Goal: Task Accomplishment & Management: Manage account settings

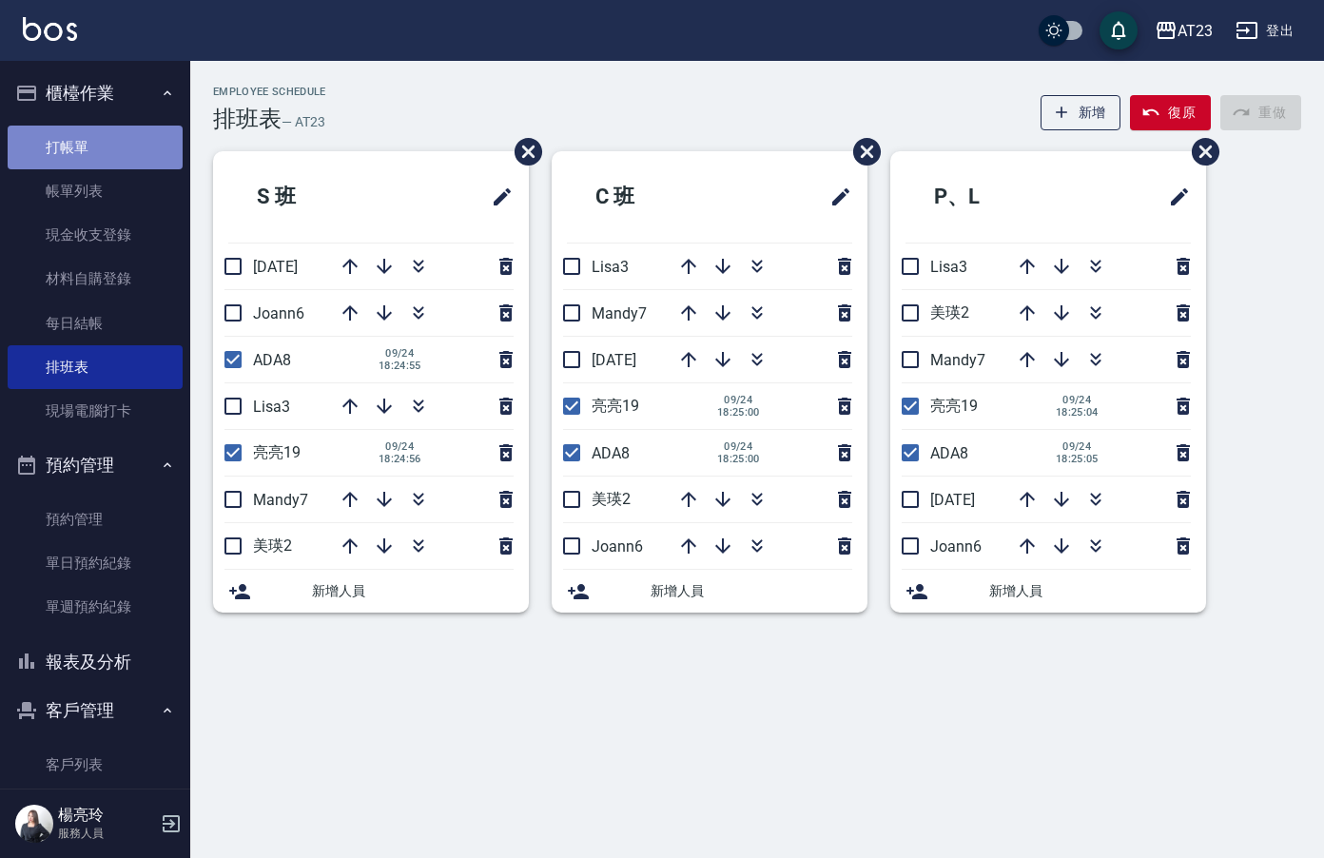
click at [100, 154] on link "打帳單" at bounding box center [95, 148] width 175 height 44
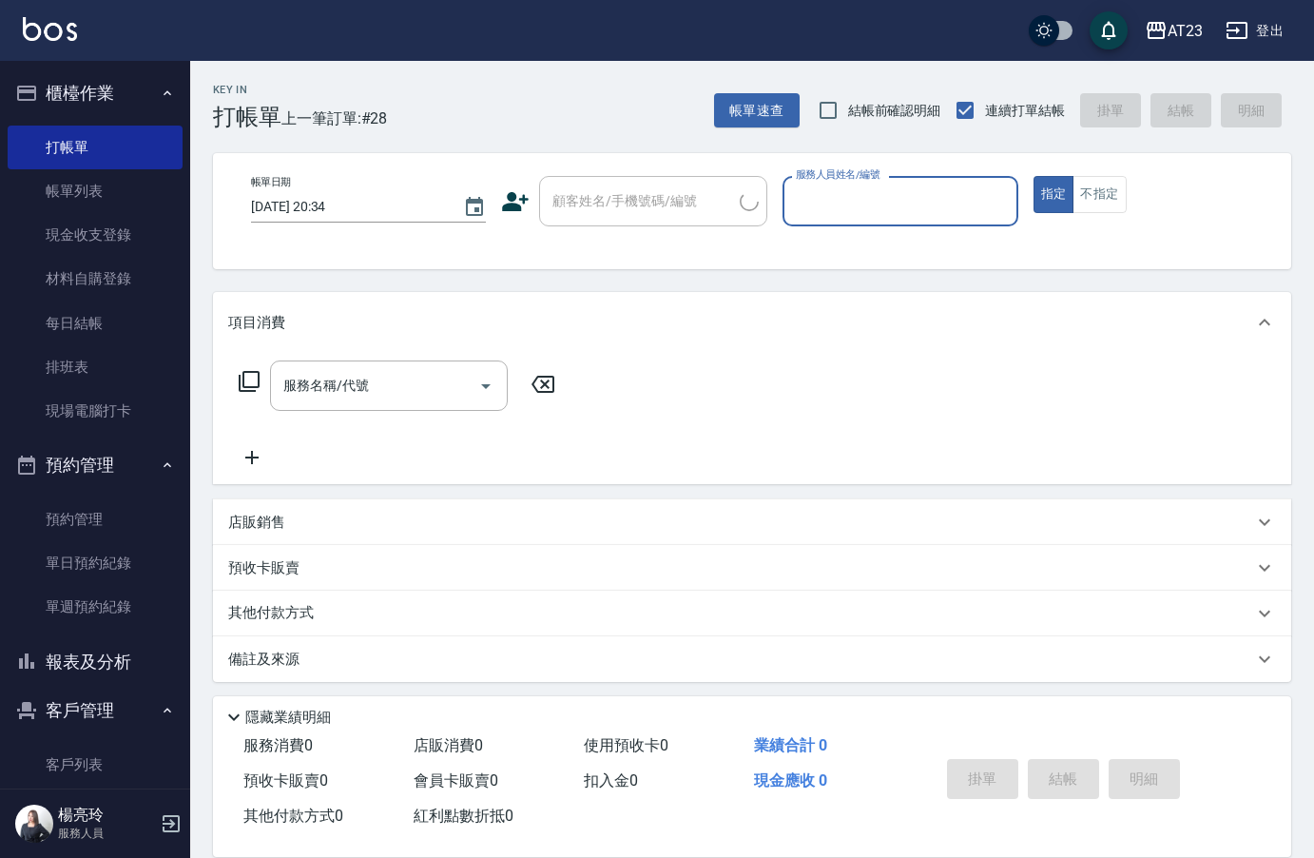
click at [923, 199] on input "服務人員姓名/編號" at bounding box center [900, 201] width 218 height 33
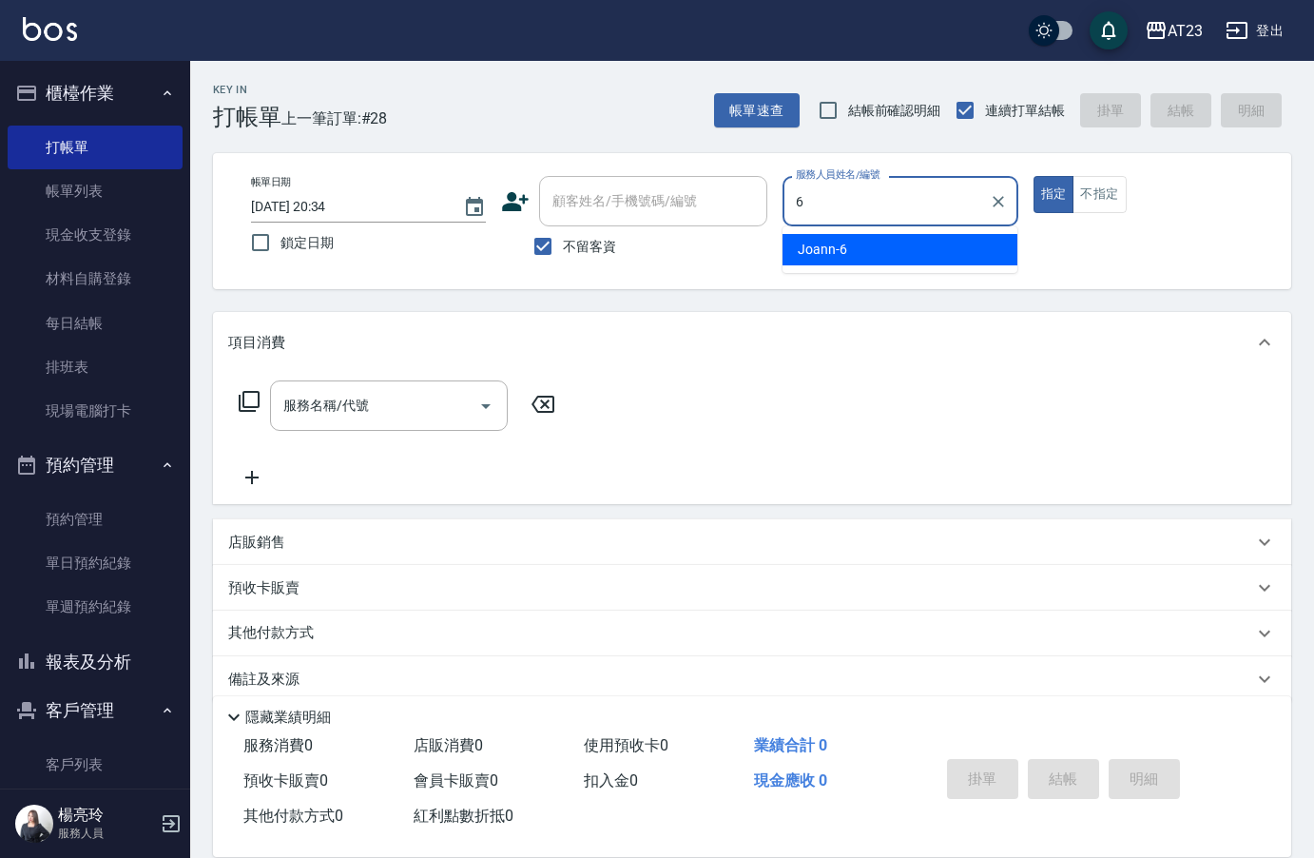
type input "Joann-6"
type button "true"
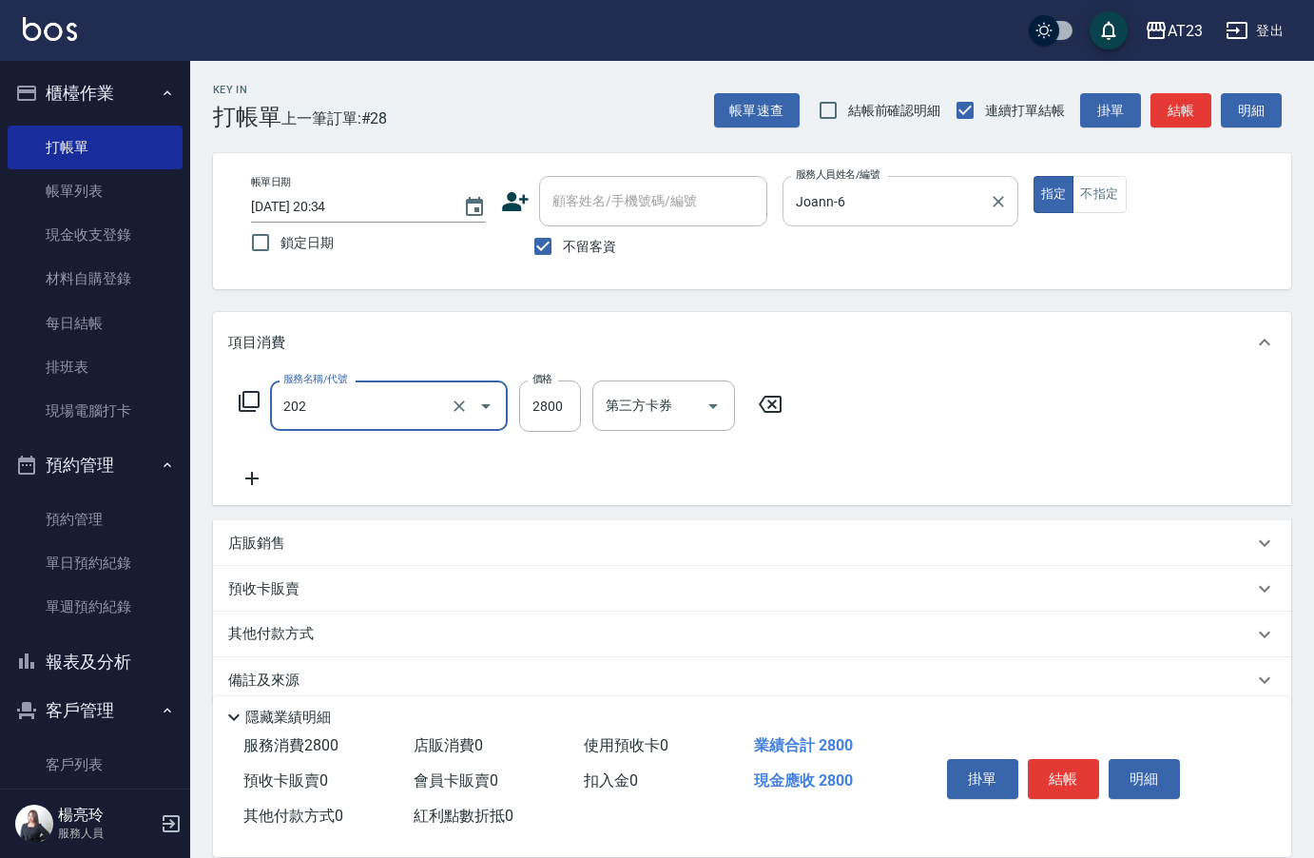
type input "一般洗髮卡(202)"
type input "3300"
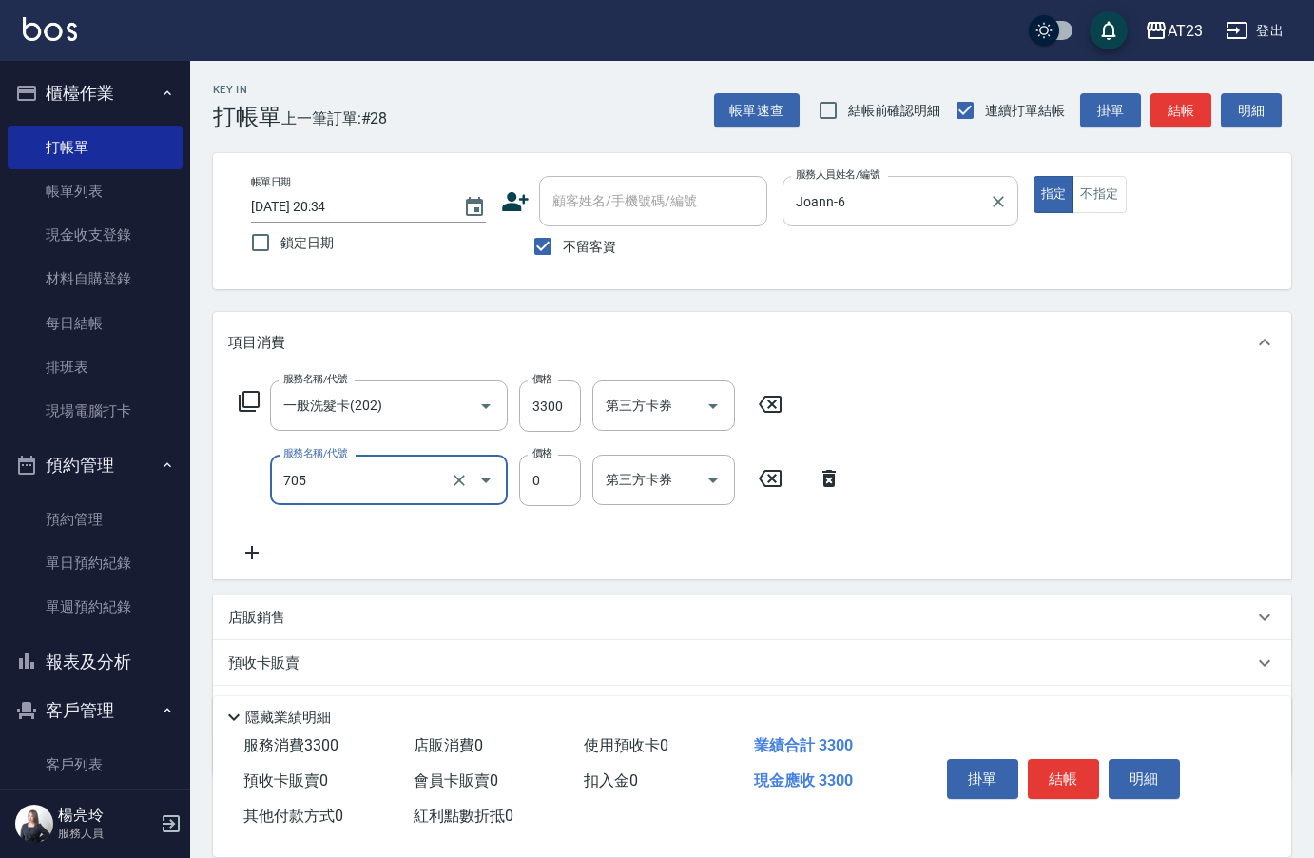
type input "互助50(705)"
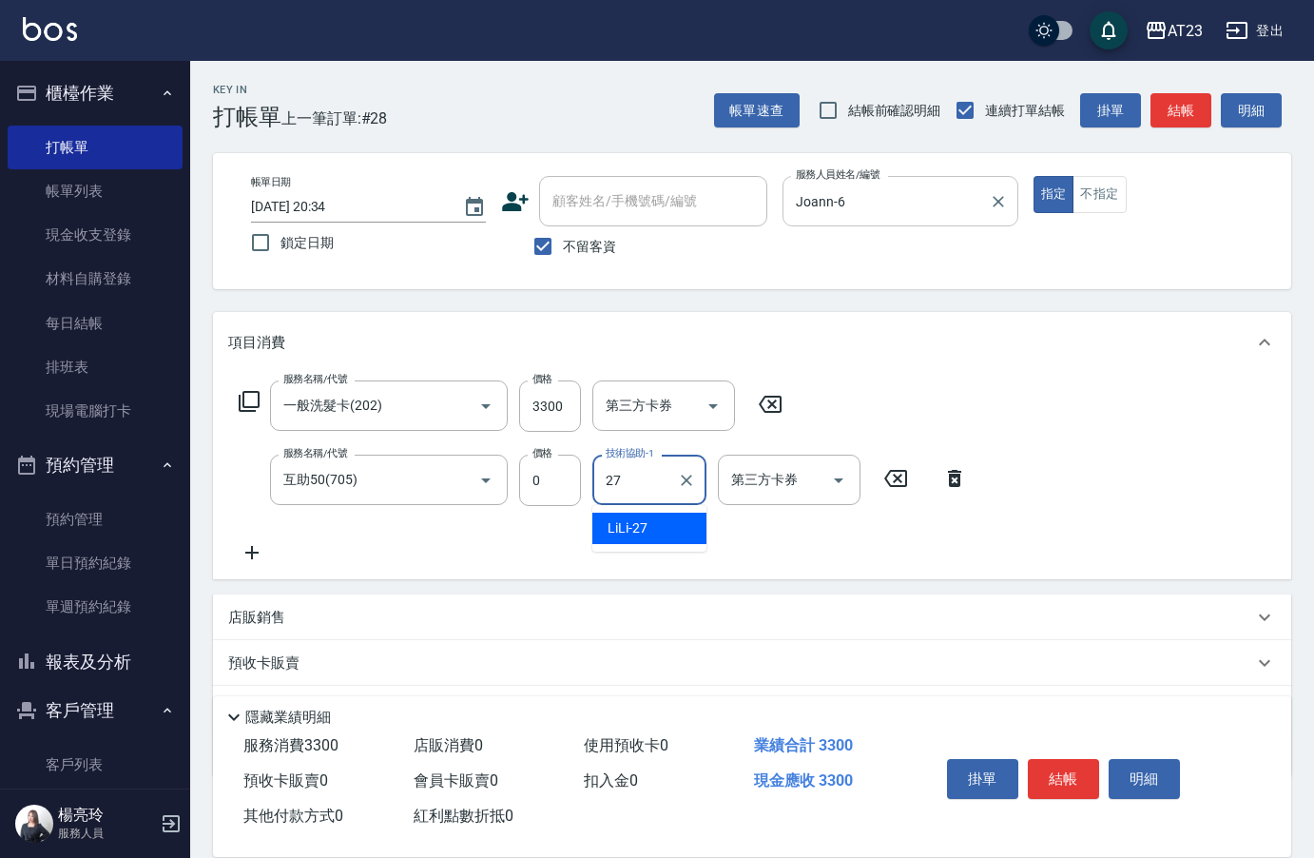
type input "LiLi-27"
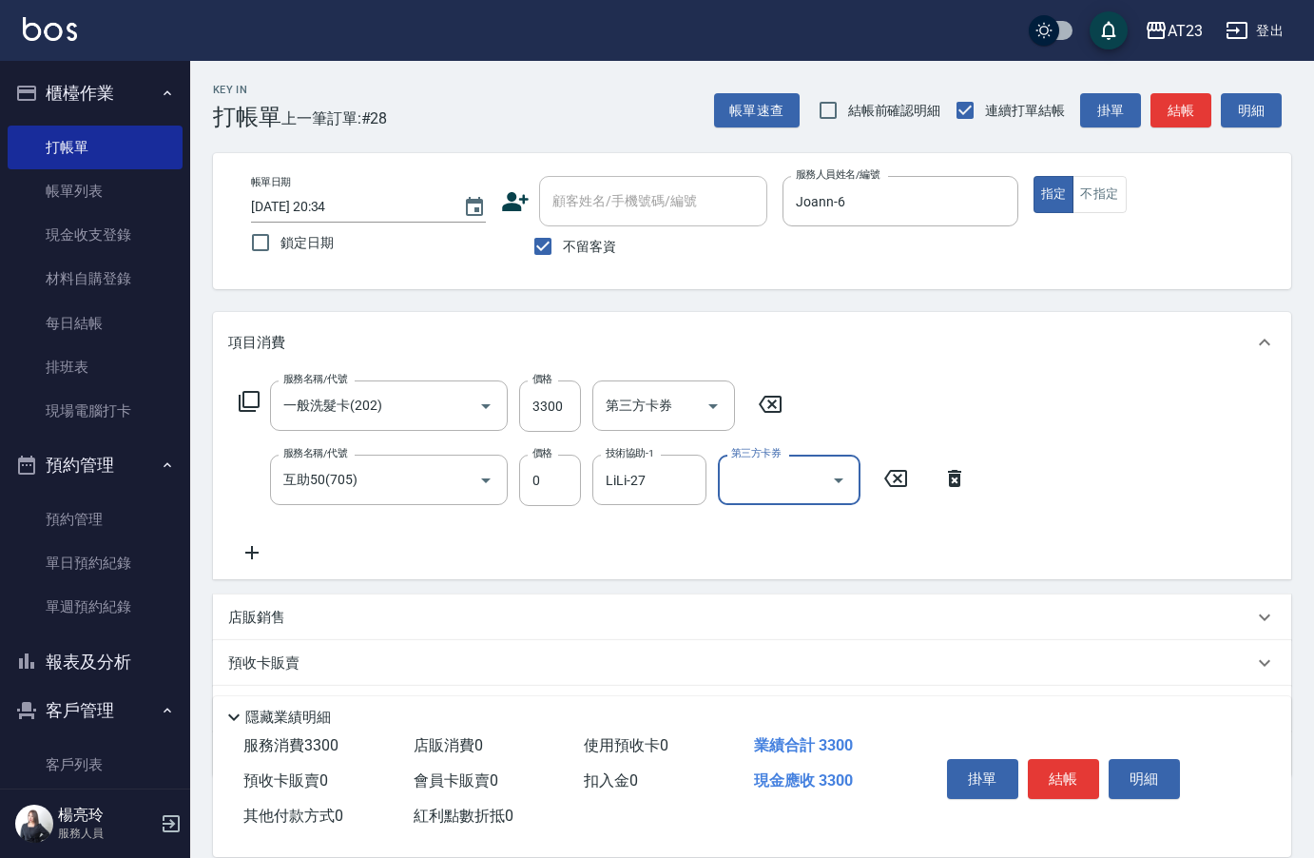
click at [1069, 759] on button "結帳" at bounding box center [1063, 779] width 71 height 40
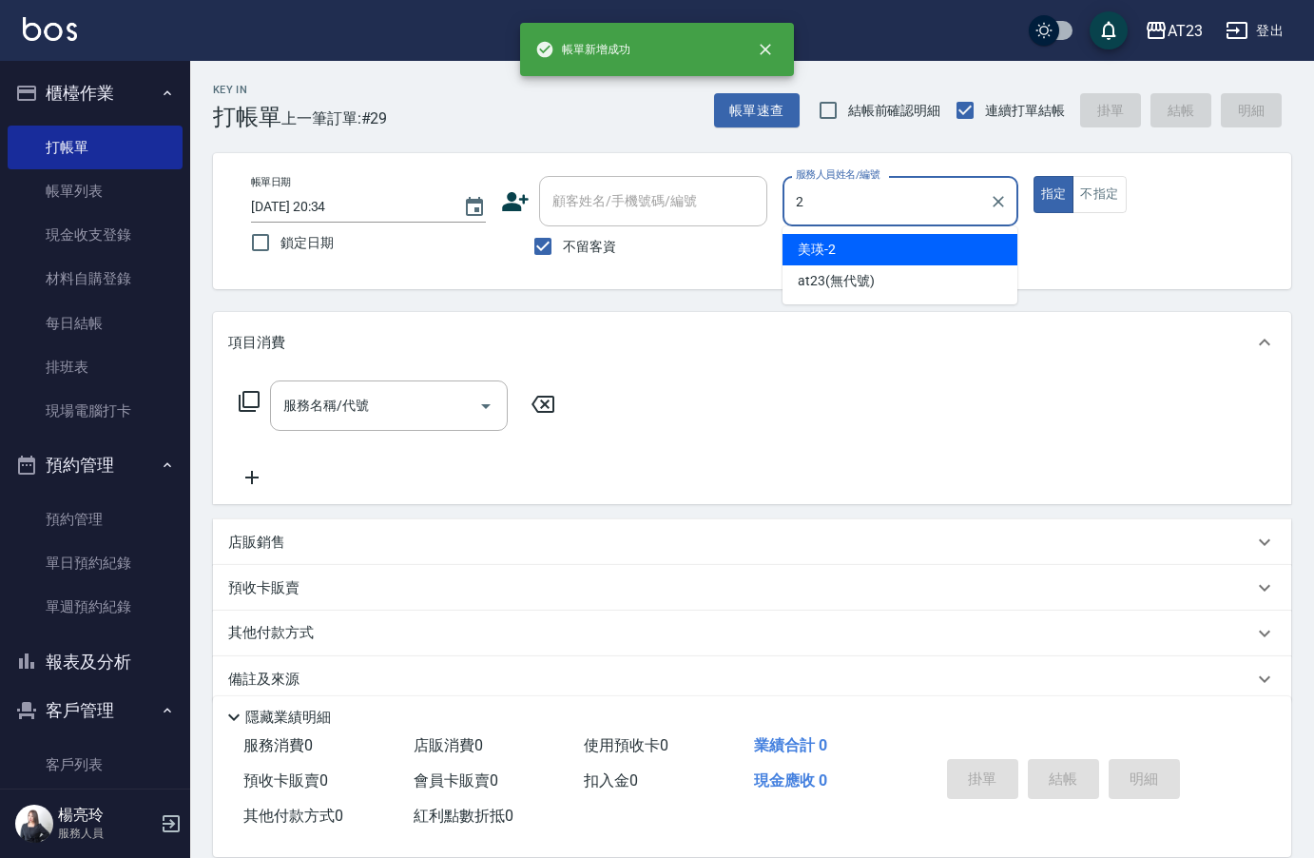
type input "美瑛-2"
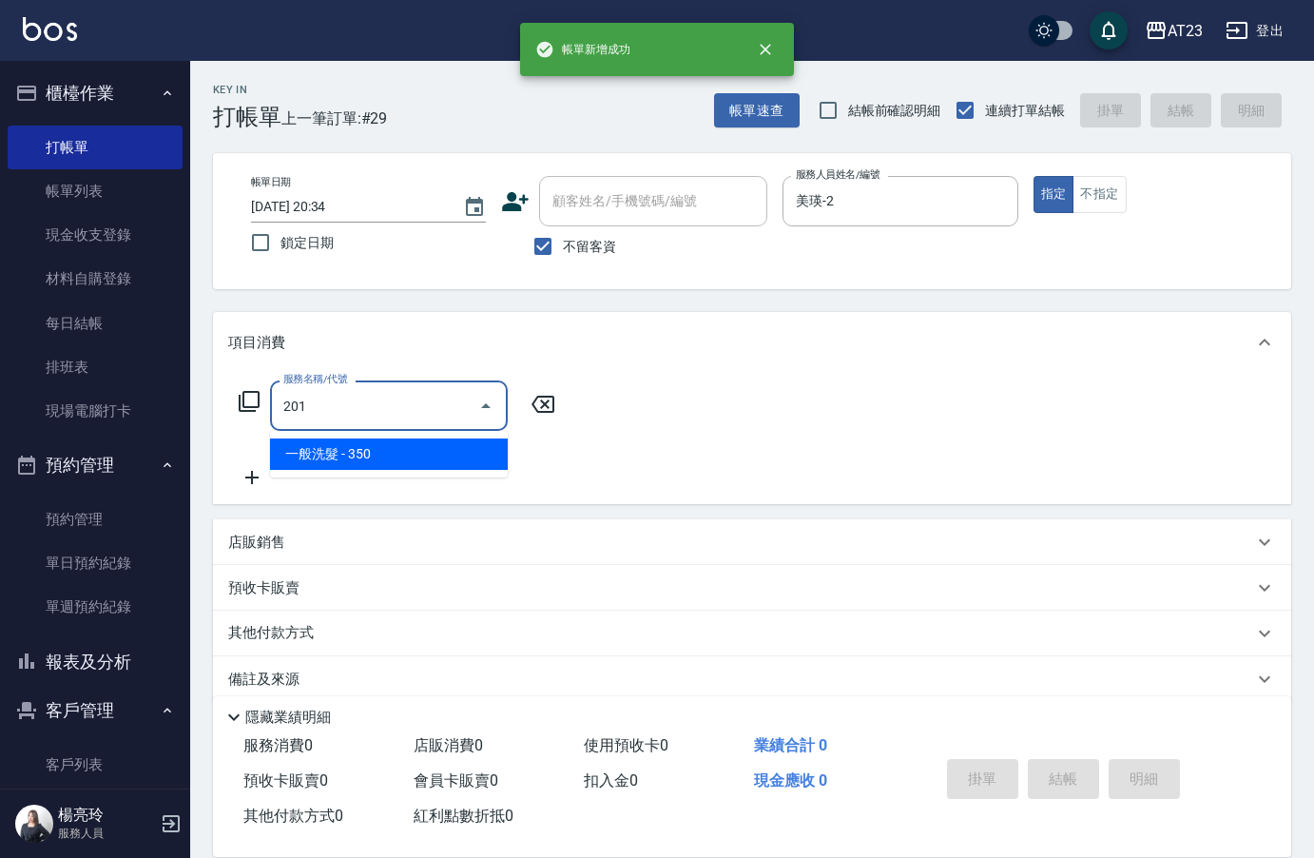
type input "一般洗髮(201)"
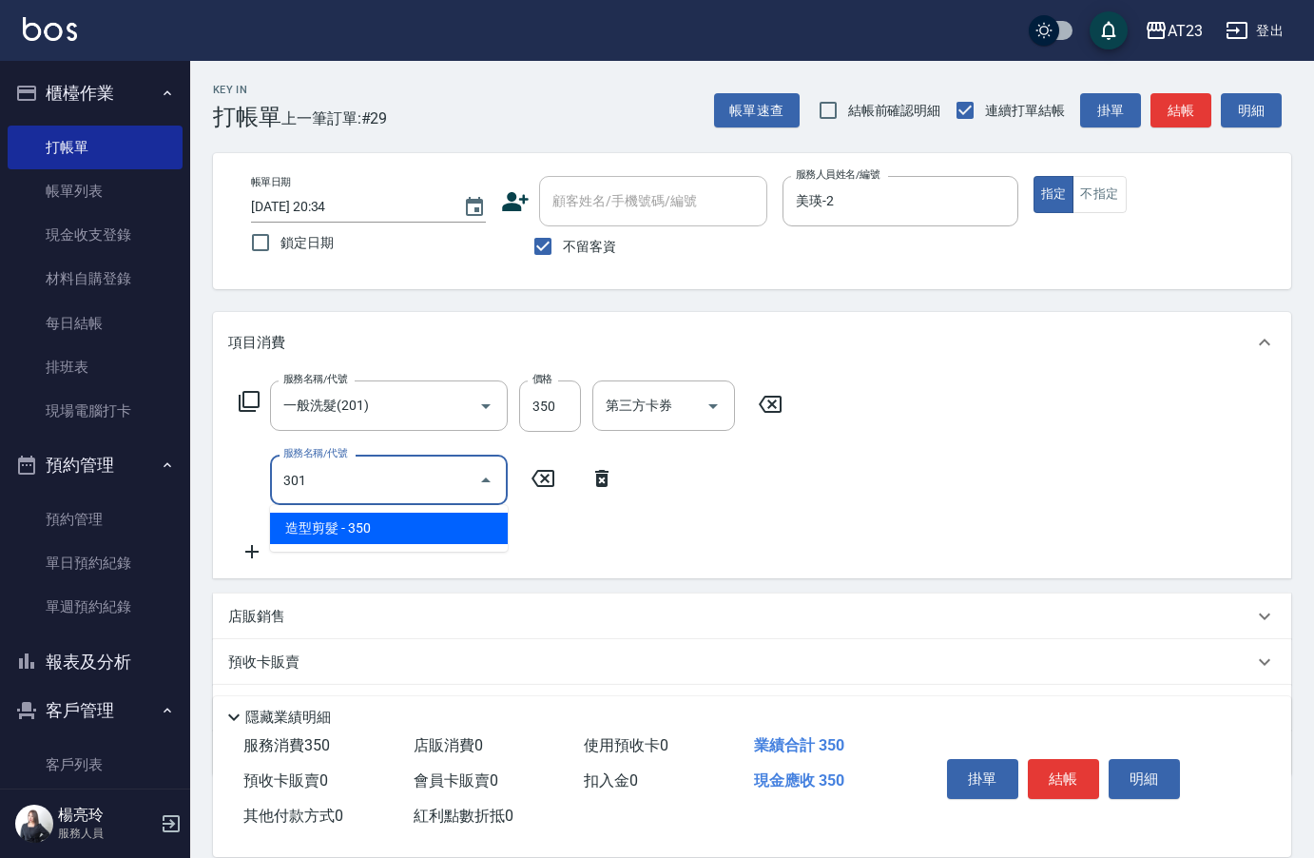
type input "造型剪髮(301)"
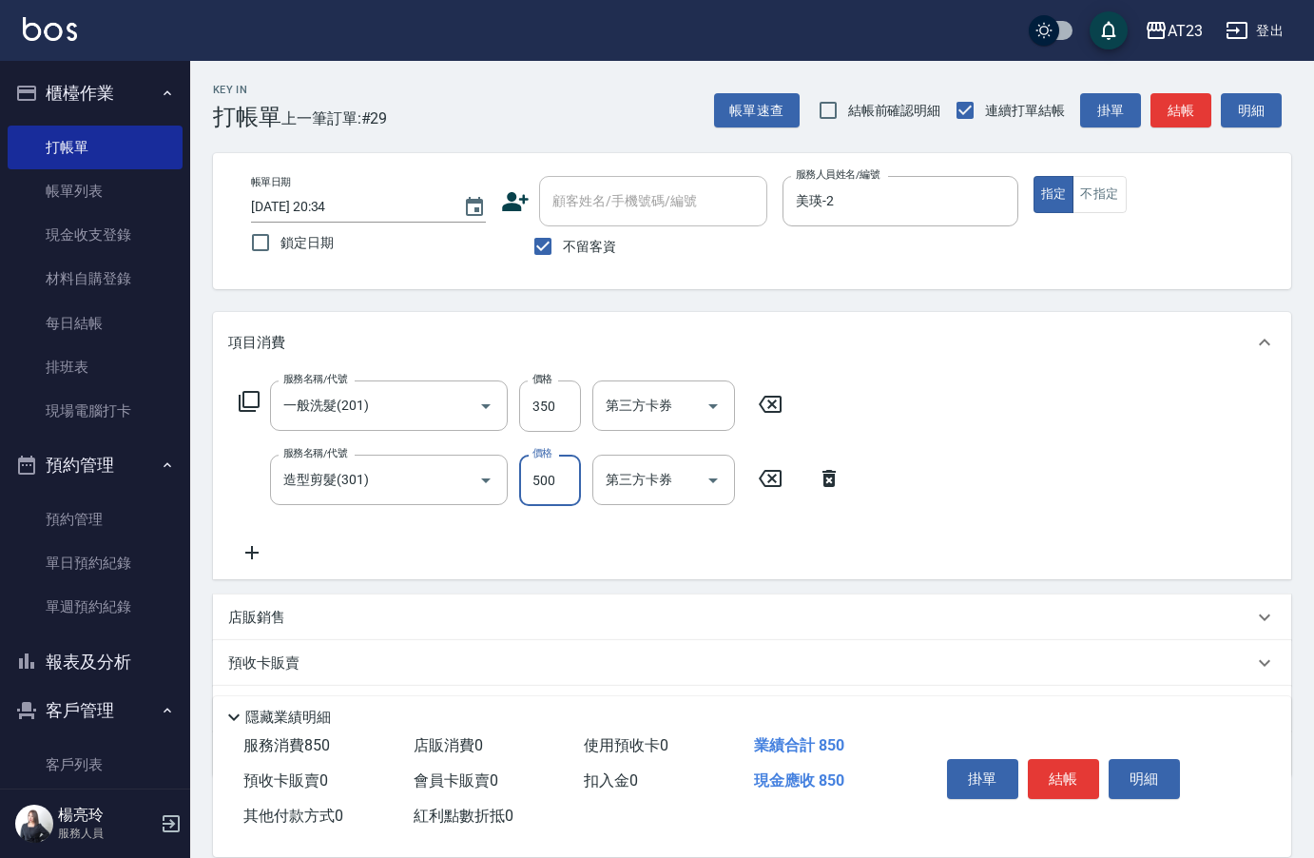
type input "500"
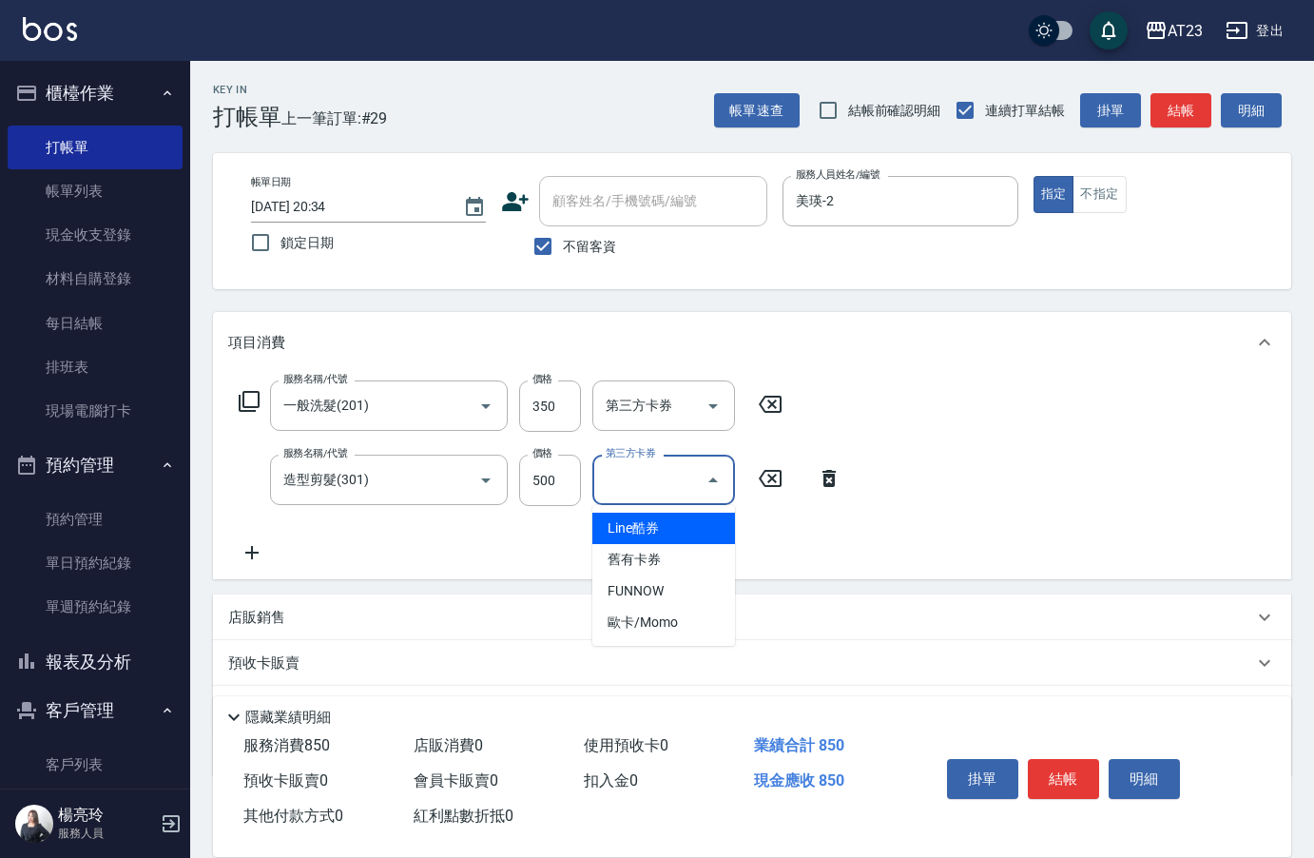
click at [253, 549] on icon at bounding box center [251, 552] width 13 height 13
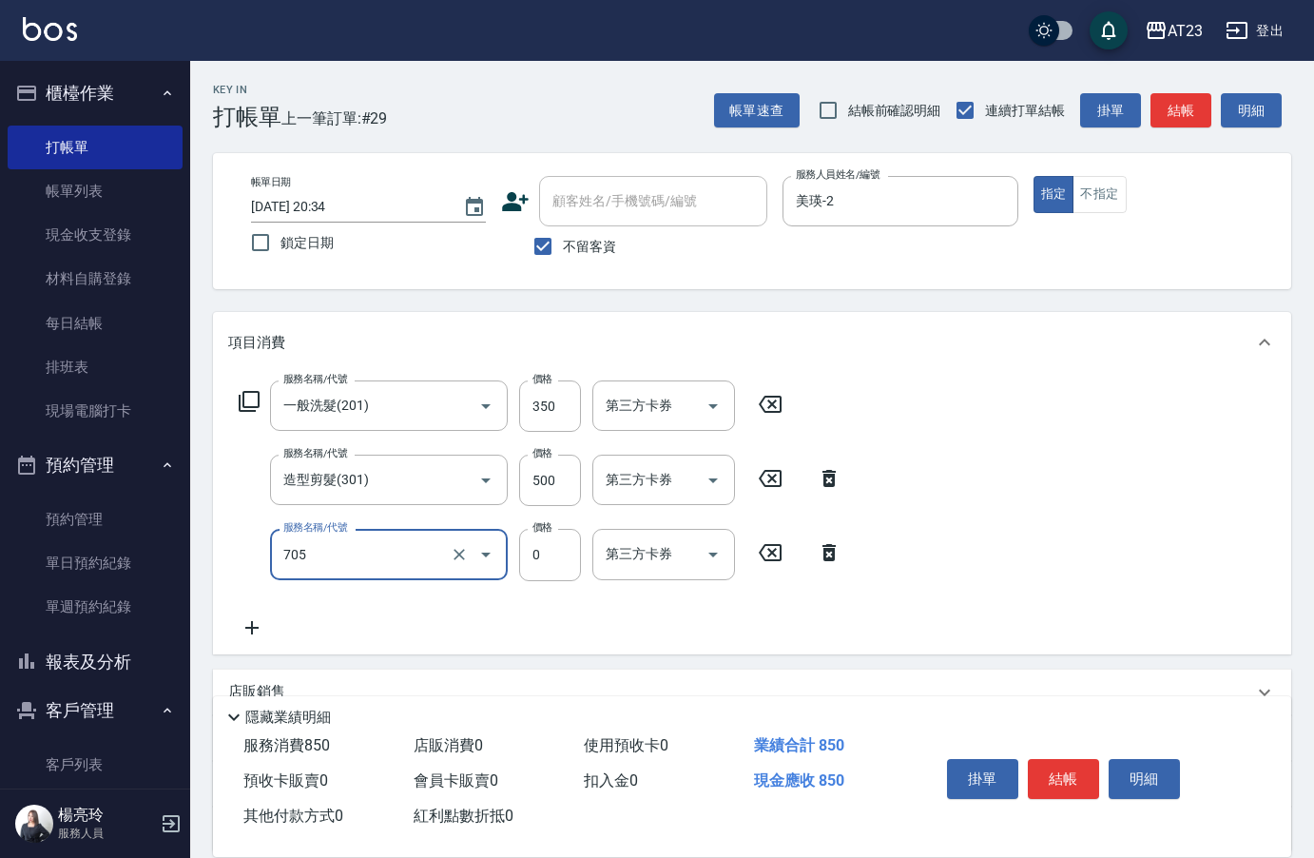
type input "互助50(705)"
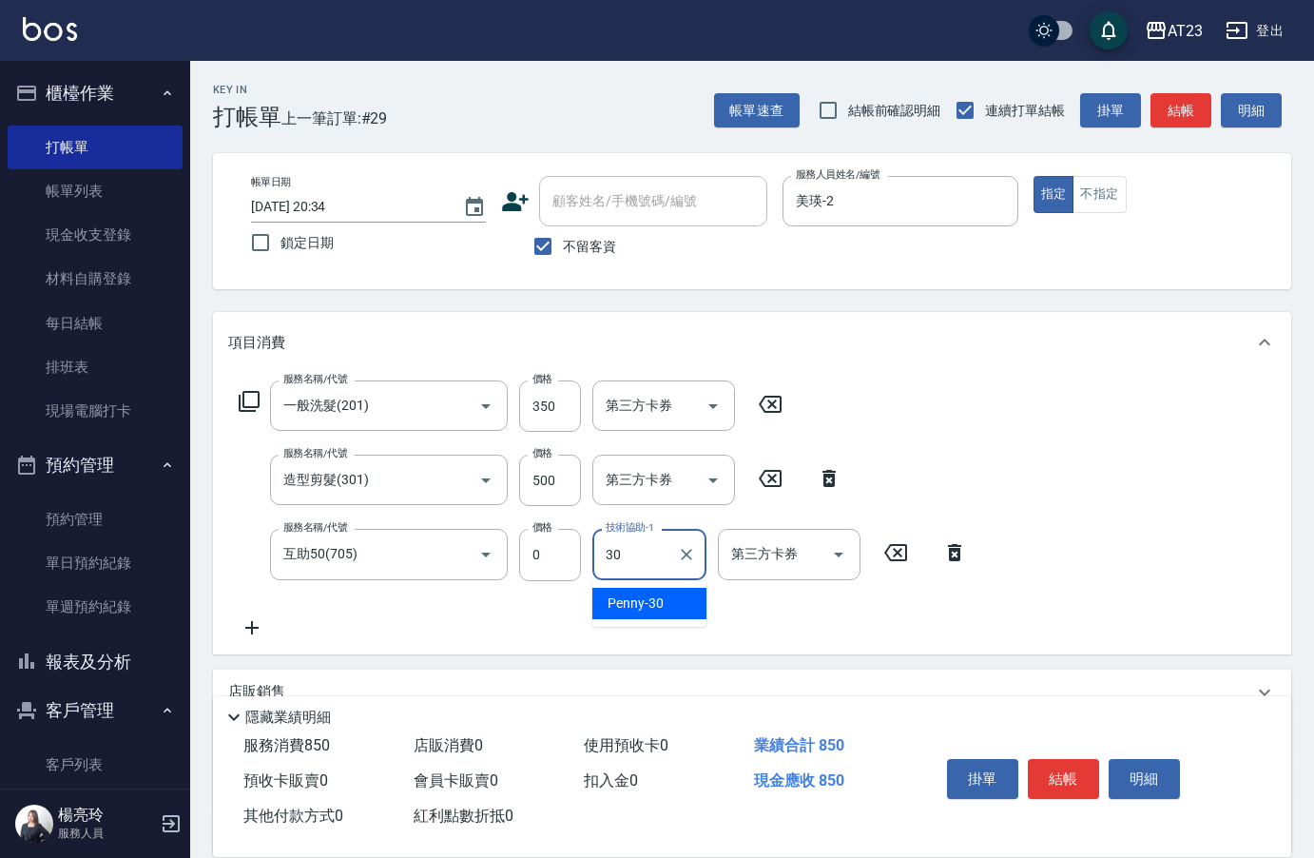
type input "Penny-30"
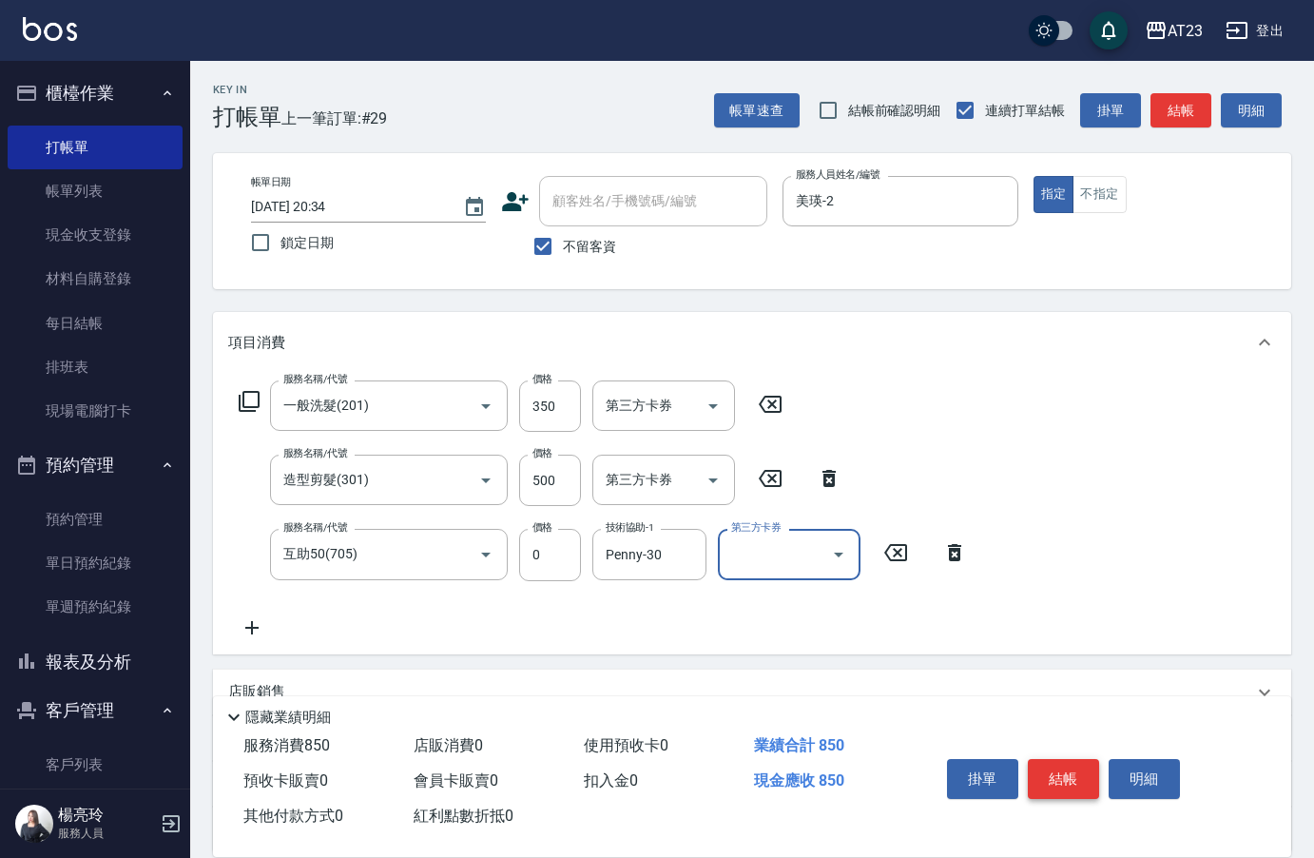
click at [1076, 759] on button "結帳" at bounding box center [1063, 779] width 71 height 40
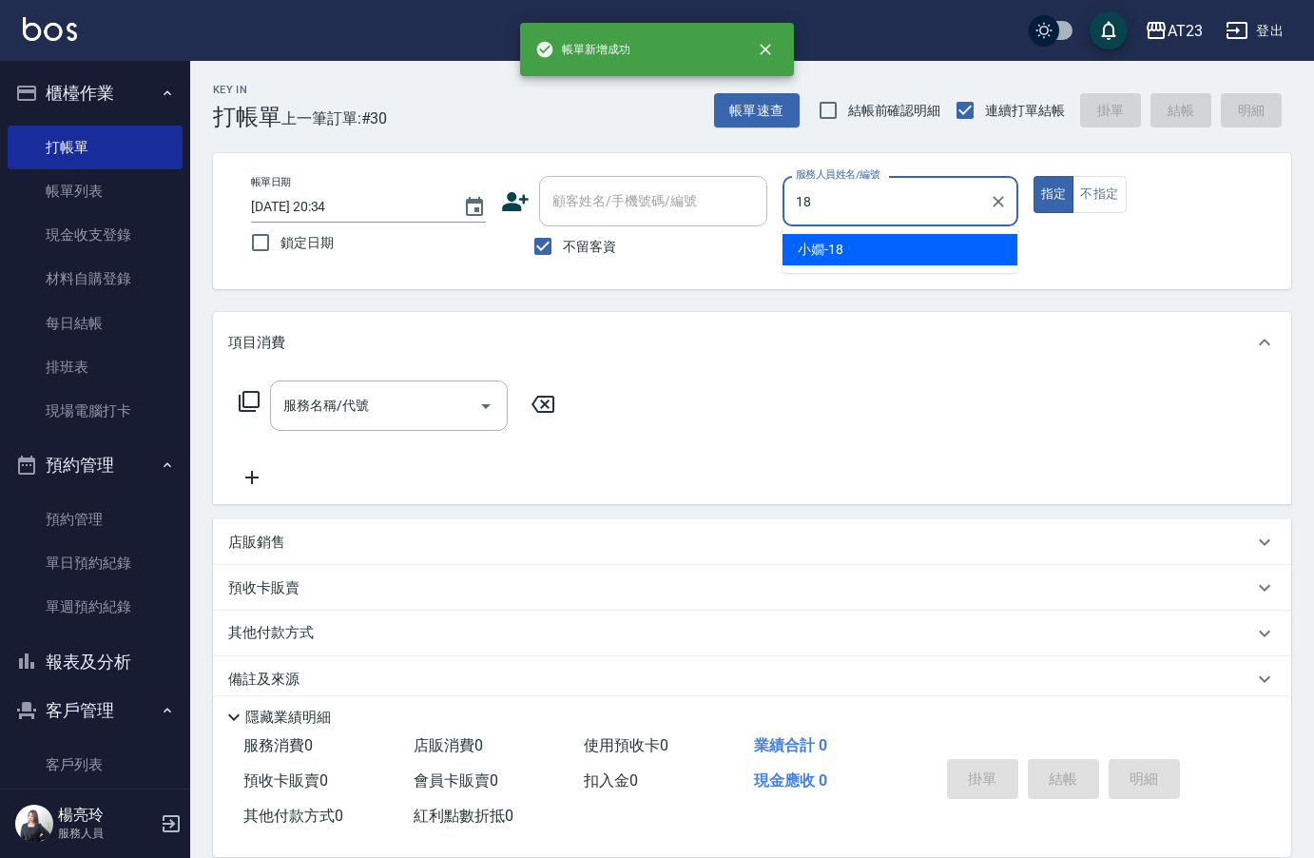
type input "[PERSON_NAME]-18"
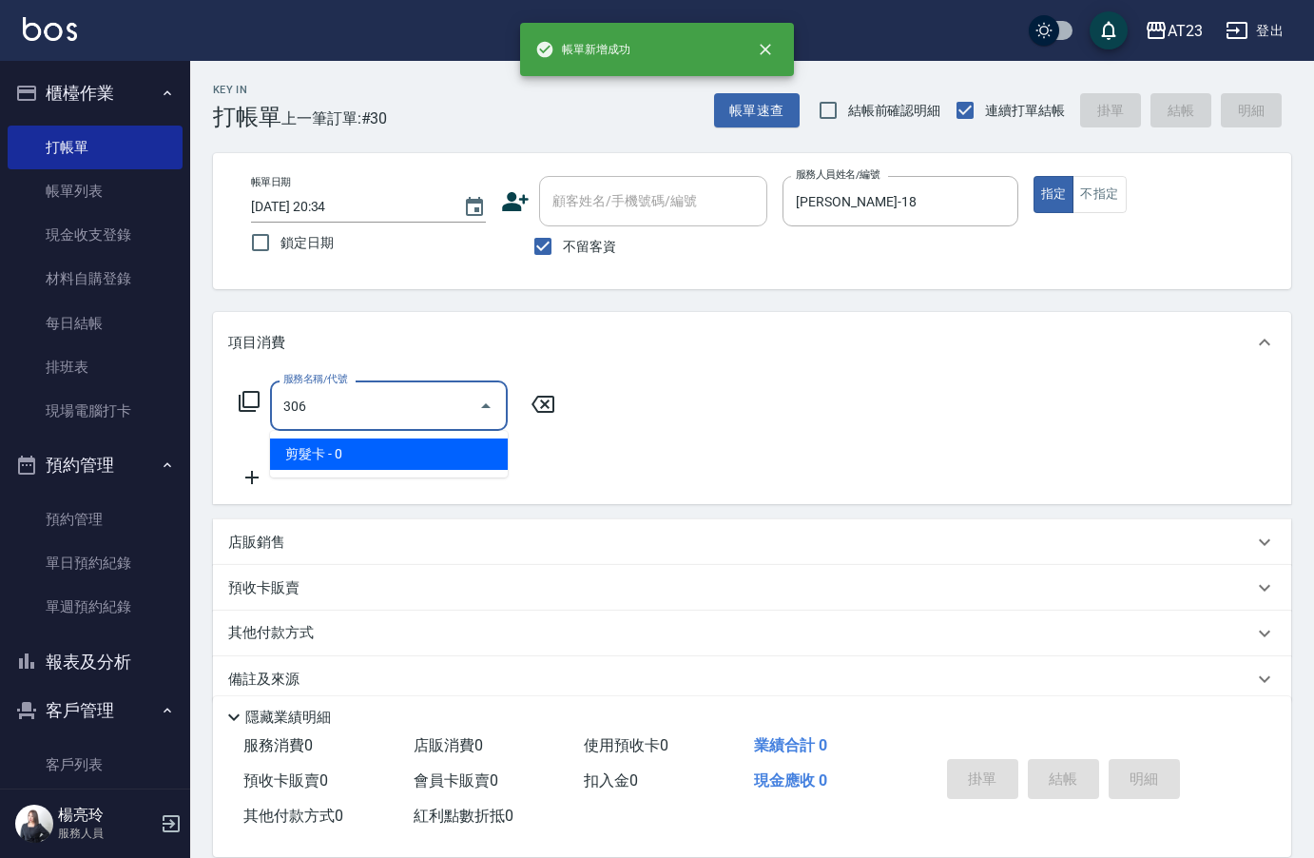
type input "剪髮卡(306)"
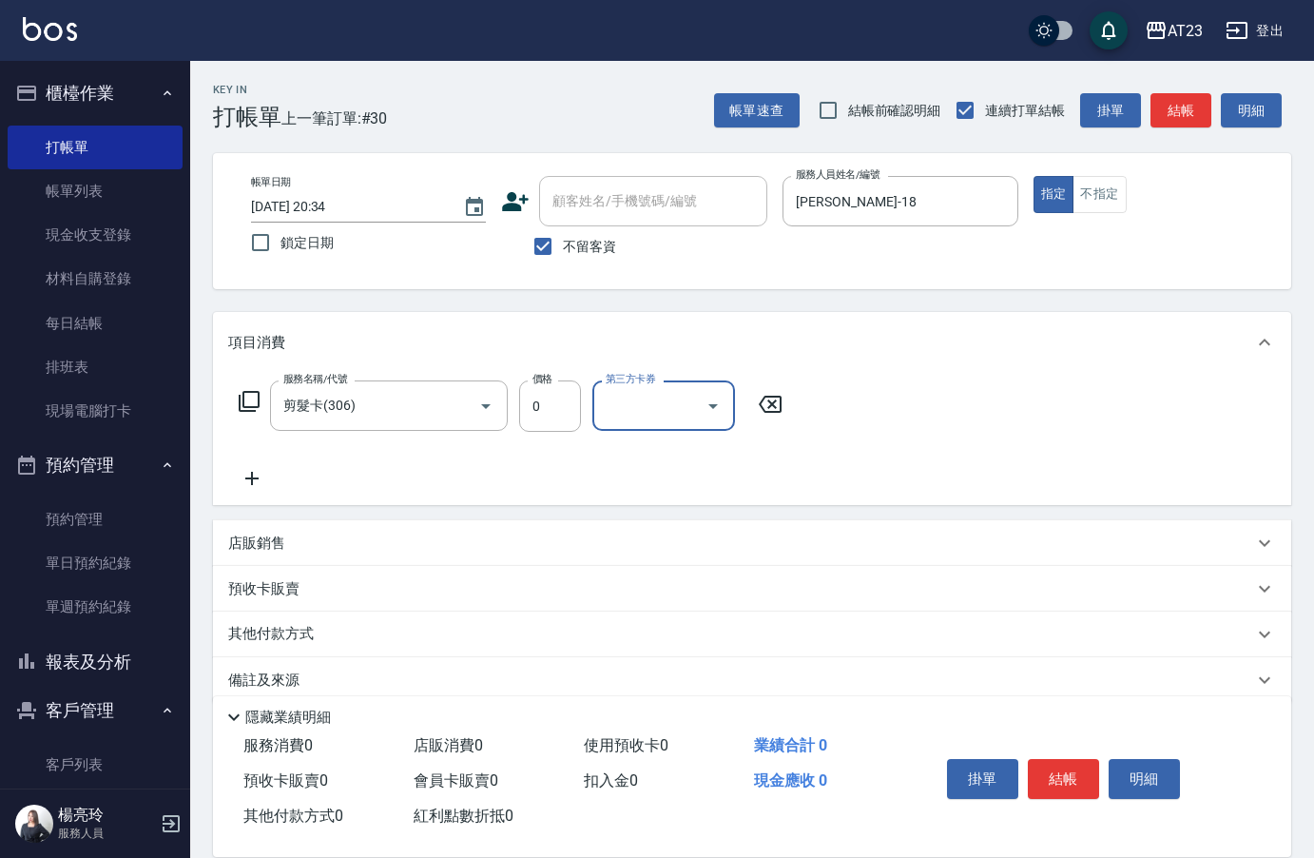
click at [1072, 759] on button "結帳" at bounding box center [1063, 779] width 71 height 40
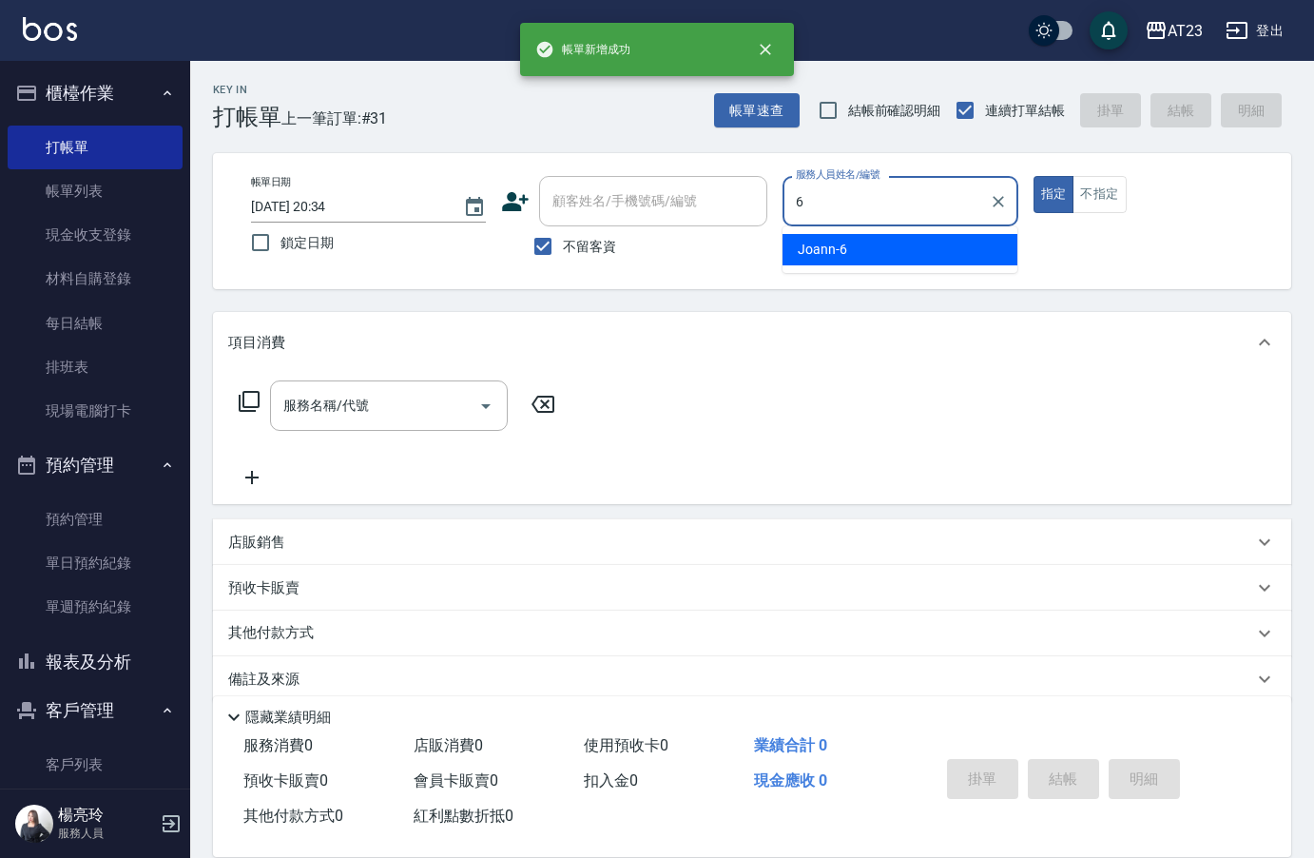
type input "Joann-6"
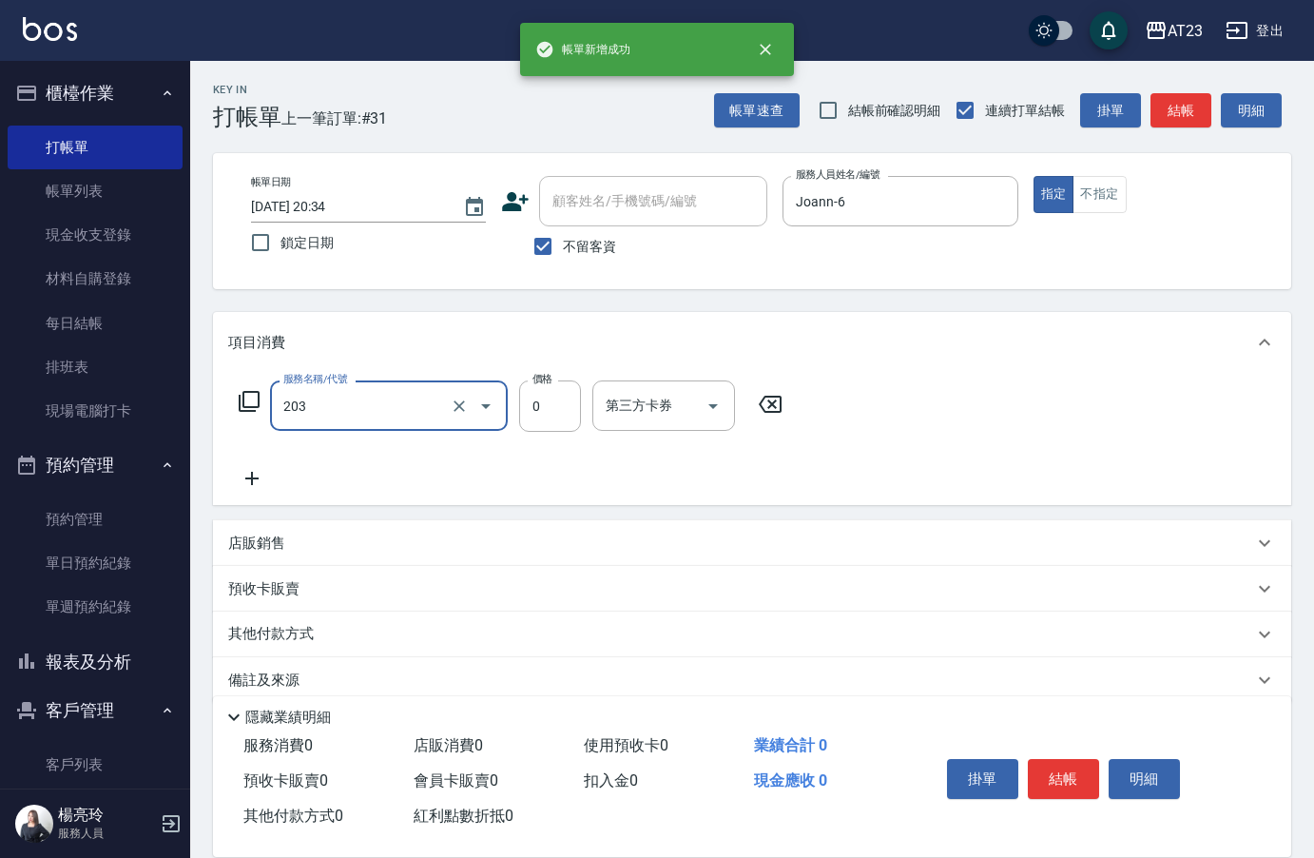
type input "使用洗髮卡(203)"
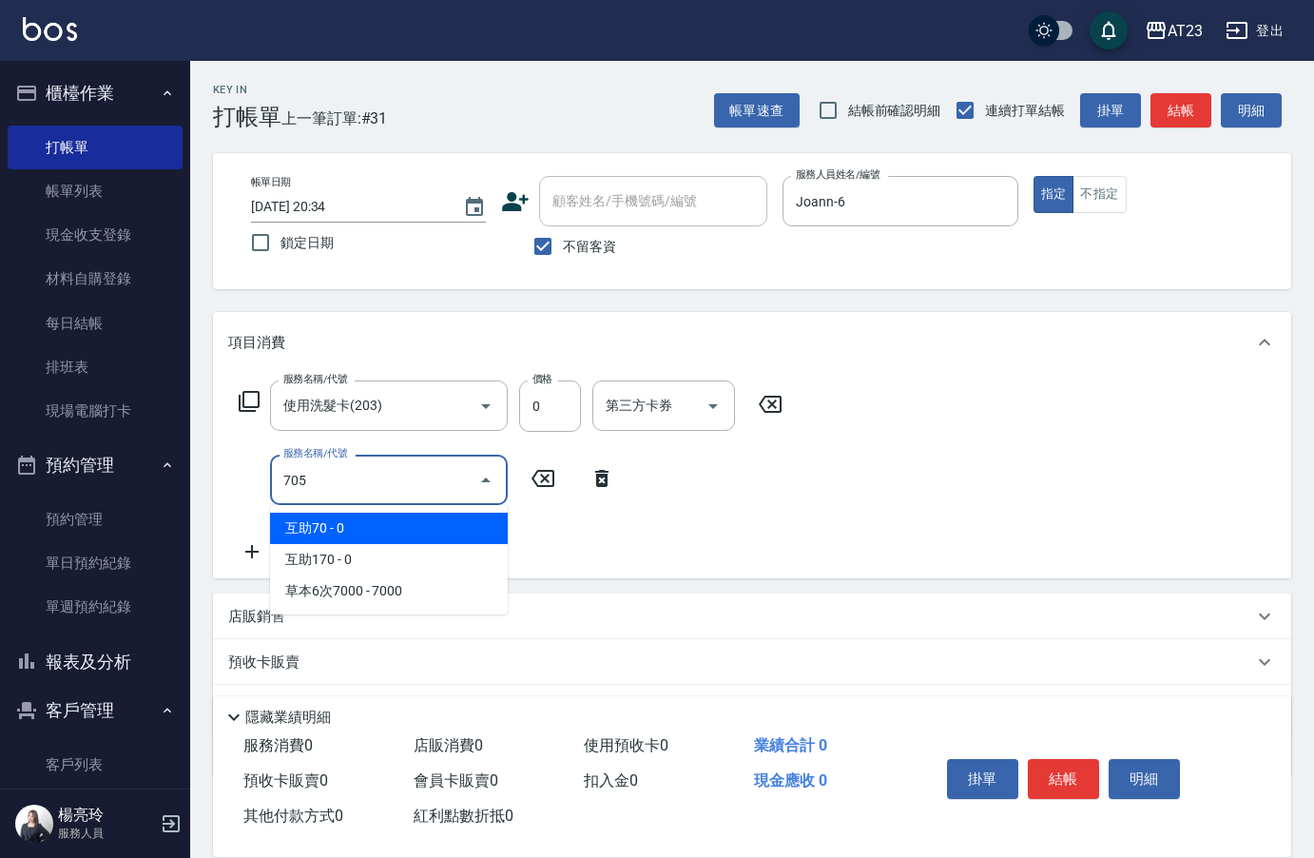
type input "互助50(705)"
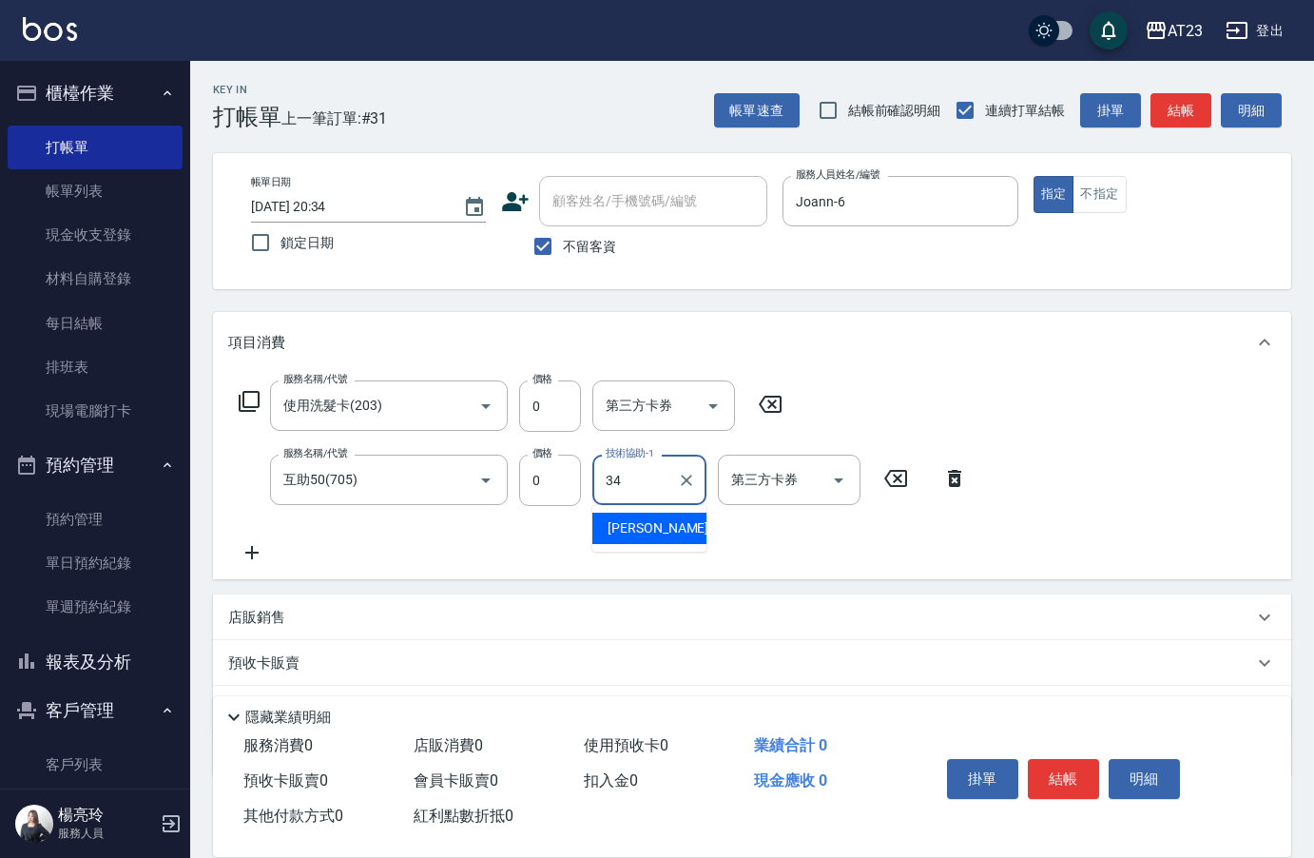
type input "[PERSON_NAME]-34"
click at [1062, 751] on div "掛單 結帳 明細" at bounding box center [1064, 781] width 248 height 60
click at [1065, 769] on button "結帳" at bounding box center [1063, 779] width 71 height 40
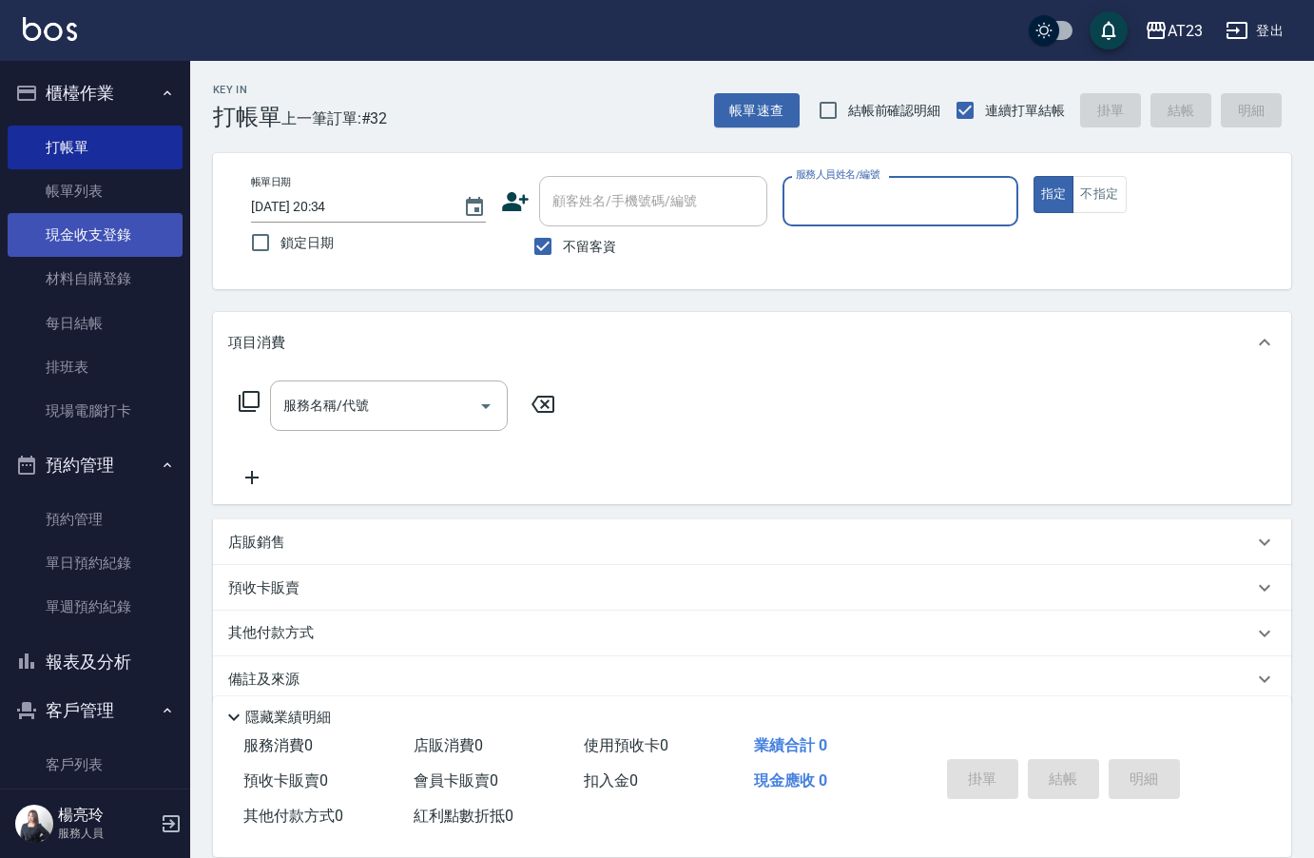
click at [125, 237] on link "現金收支登錄" at bounding box center [95, 235] width 175 height 44
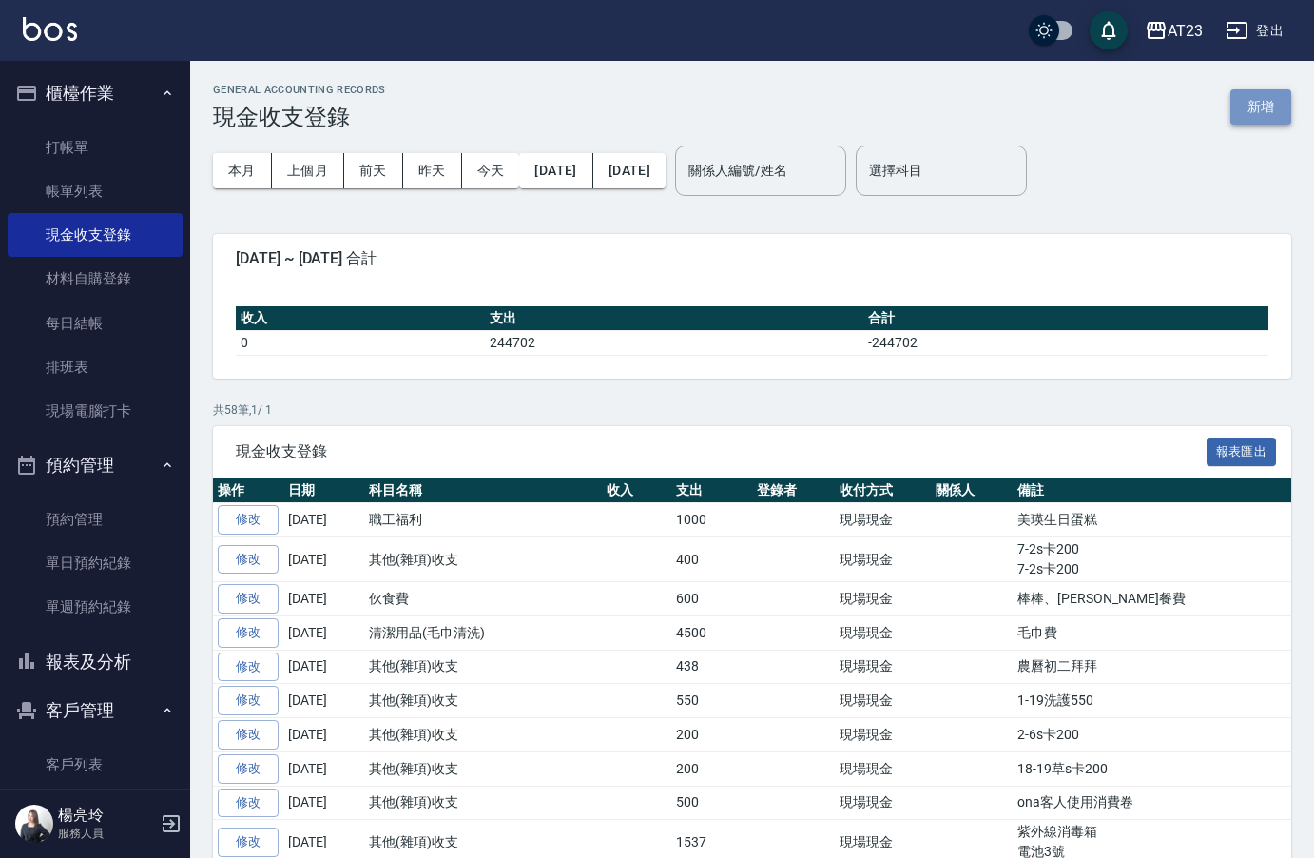
click at [1260, 104] on button "新增" at bounding box center [1261, 106] width 61 height 35
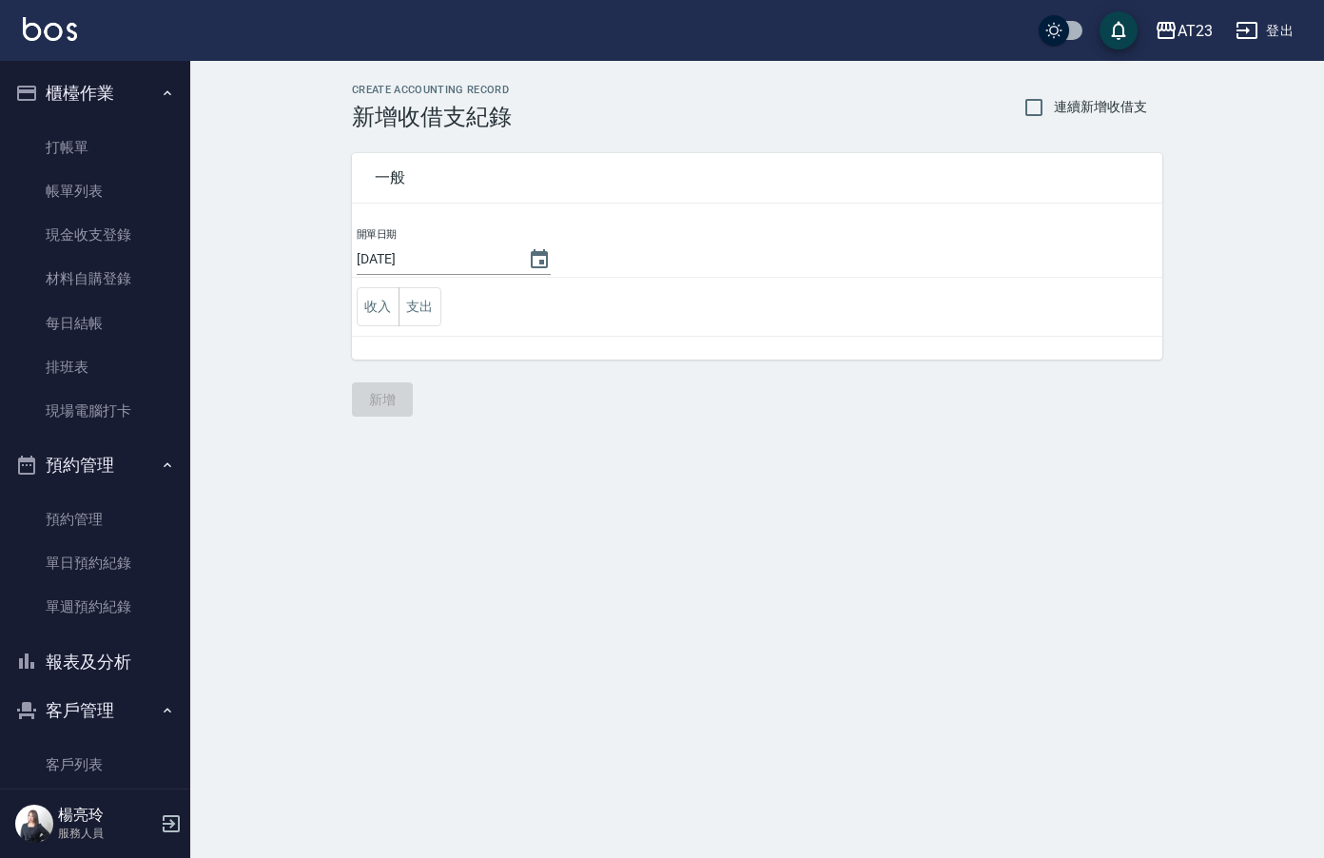
click at [445, 318] on td "收入 支出" at bounding box center [757, 307] width 810 height 59
click at [430, 303] on button "支出" at bounding box center [420, 306] width 43 height 39
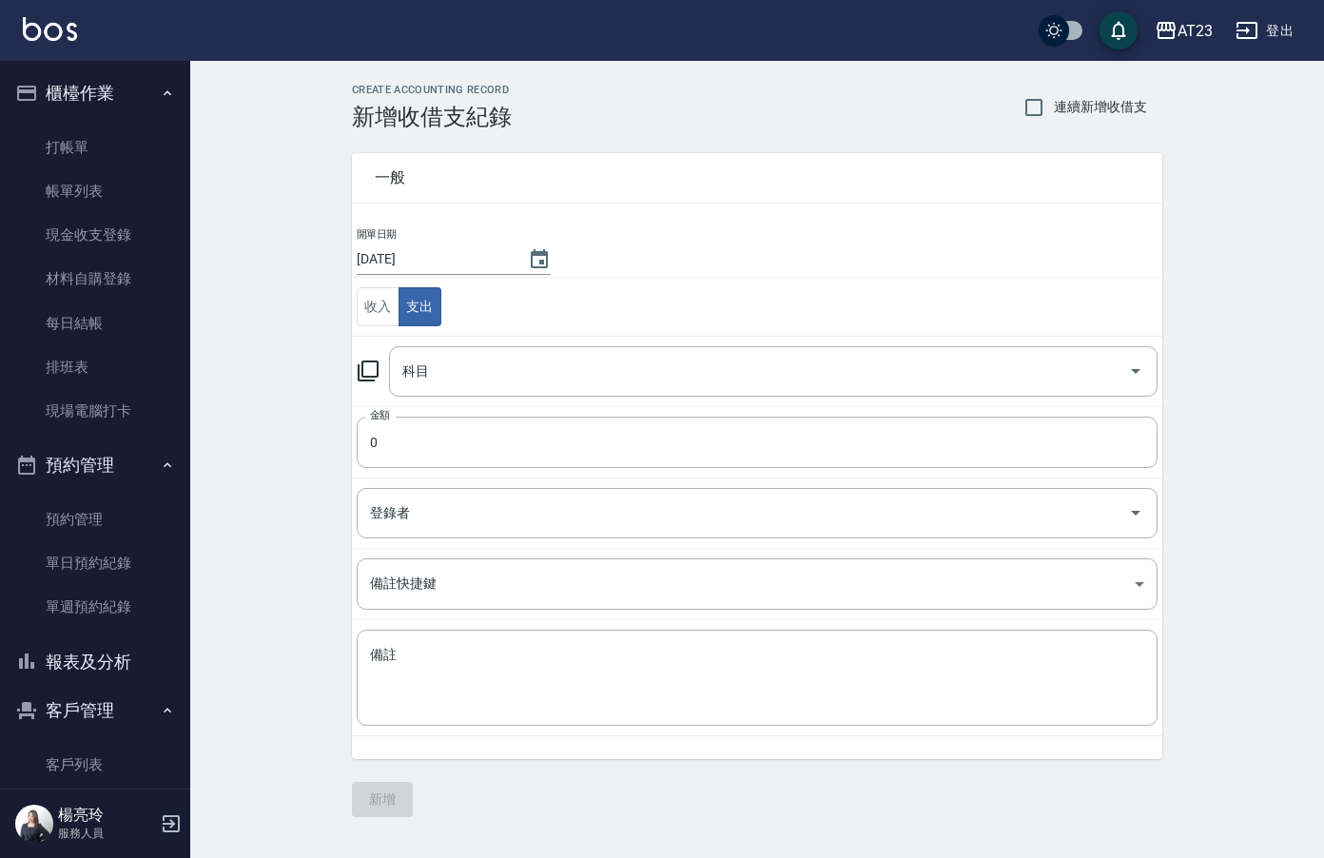
click at [371, 370] on icon at bounding box center [368, 371] width 23 height 23
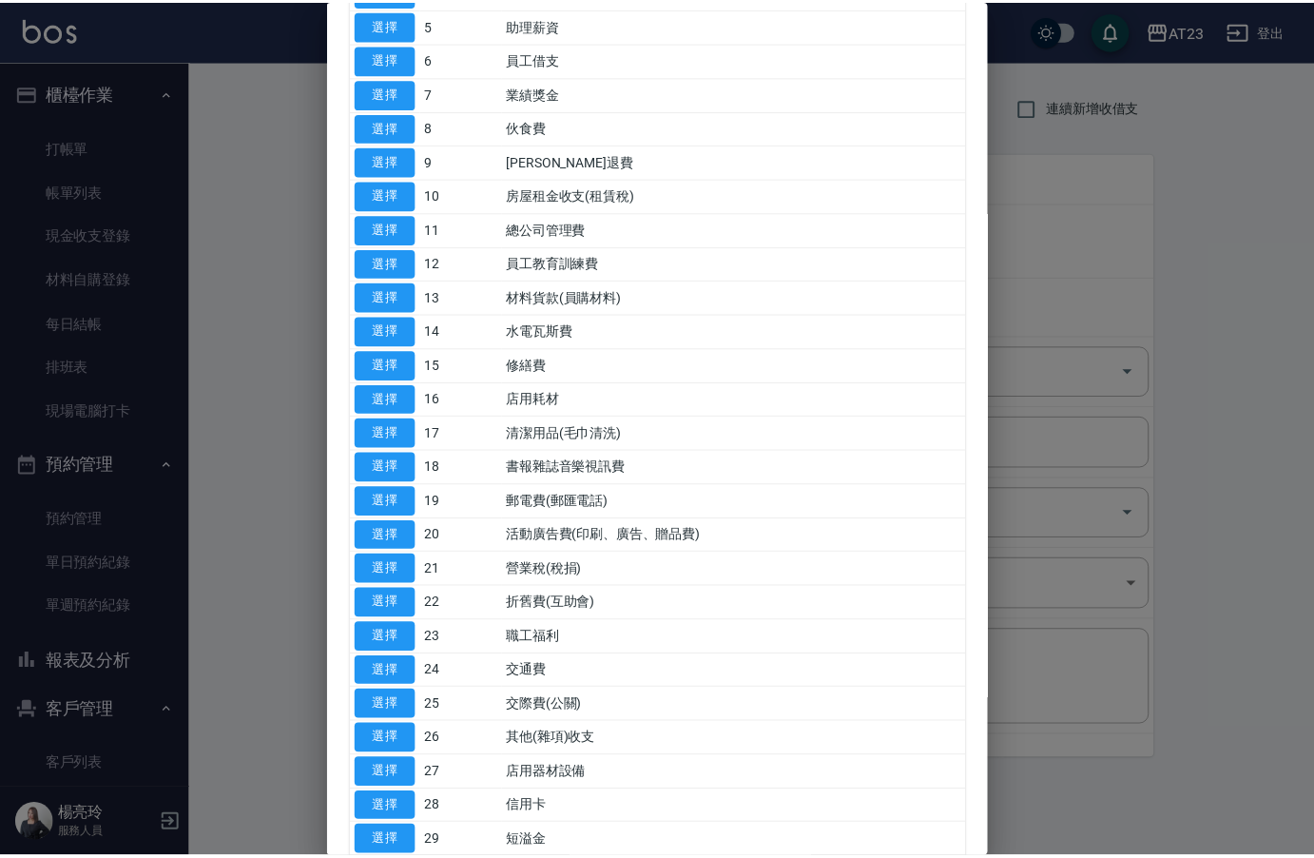
scroll to position [285, 0]
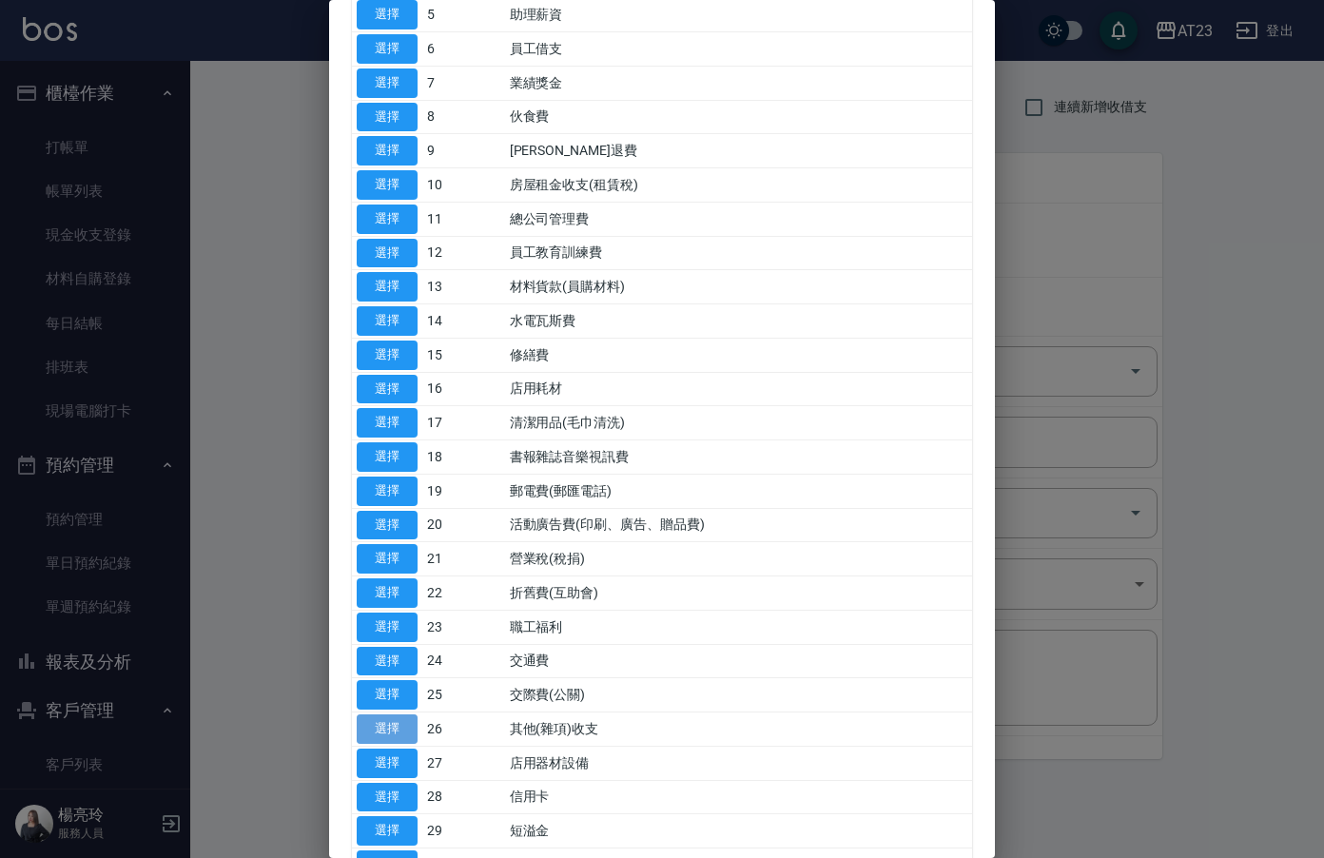
click at [400, 731] on button "選擇" at bounding box center [387, 728] width 61 height 29
type input "26 其他(雜項)收支"
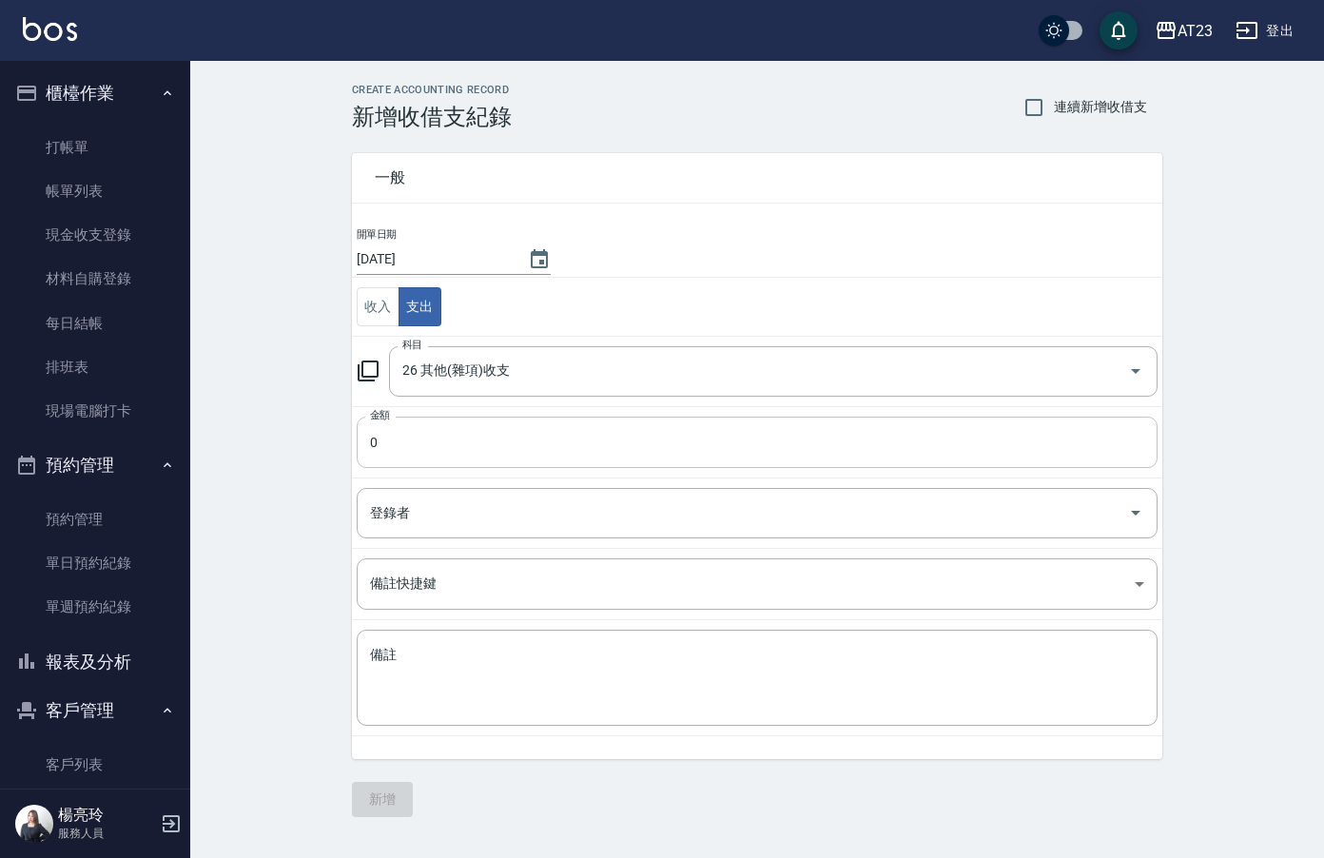
click at [502, 438] on input "0" at bounding box center [757, 442] width 801 height 51
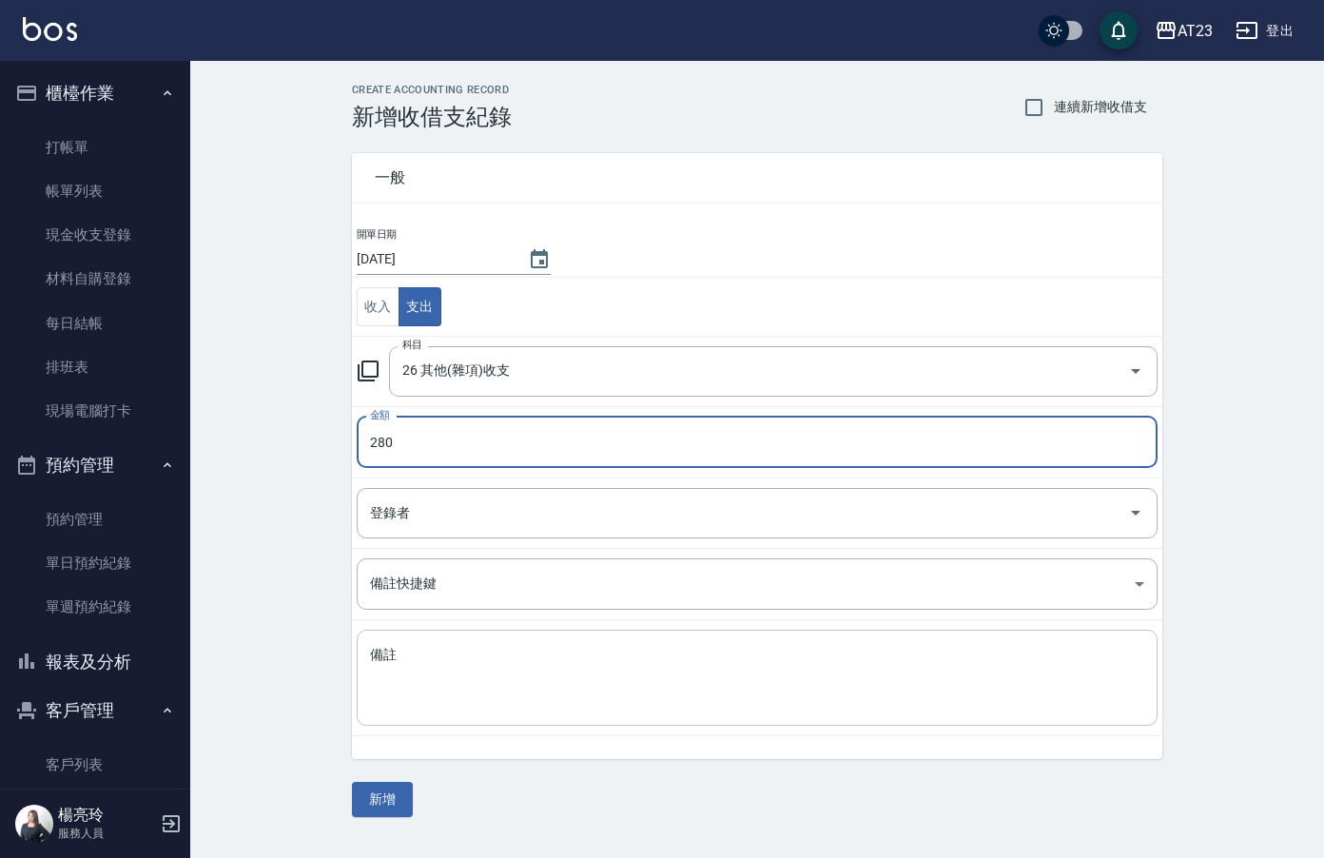
type input "280"
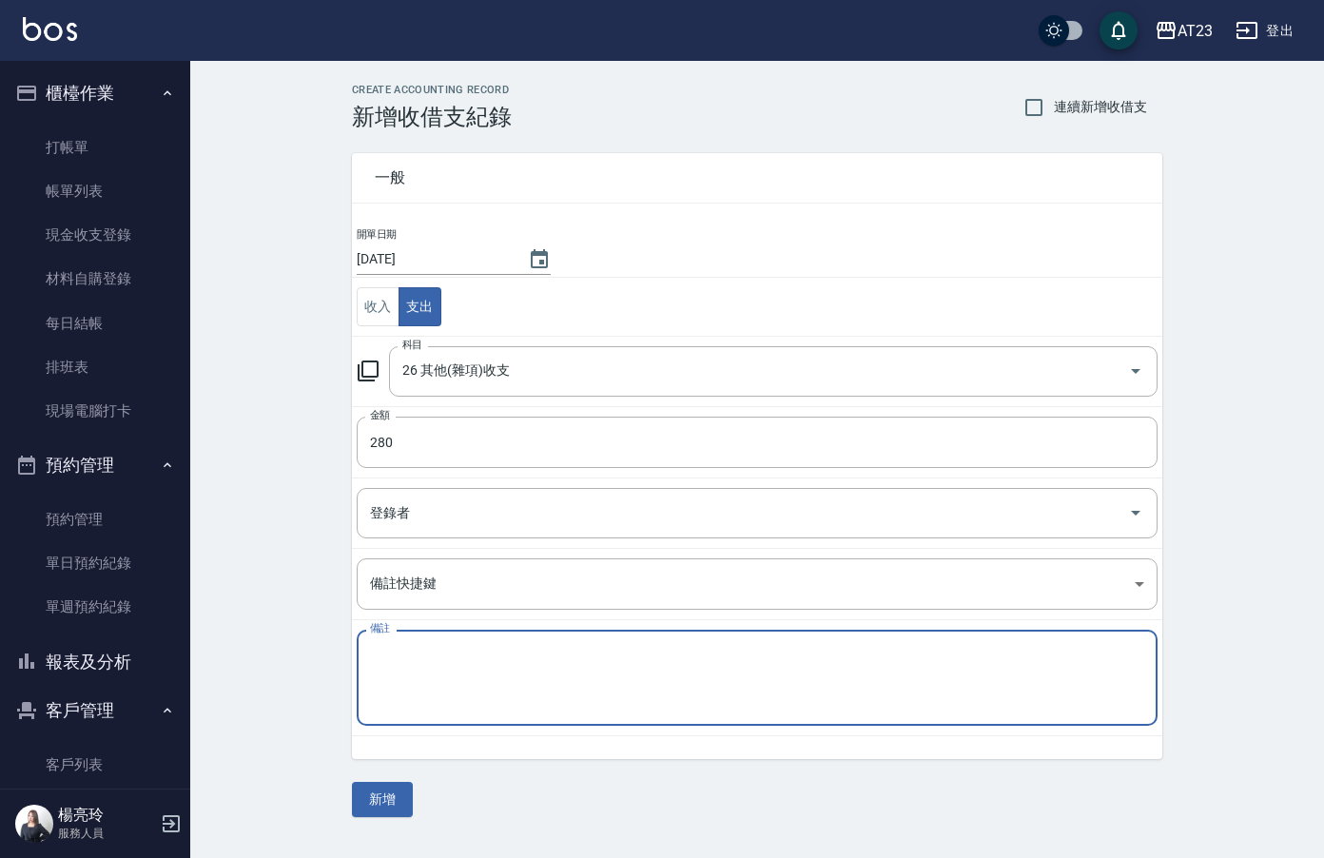
click at [390, 651] on div "備註 x 備註" at bounding box center [757, 678] width 801 height 96
type textarea "19-7s280"
click at [379, 795] on button "新增" at bounding box center [382, 799] width 61 height 35
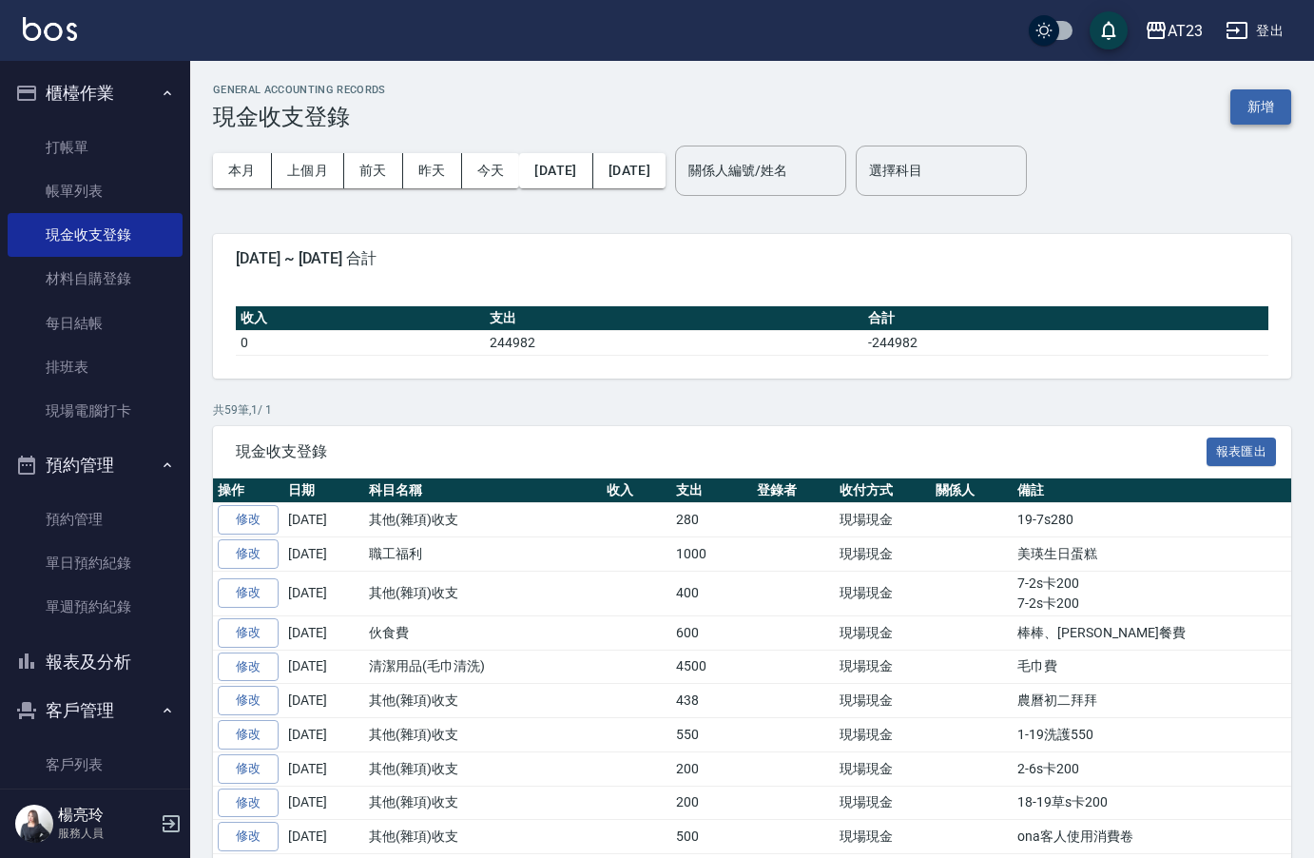
click at [1246, 114] on button "新增" at bounding box center [1261, 106] width 61 height 35
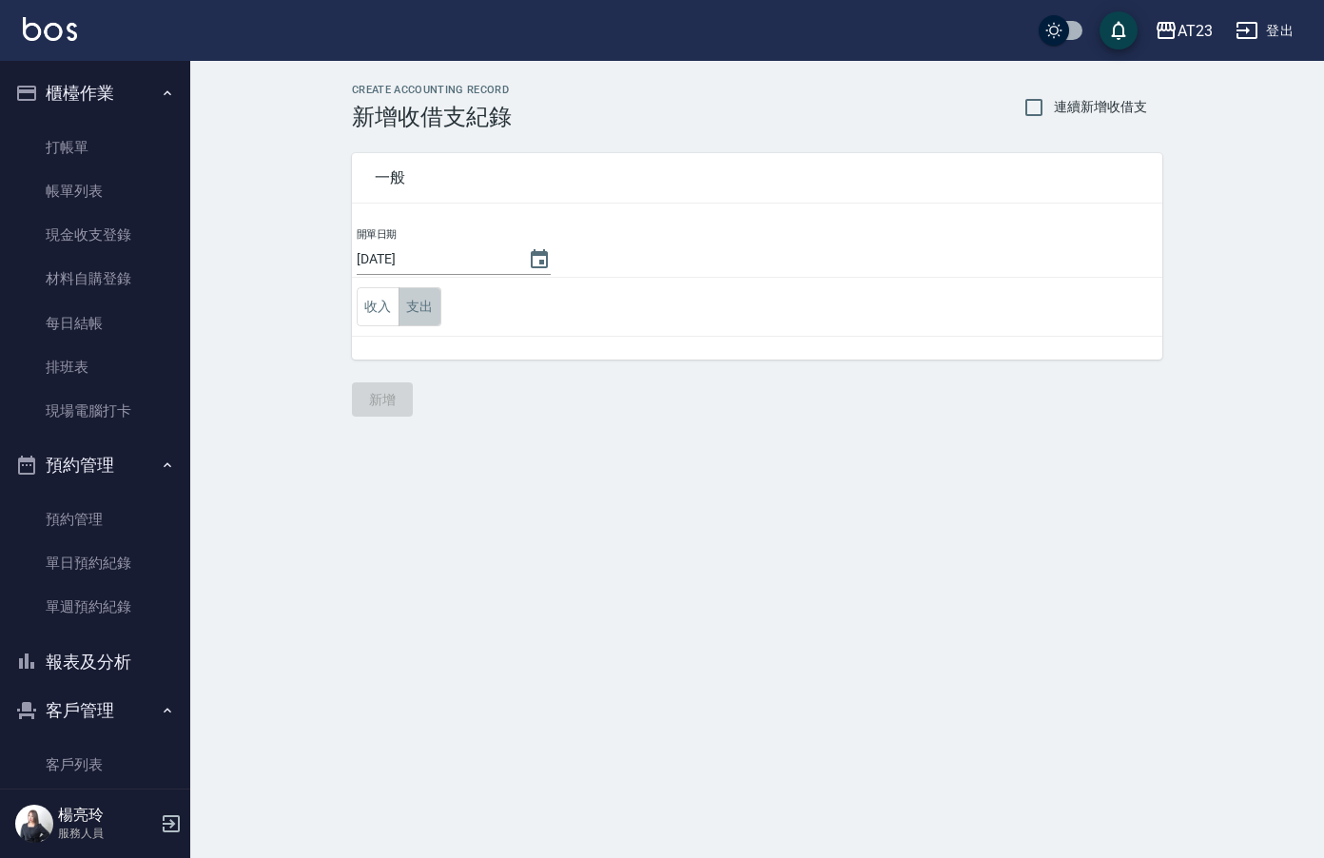
click at [412, 302] on button "支出" at bounding box center [420, 306] width 43 height 39
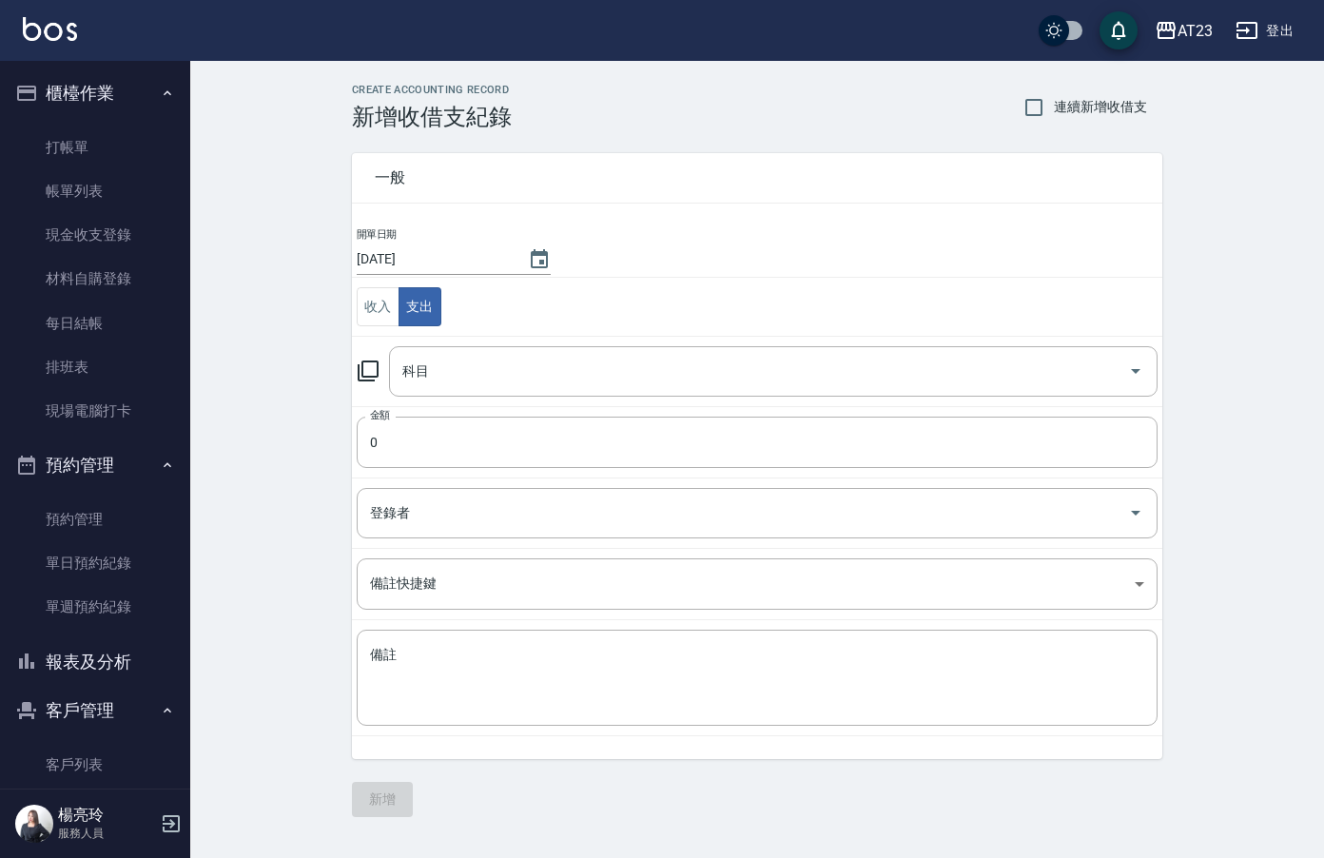
click at [369, 358] on div "科目 科目" at bounding box center [757, 371] width 801 height 50
click at [358, 380] on icon at bounding box center [368, 371] width 23 height 23
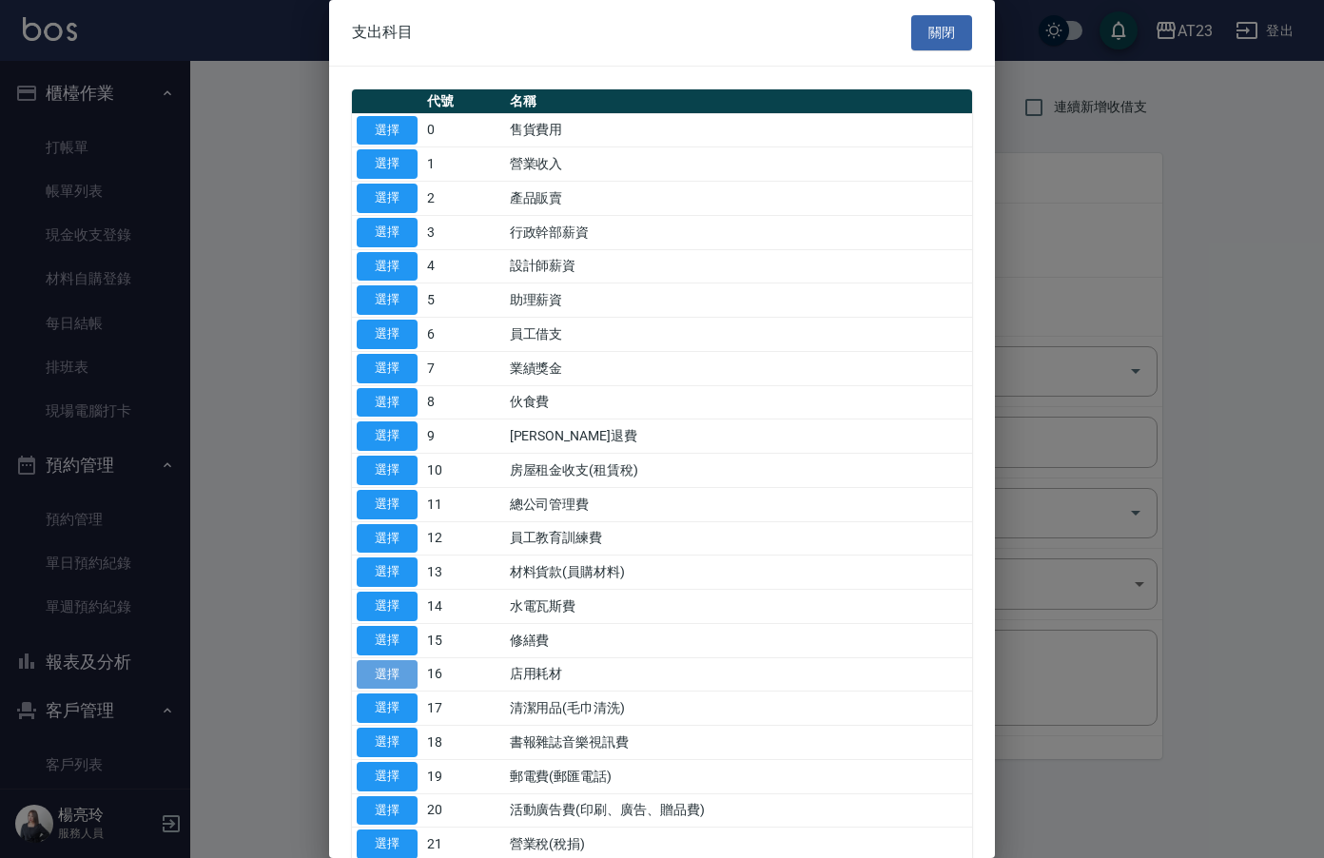
click at [384, 670] on button "選擇" at bounding box center [387, 674] width 61 height 29
type input "16 店用耗材"
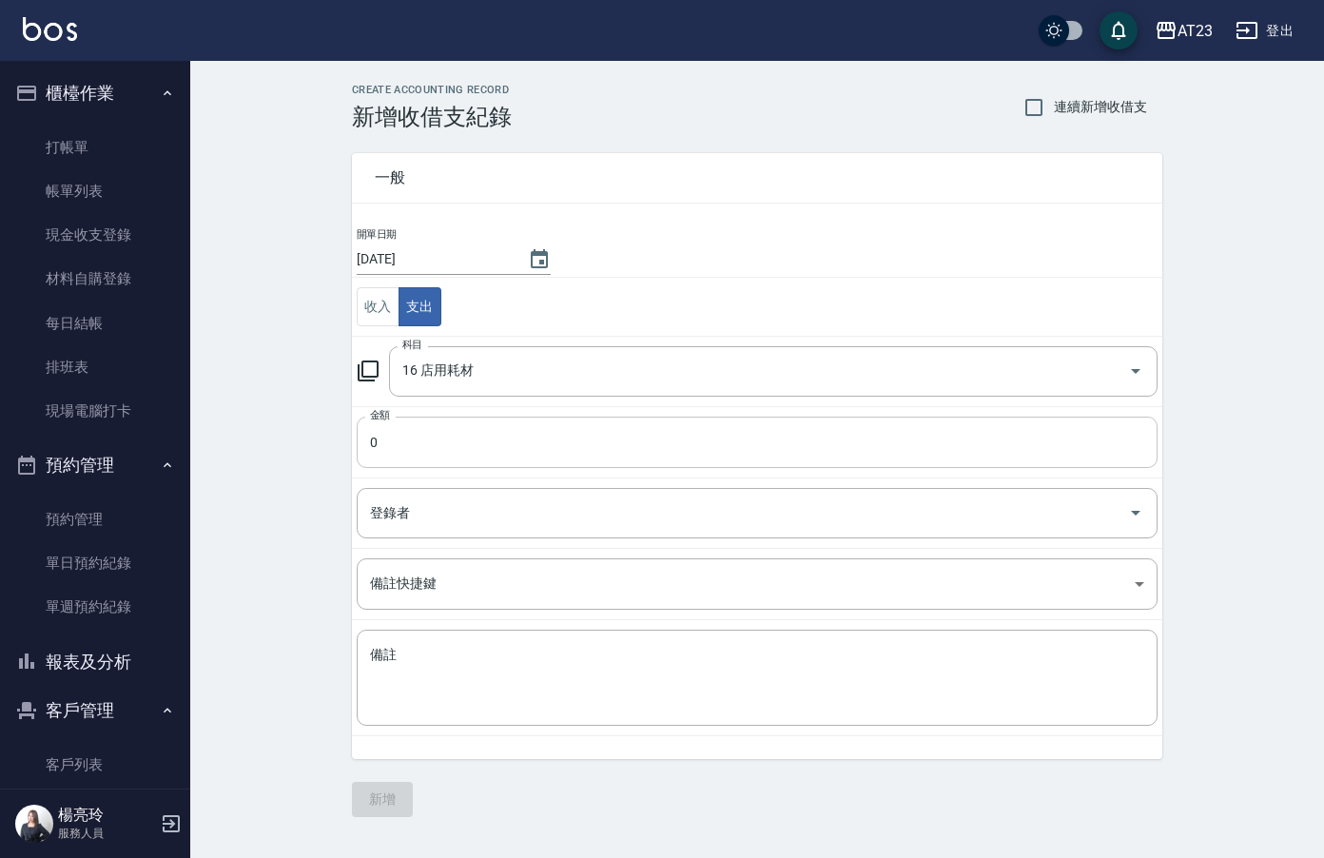
click at [440, 453] on input "0" at bounding box center [757, 442] width 801 height 51
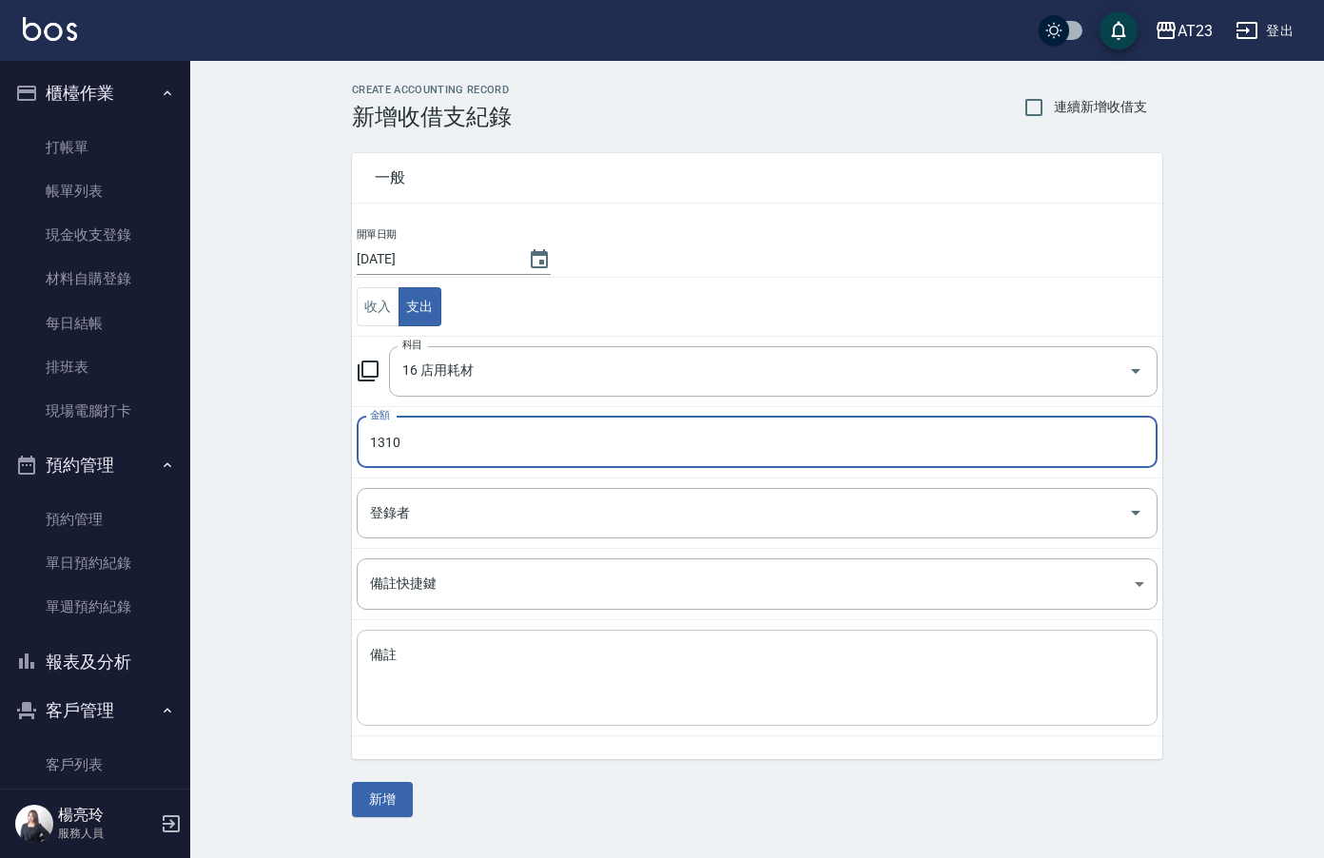
type input "1310"
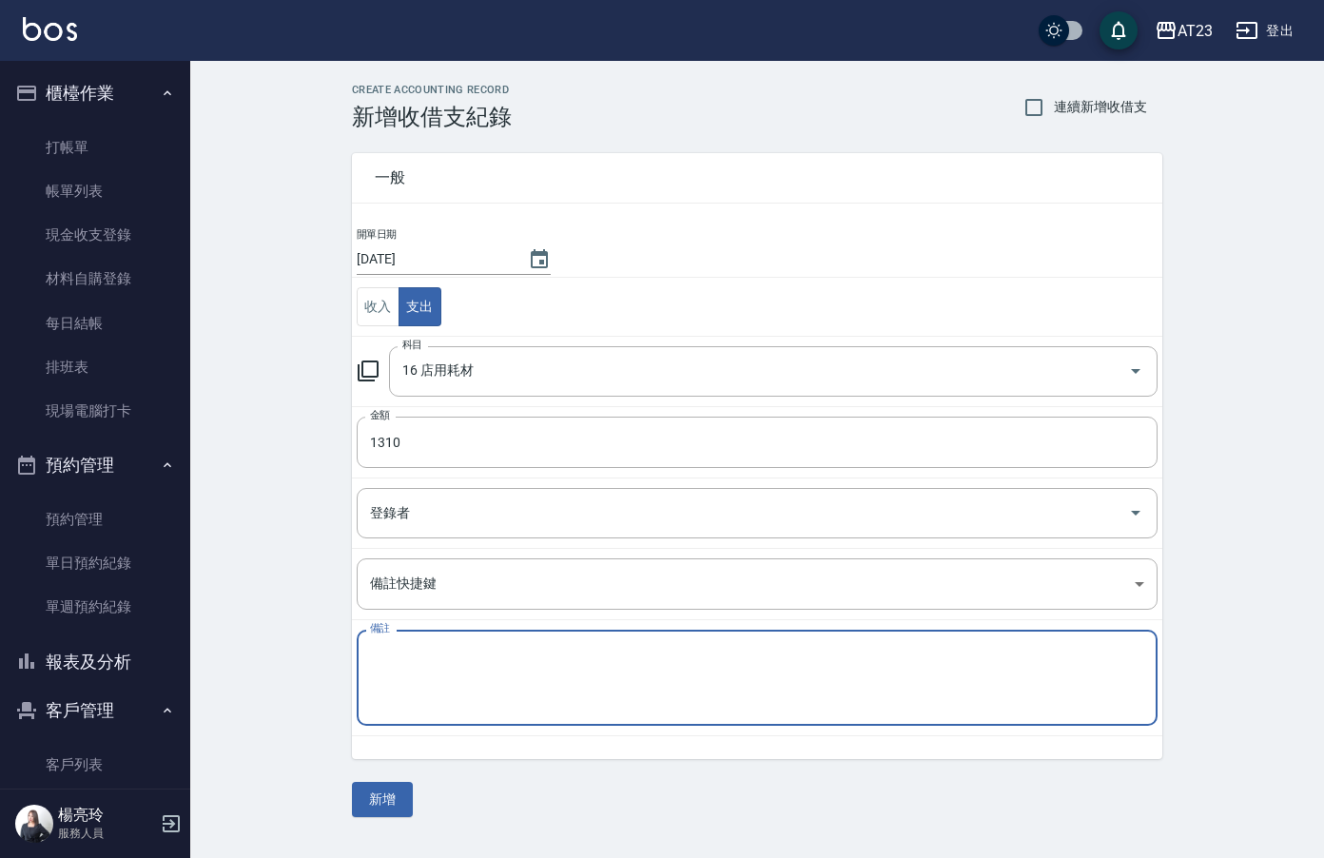
click at [451, 674] on textarea "備註" at bounding box center [757, 678] width 774 height 65
type textarea "被巧思紙杯小抽"
click at [370, 801] on button "新增" at bounding box center [382, 799] width 61 height 35
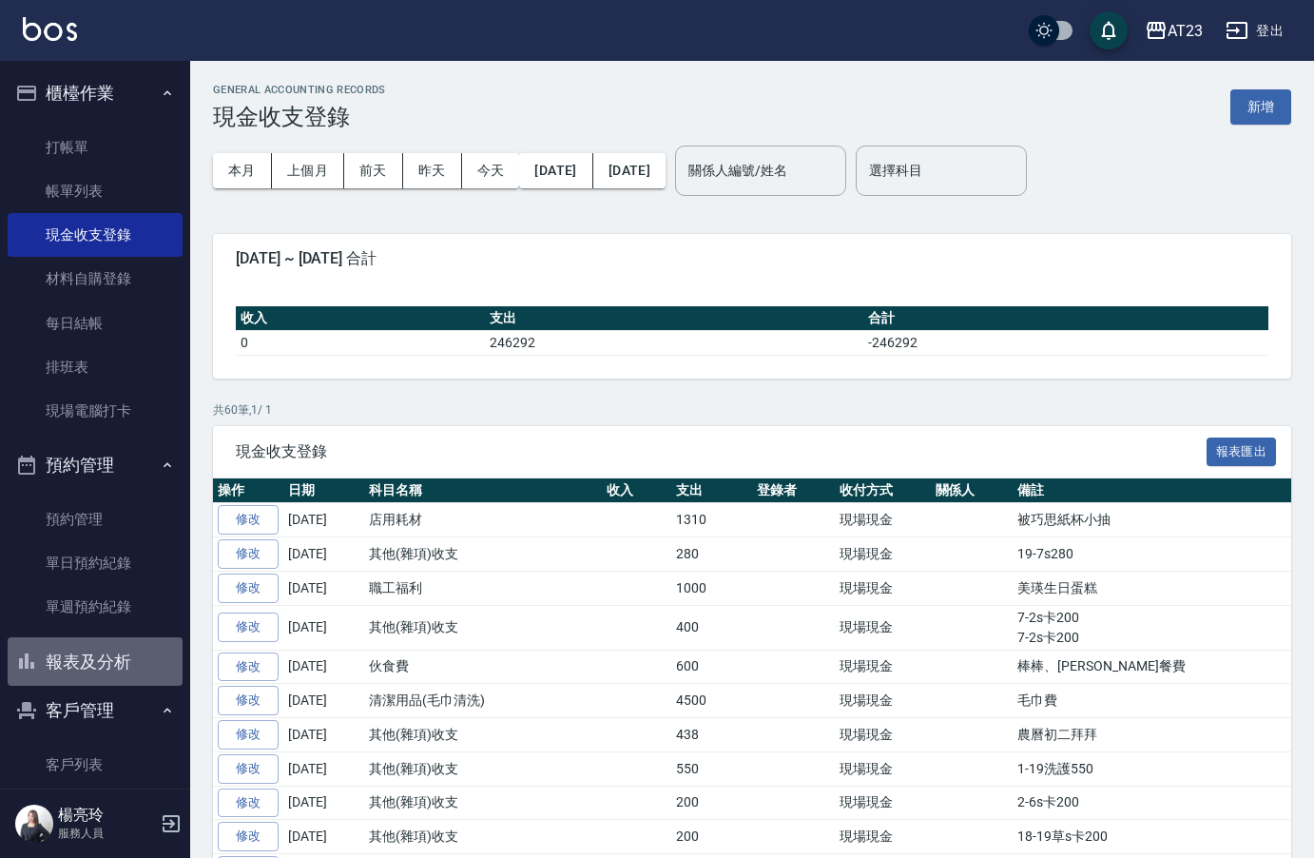
click at [117, 670] on button "報表及分析" at bounding box center [95, 661] width 175 height 49
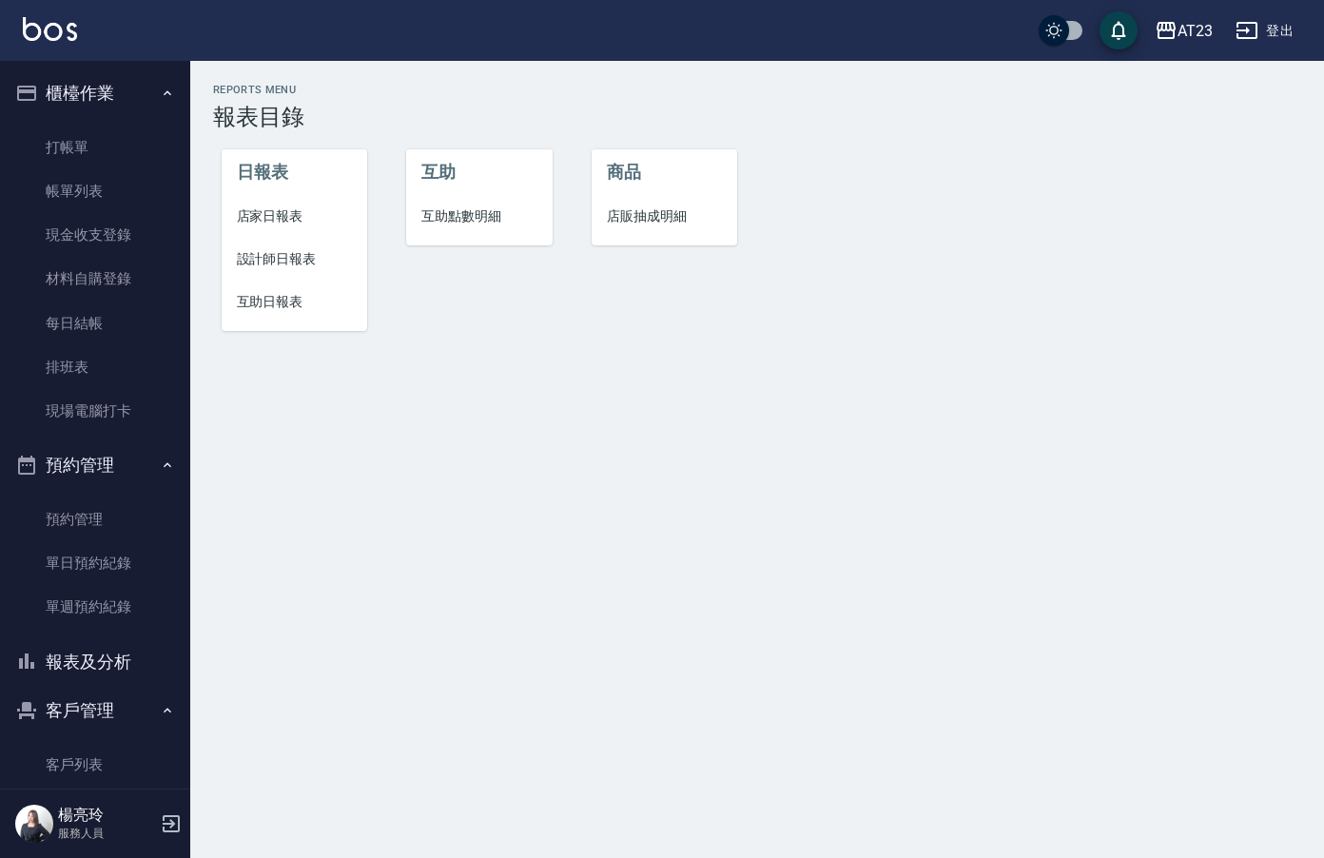
click at [244, 211] on span "店家日報表" at bounding box center [295, 216] width 116 height 20
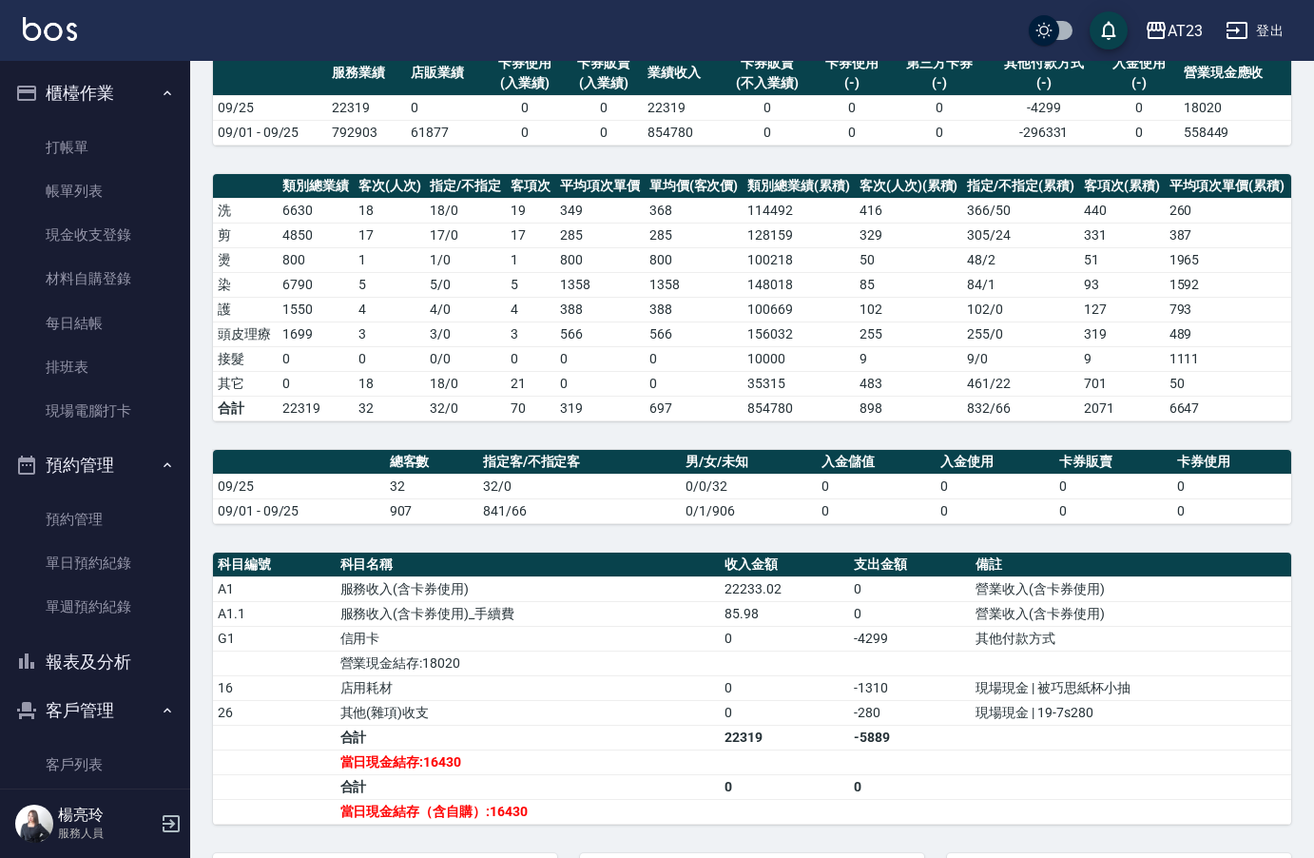
scroll to position [364, 0]
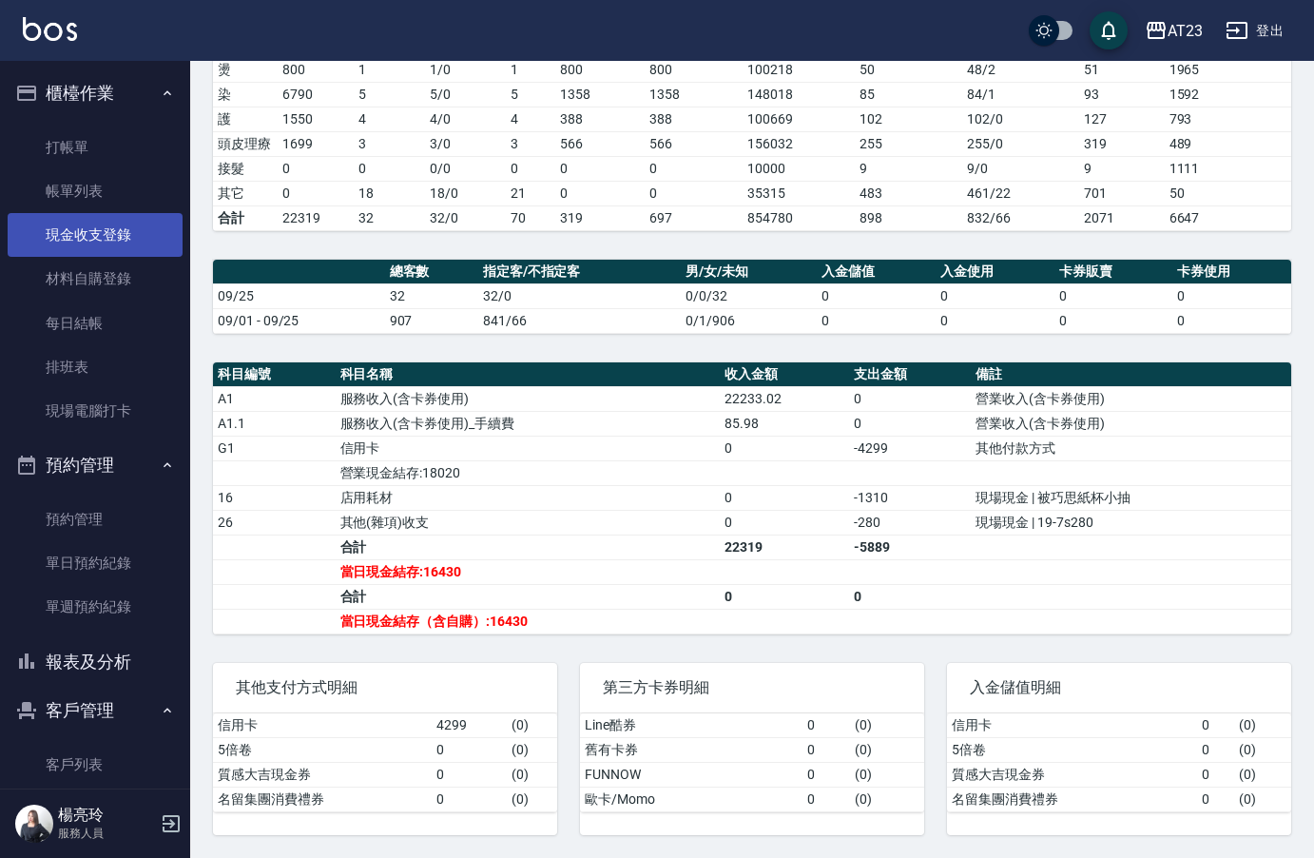
click at [107, 222] on link "現金收支登錄" at bounding box center [95, 235] width 175 height 44
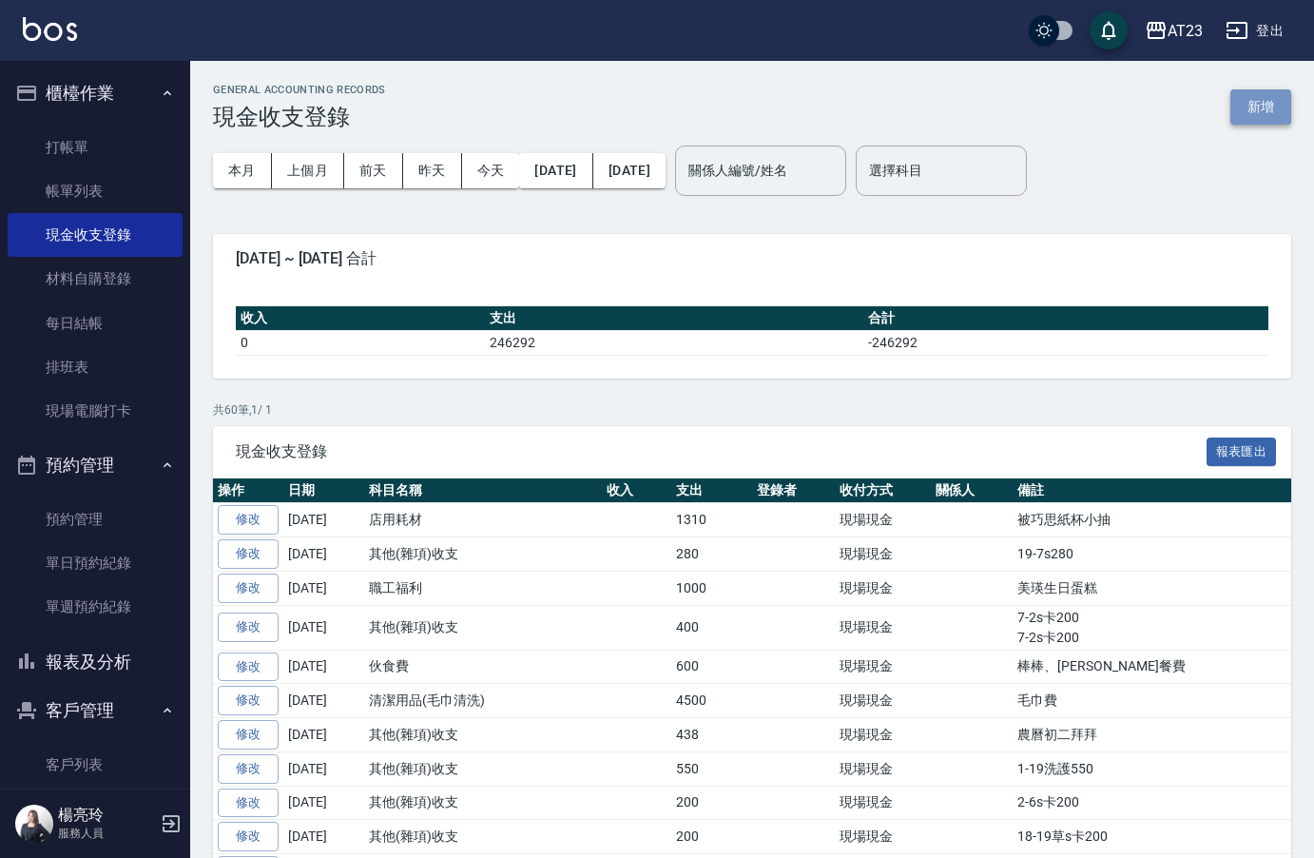
click at [1269, 113] on button "新增" at bounding box center [1261, 106] width 61 height 35
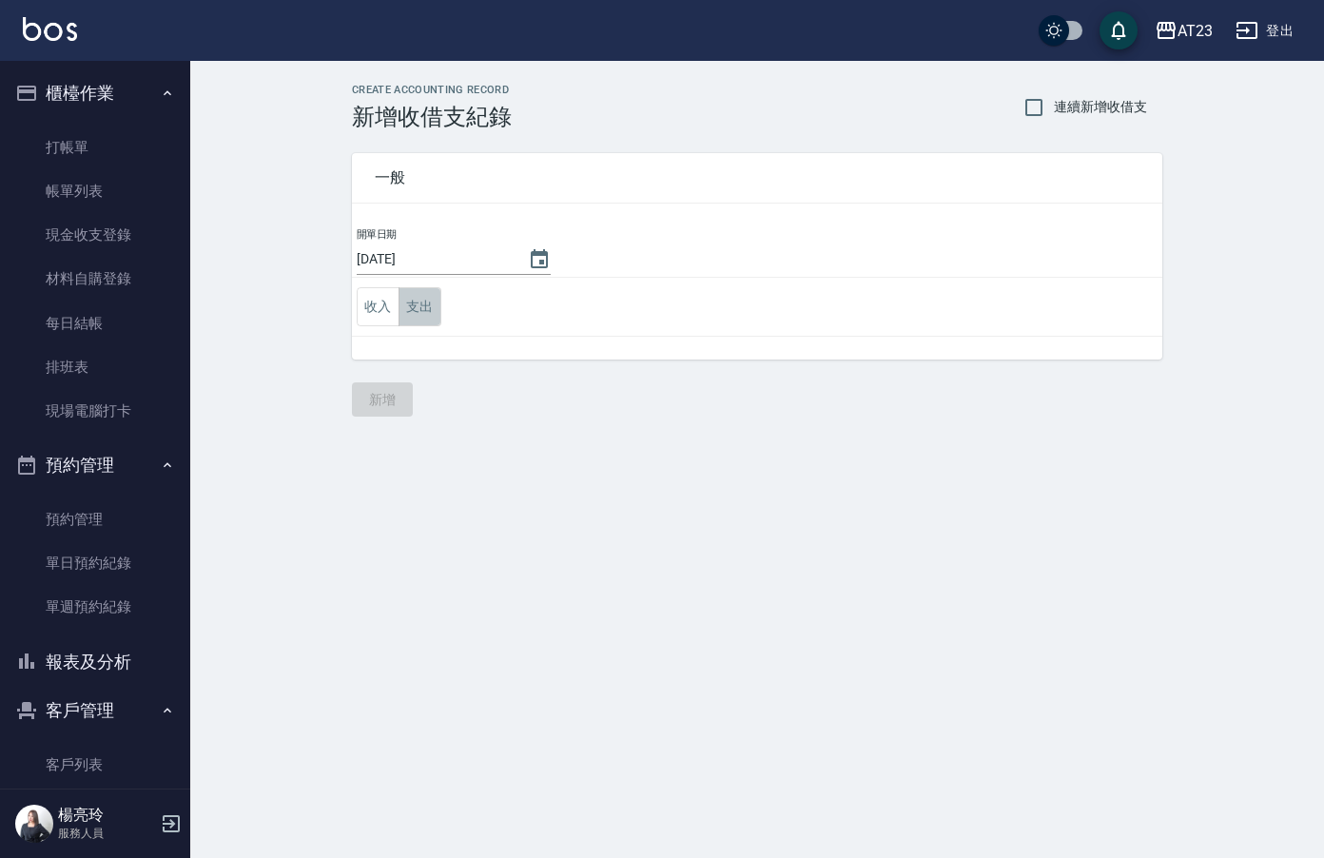
click at [419, 305] on button "支出" at bounding box center [420, 306] width 43 height 39
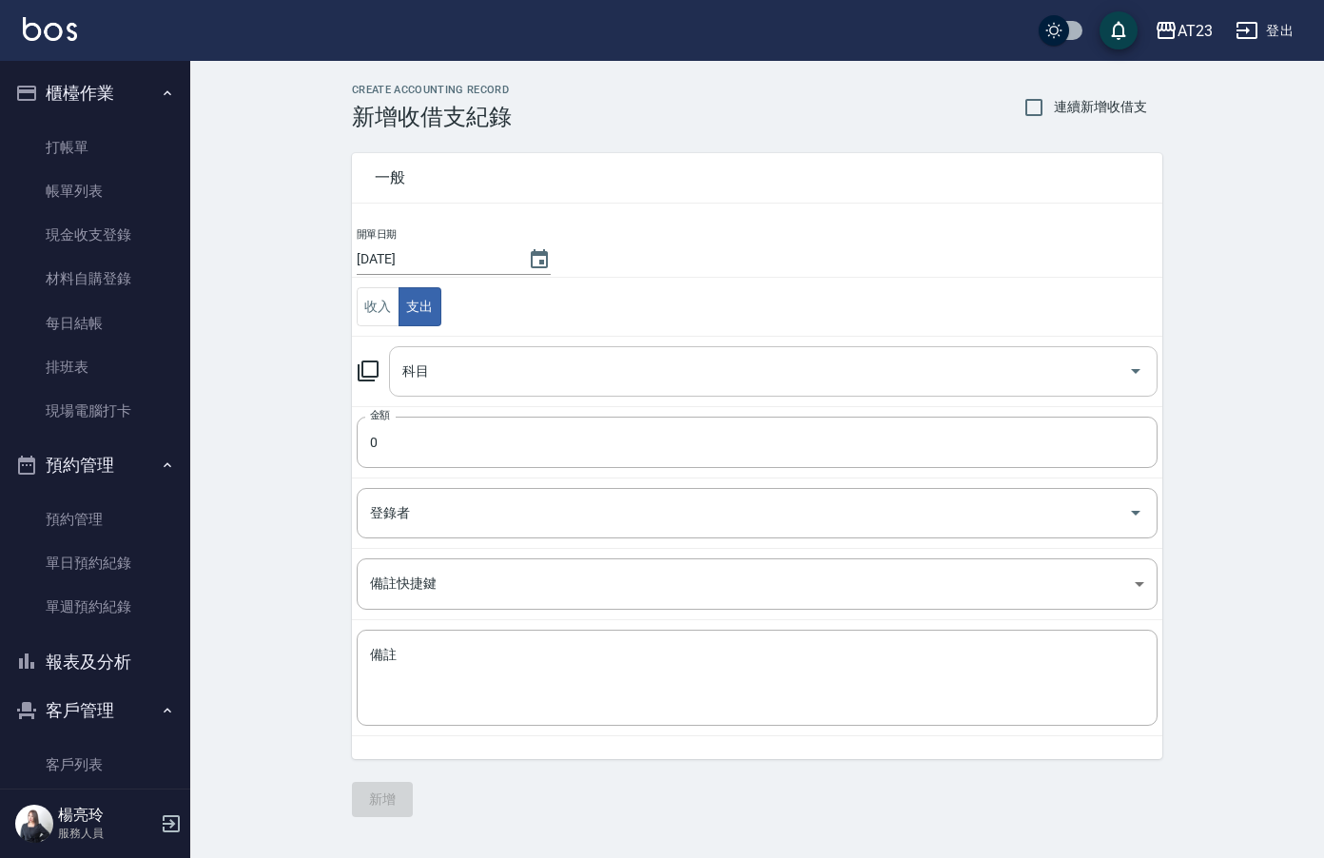
click at [449, 380] on input "科目" at bounding box center [759, 371] width 723 height 33
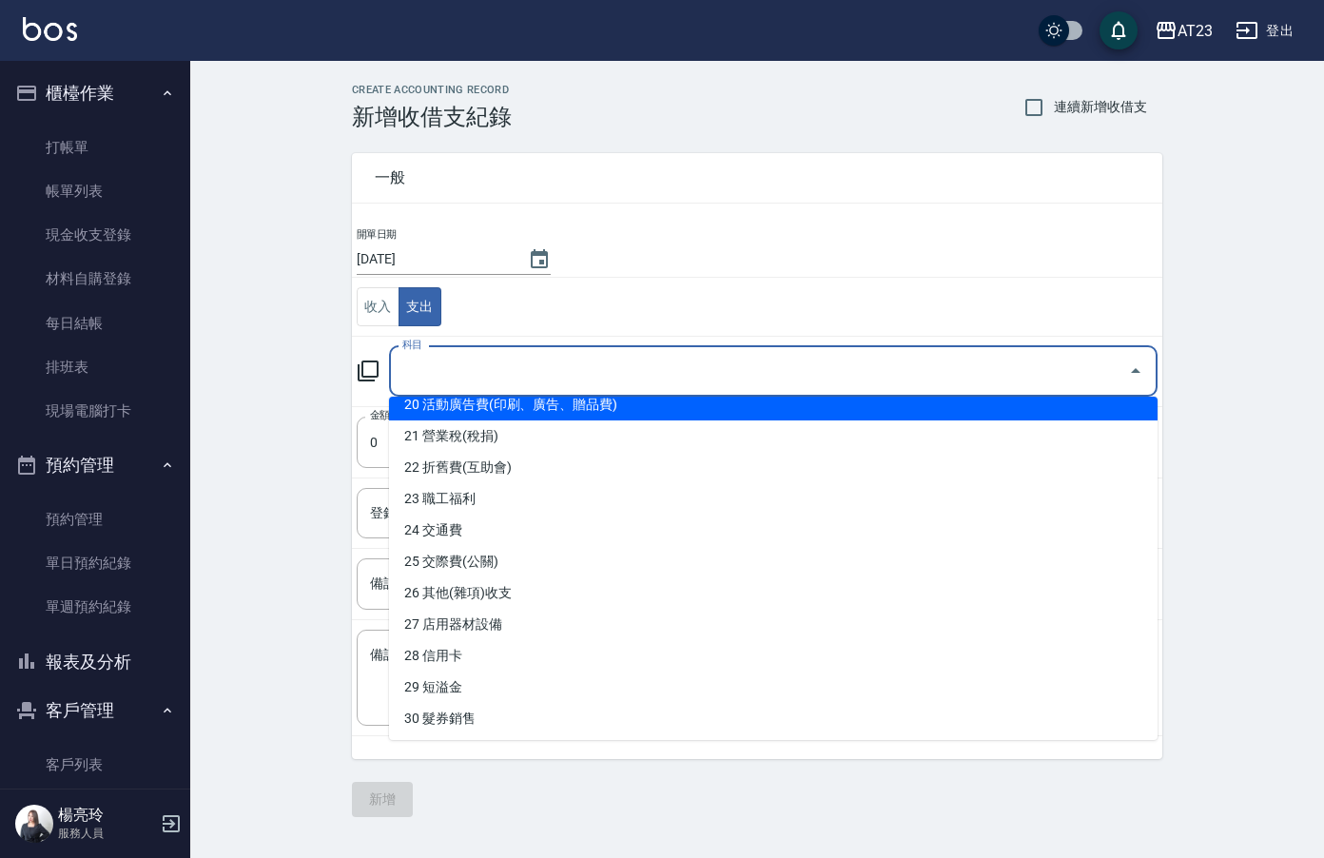
scroll to position [666, 0]
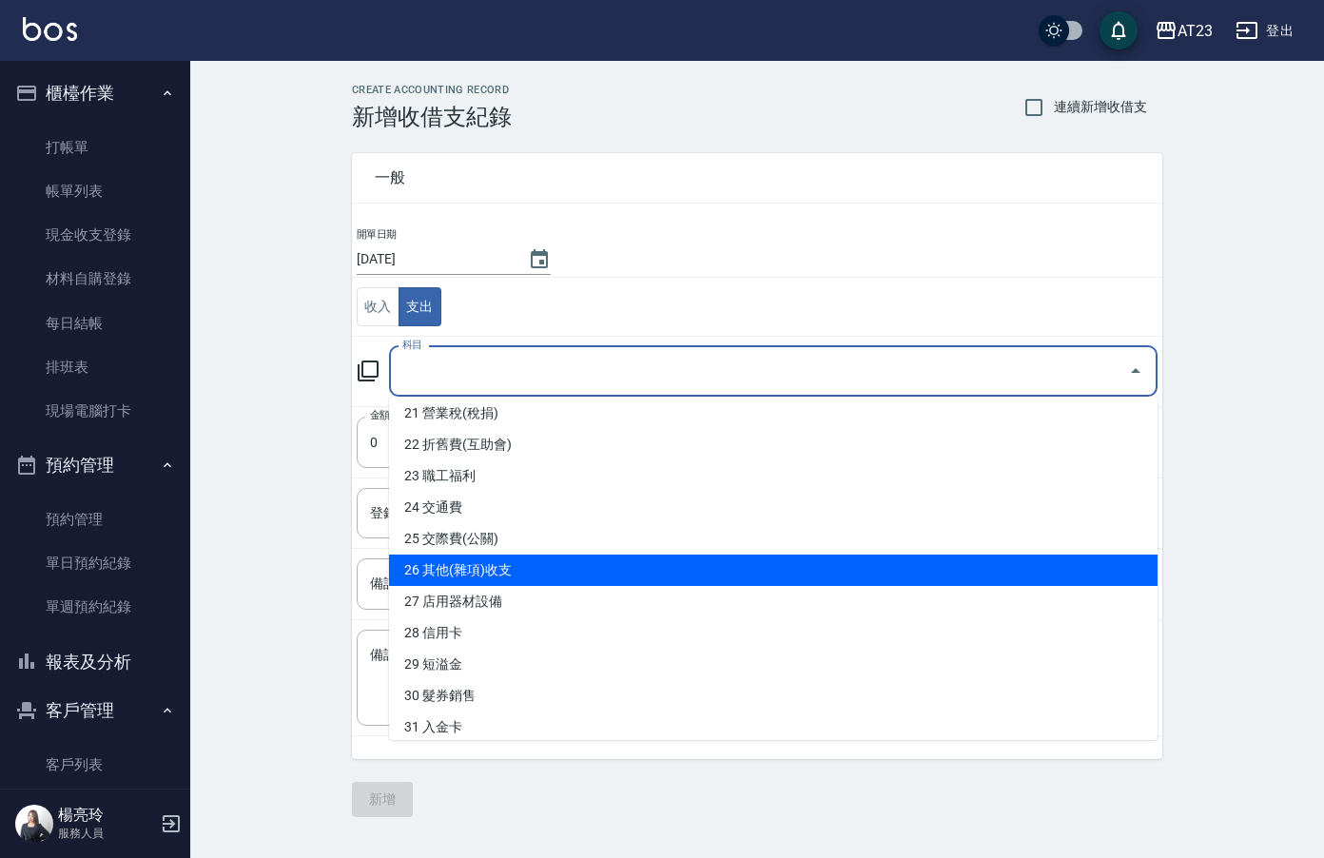
click at [595, 569] on li "26 其他(雜項)收支" at bounding box center [773, 570] width 769 height 31
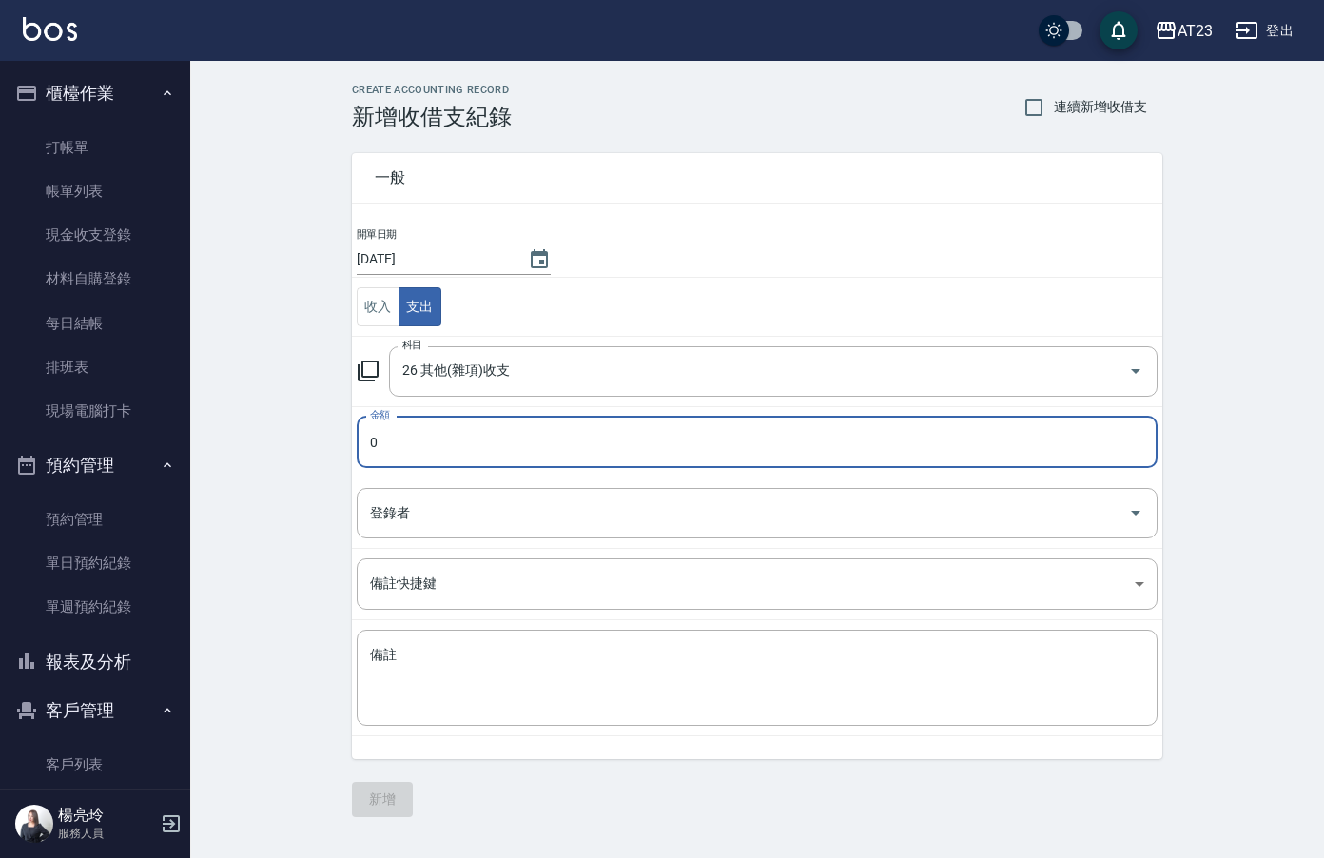
type input "26 其他(雜項)收支"
type input "280"
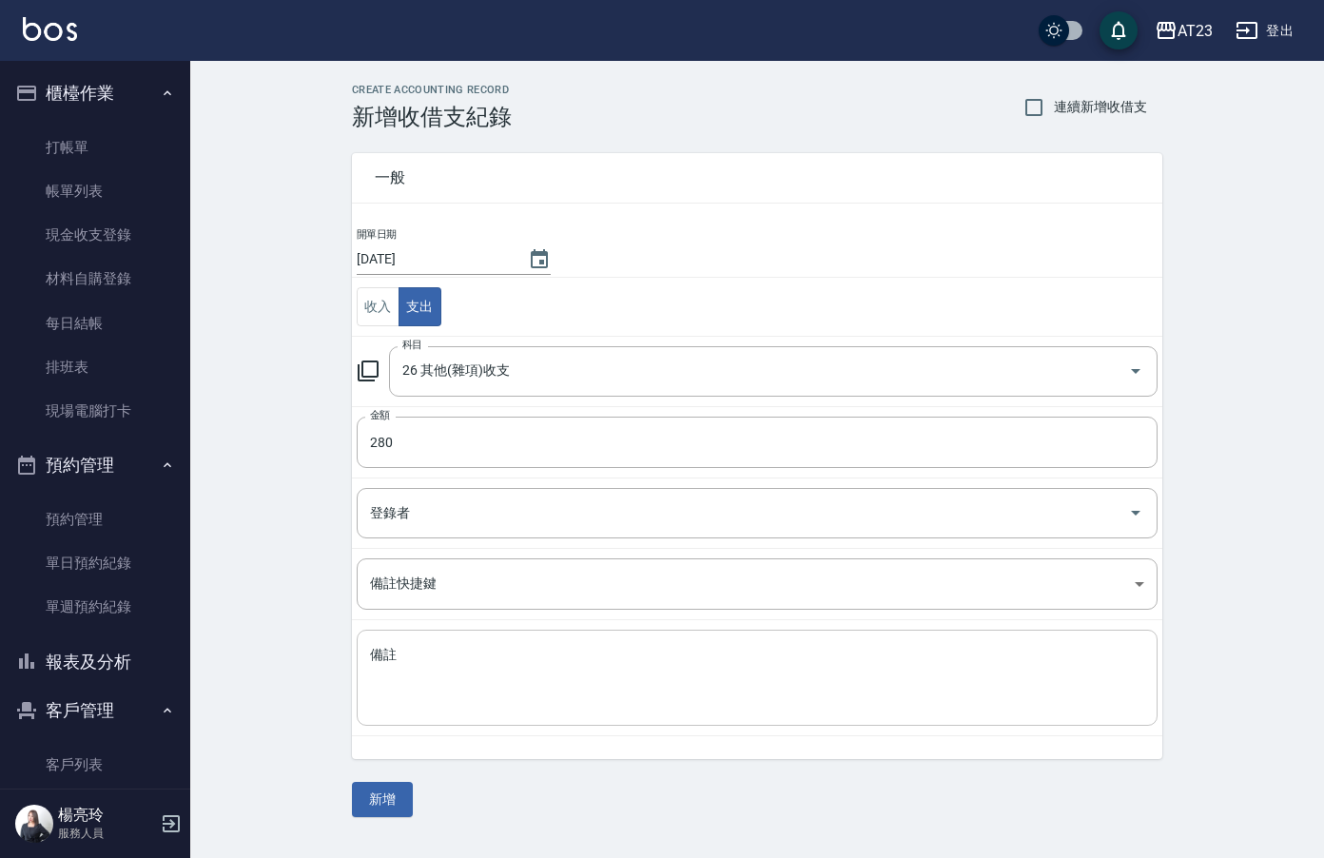
click at [482, 636] on div "x 備註" at bounding box center [757, 678] width 801 height 96
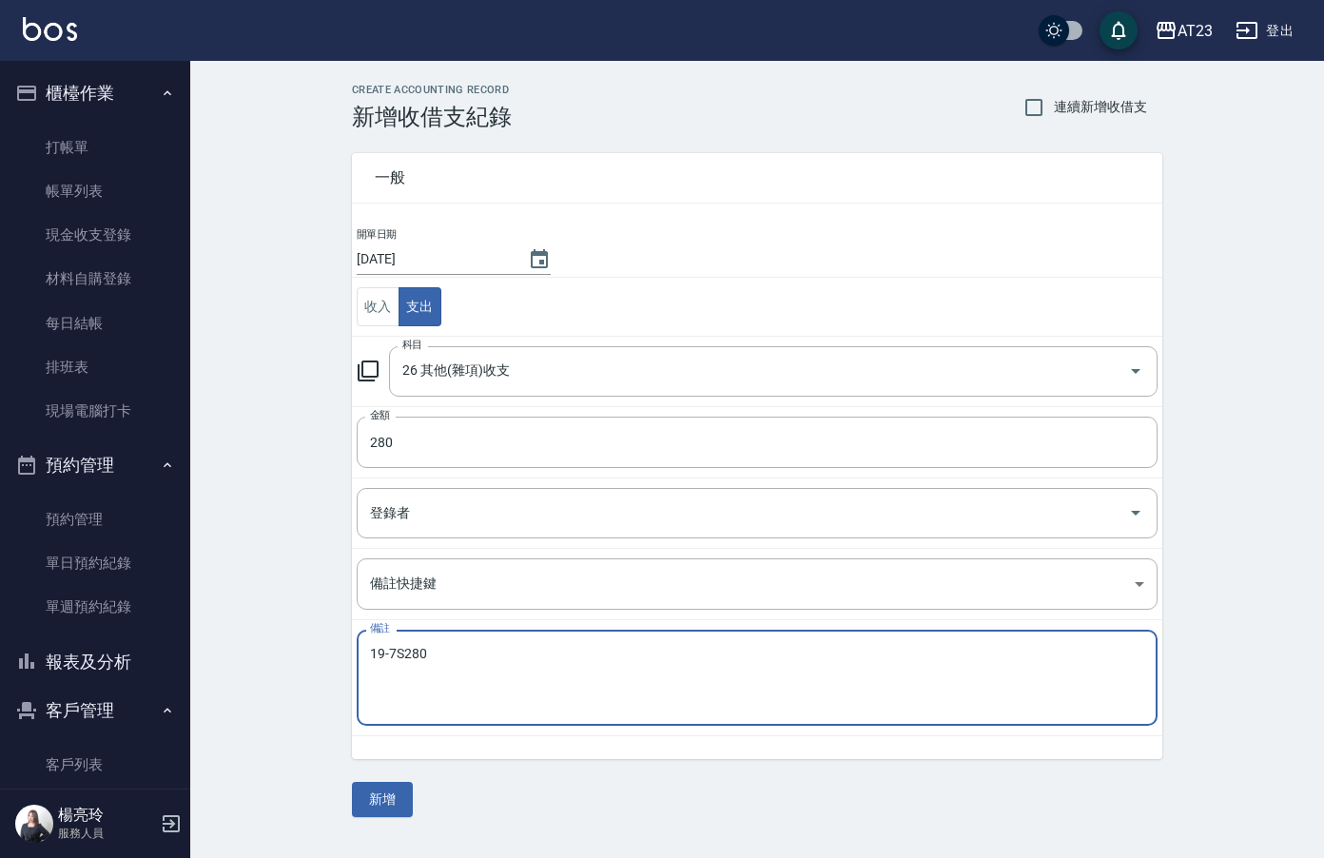
type textarea "19-7S280"
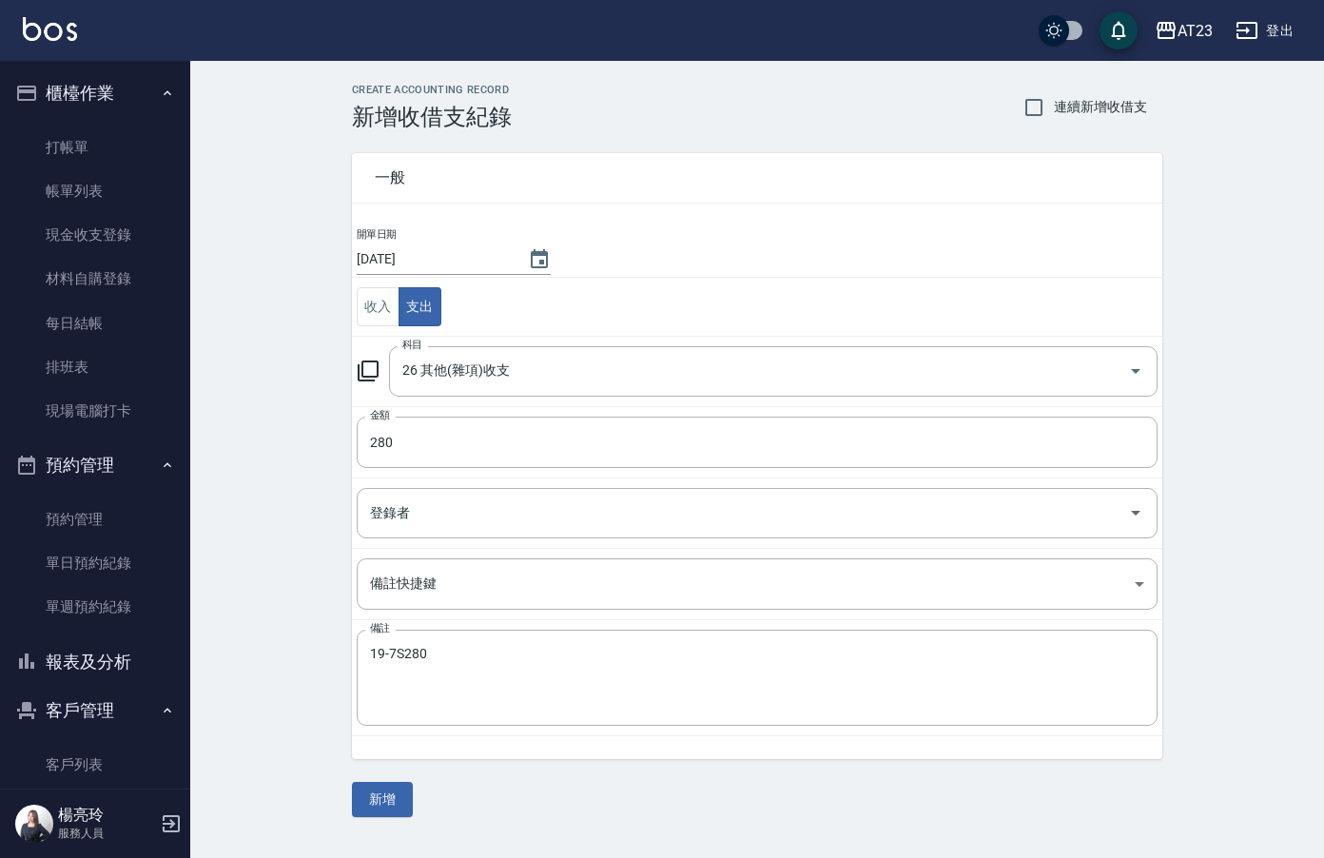
click at [282, 586] on div "CREATE ACCOUNTING RECORD 新增收借支紀錄 連續新增收借支 一般 開單日期 [DATE] 收入 支出 科目 26 其他(雜項)收支 科目…" at bounding box center [757, 450] width 1134 height 779
click at [390, 803] on button "新增" at bounding box center [382, 799] width 61 height 35
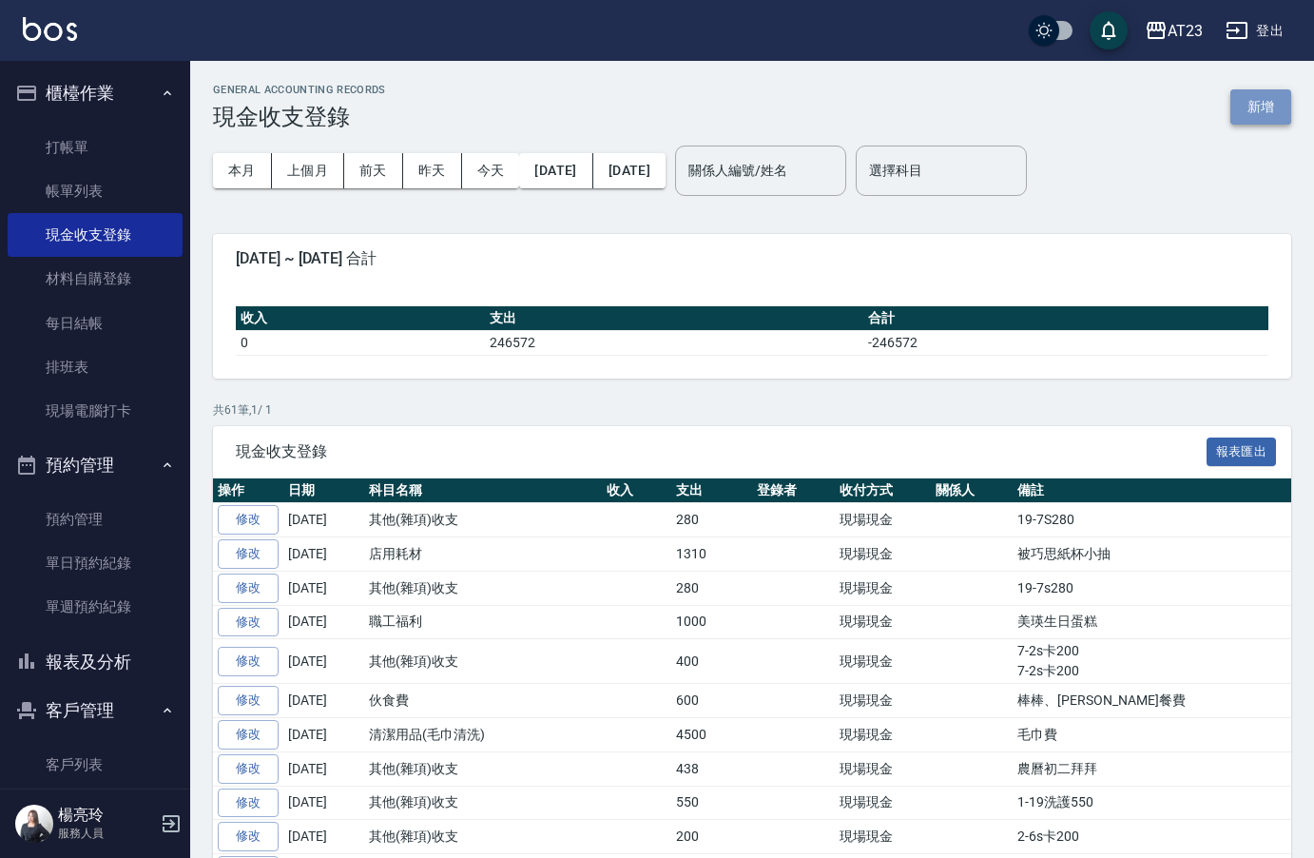
click at [1252, 108] on button "新增" at bounding box center [1261, 106] width 61 height 35
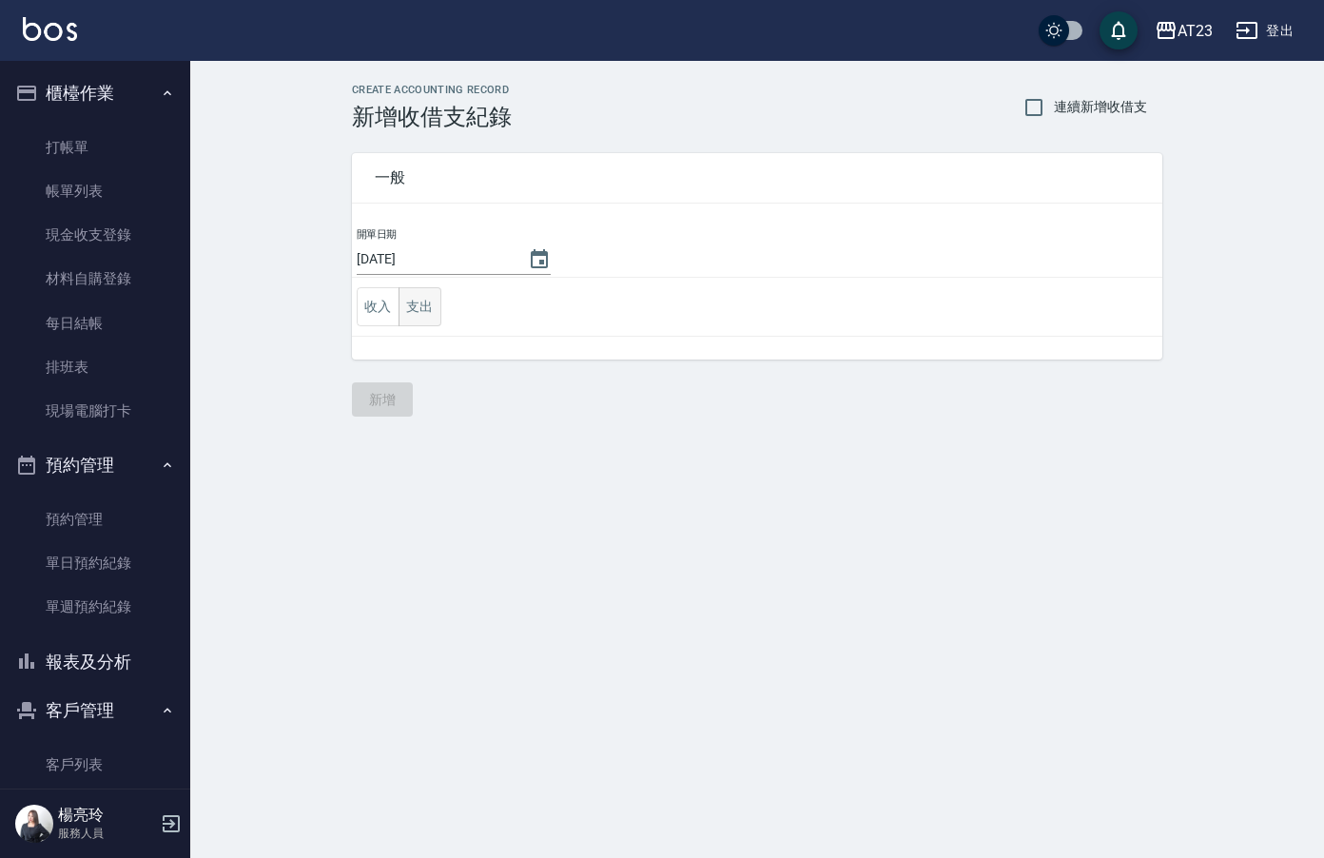
click at [424, 303] on button "支出" at bounding box center [420, 306] width 43 height 39
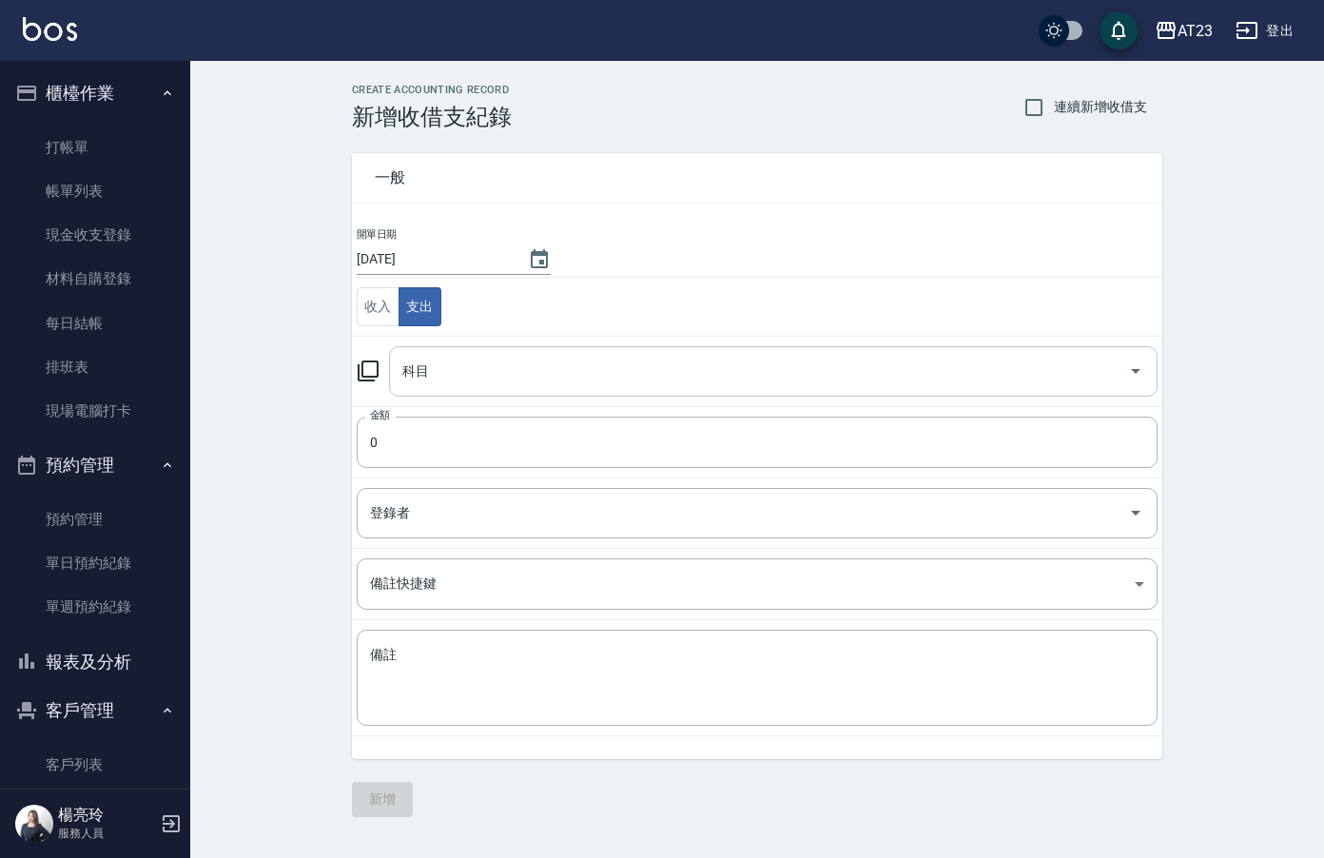
click at [596, 378] on input "科目" at bounding box center [759, 371] width 723 height 33
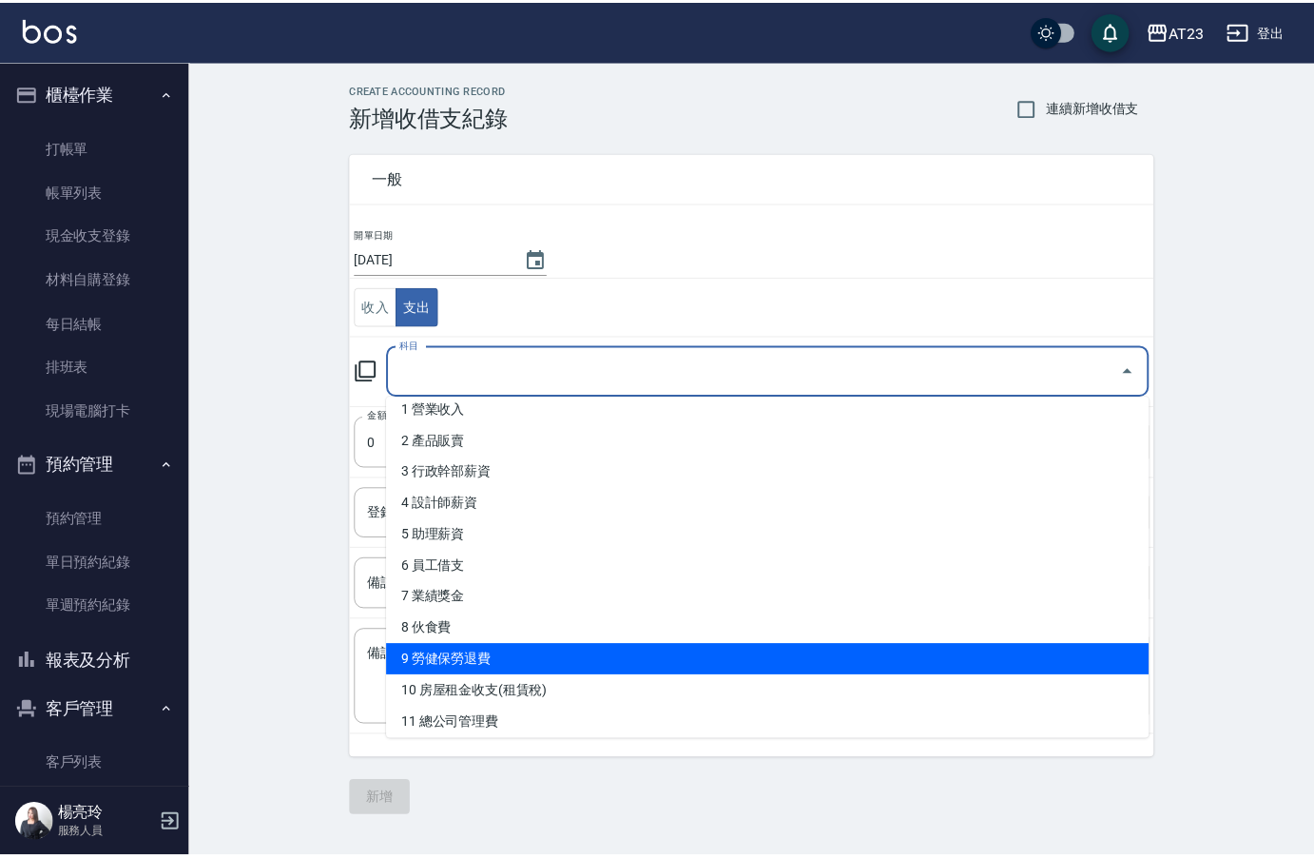
scroll to position [9, 0]
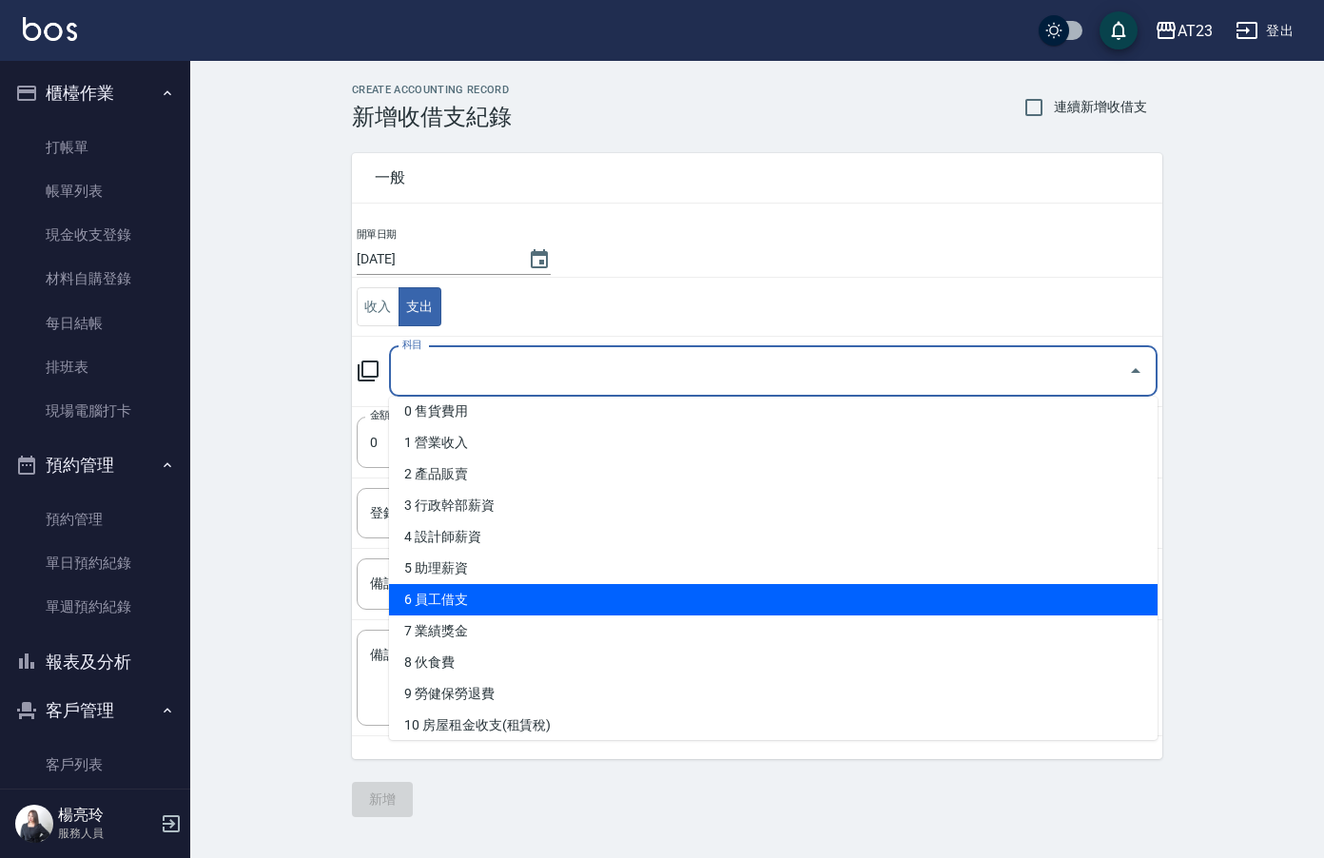
click at [550, 601] on li "6 員工借支" at bounding box center [773, 599] width 769 height 31
type input "6 員工借支"
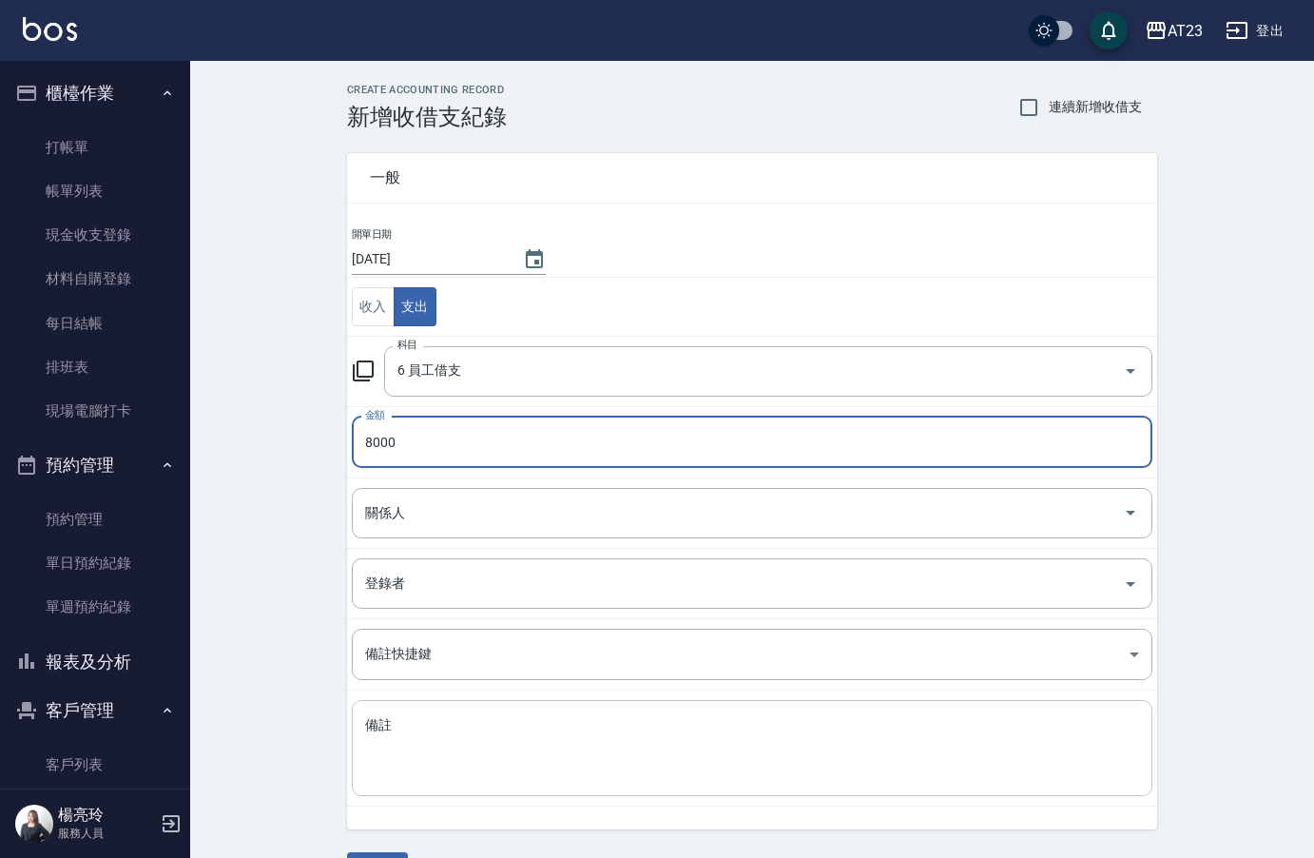
type input "8000"
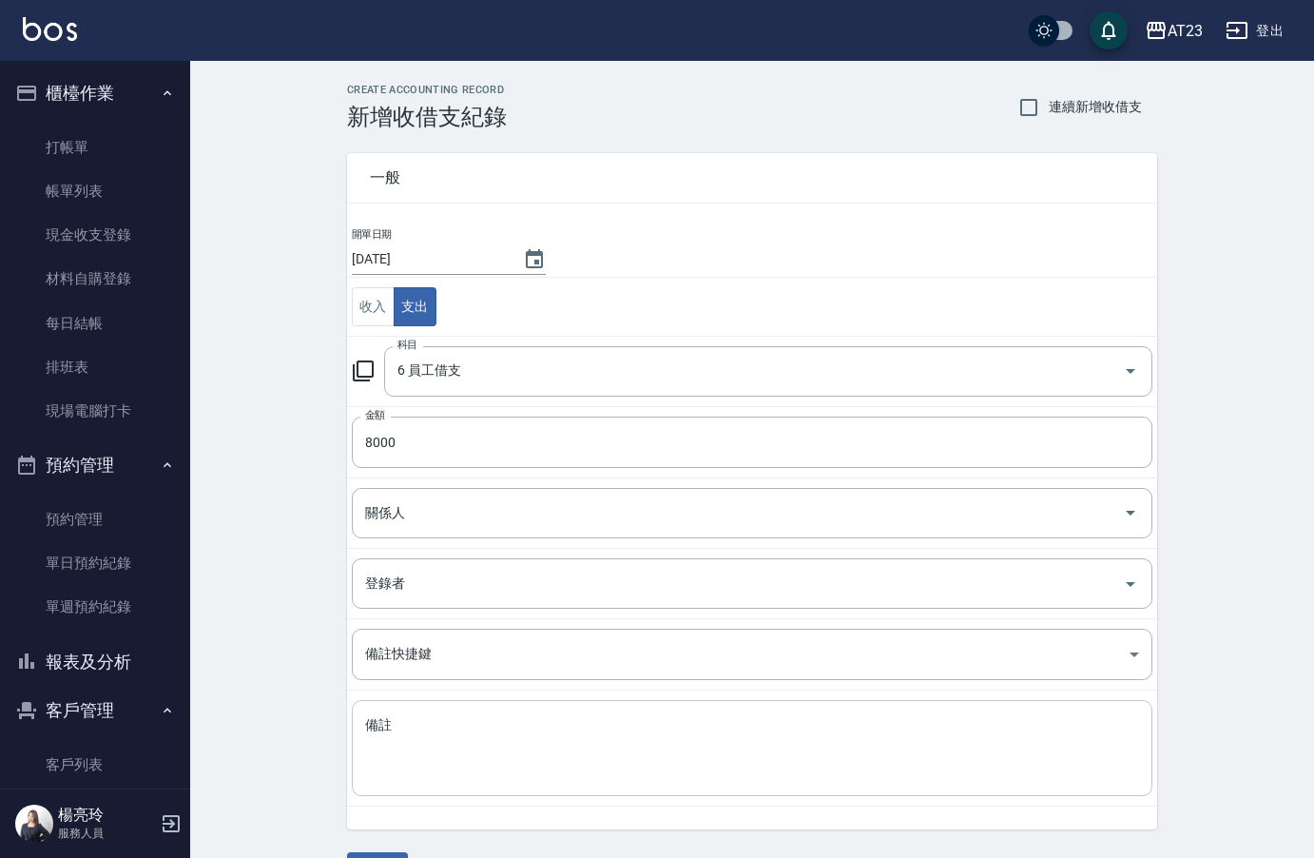
click at [443, 708] on div "x 備註" at bounding box center [752, 748] width 801 height 96
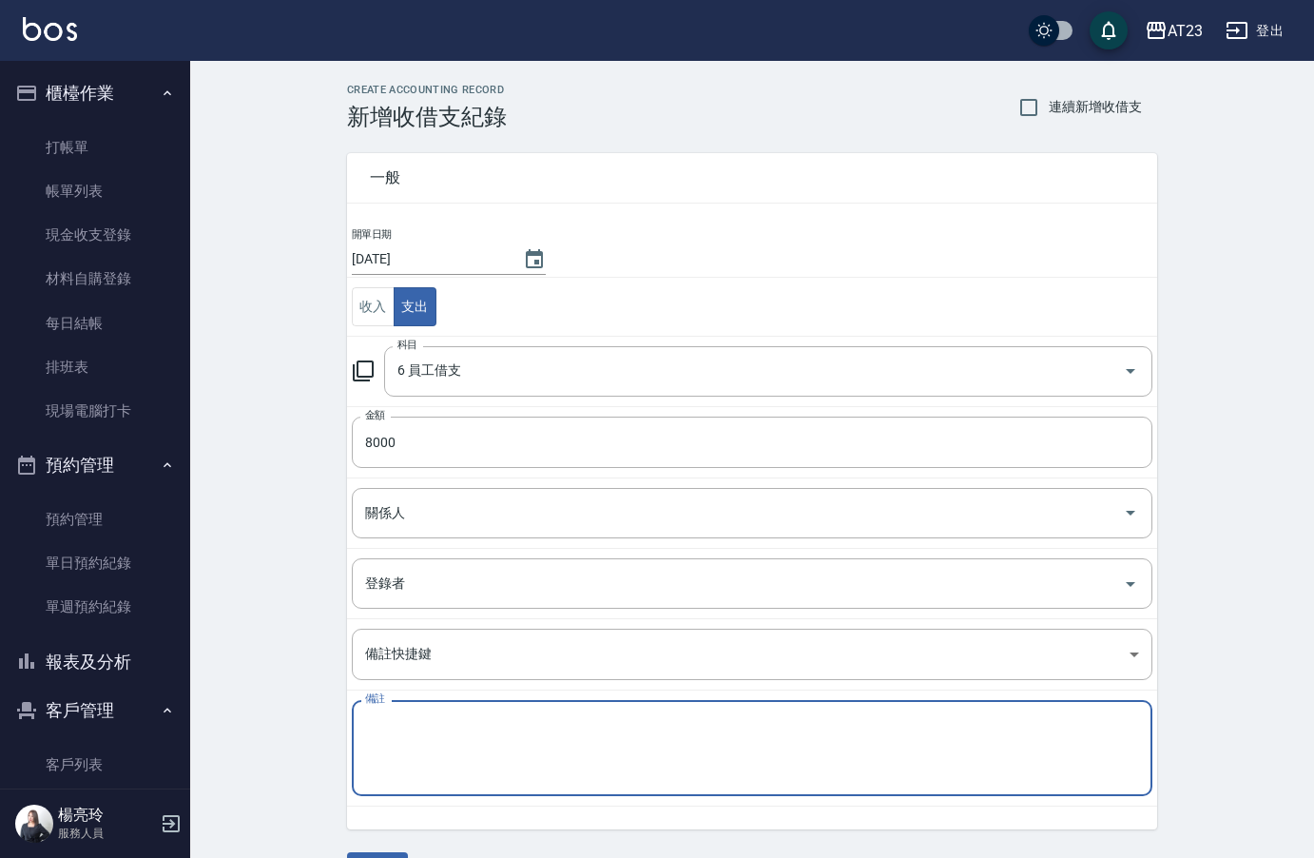
click at [378, 724] on textarea "備註" at bounding box center [752, 748] width 774 height 65
click at [475, 727] on textarea "LILI-5000" at bounding box center [752, 748] width 774 height 65
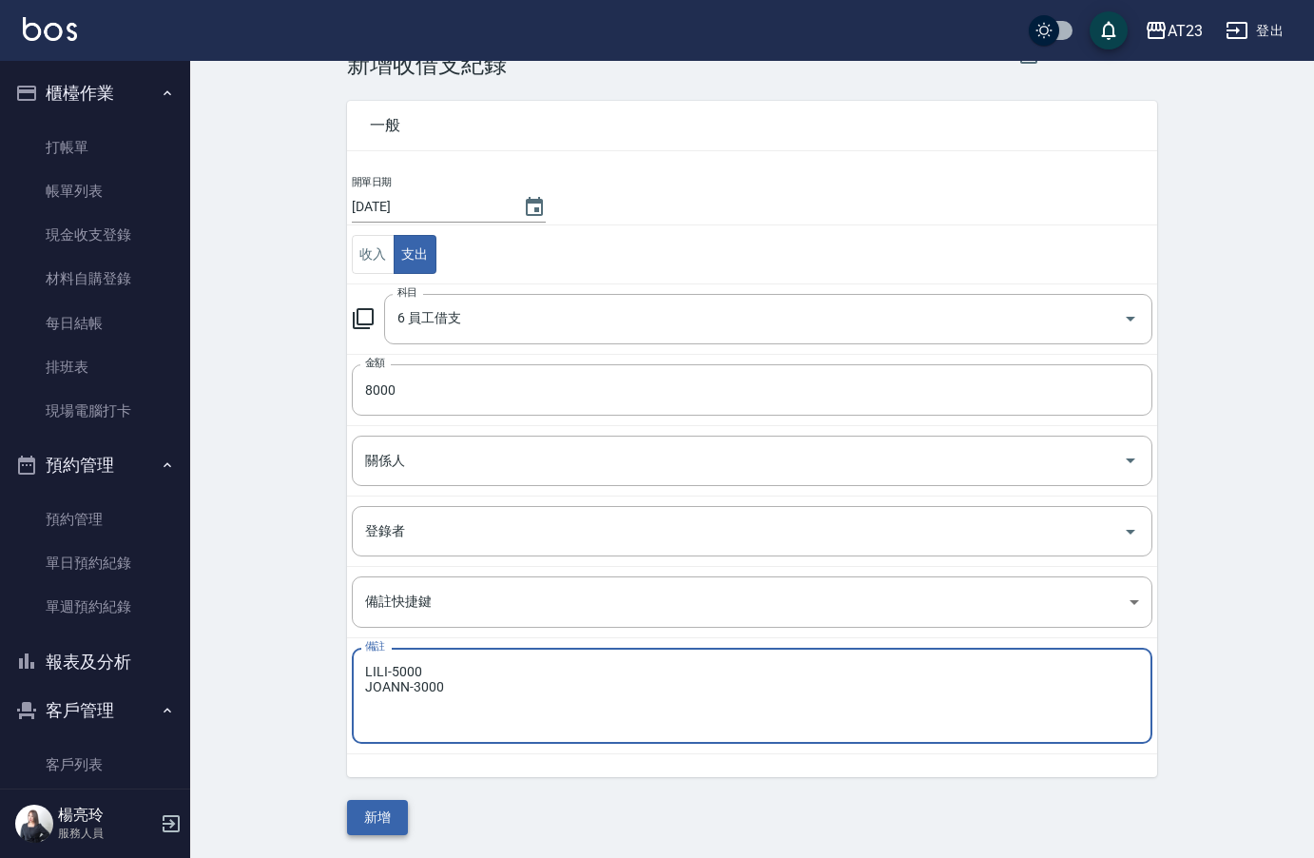
type textarea "LILI-5000 JOANN-3000"
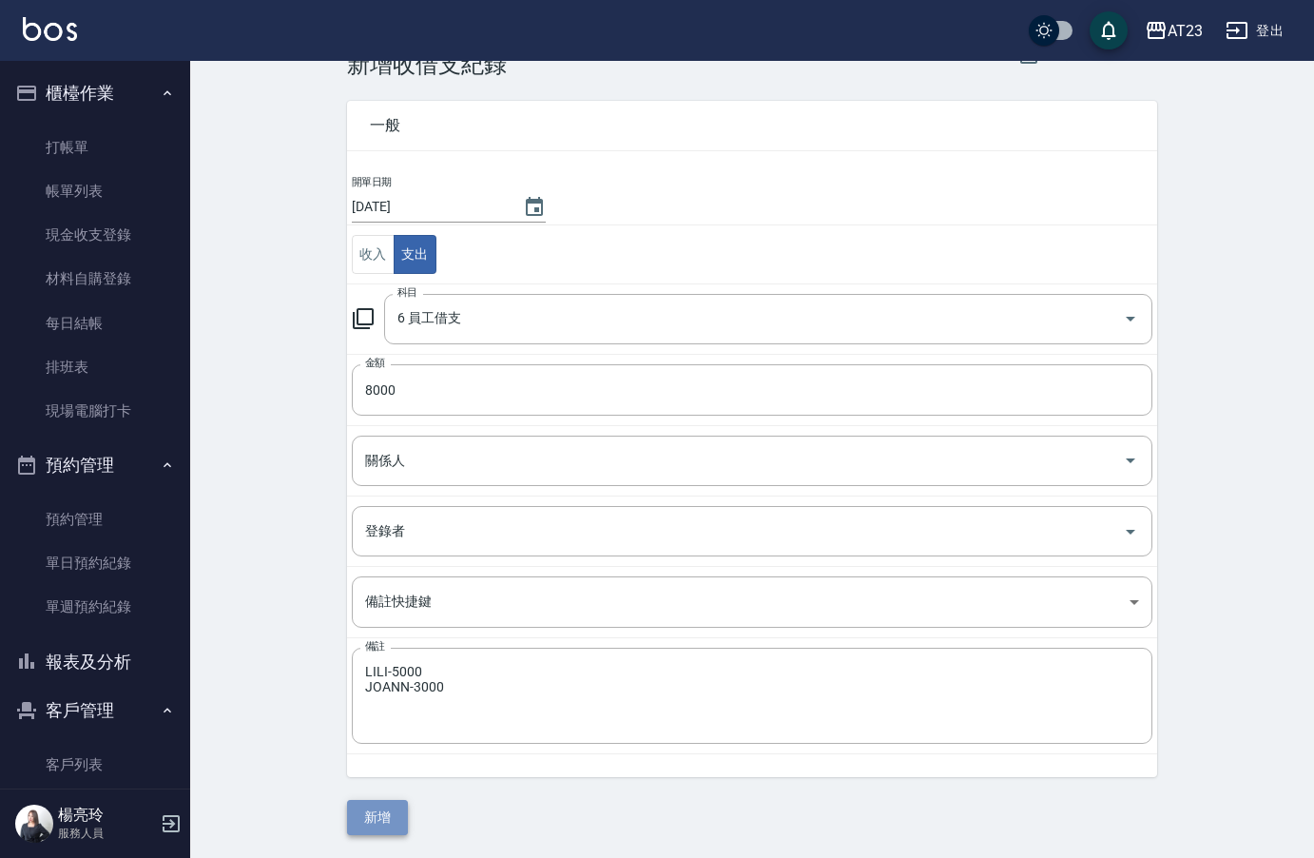
click at [384, 806] on button "新增" at bounding box center [377, 817] width 61 height 35
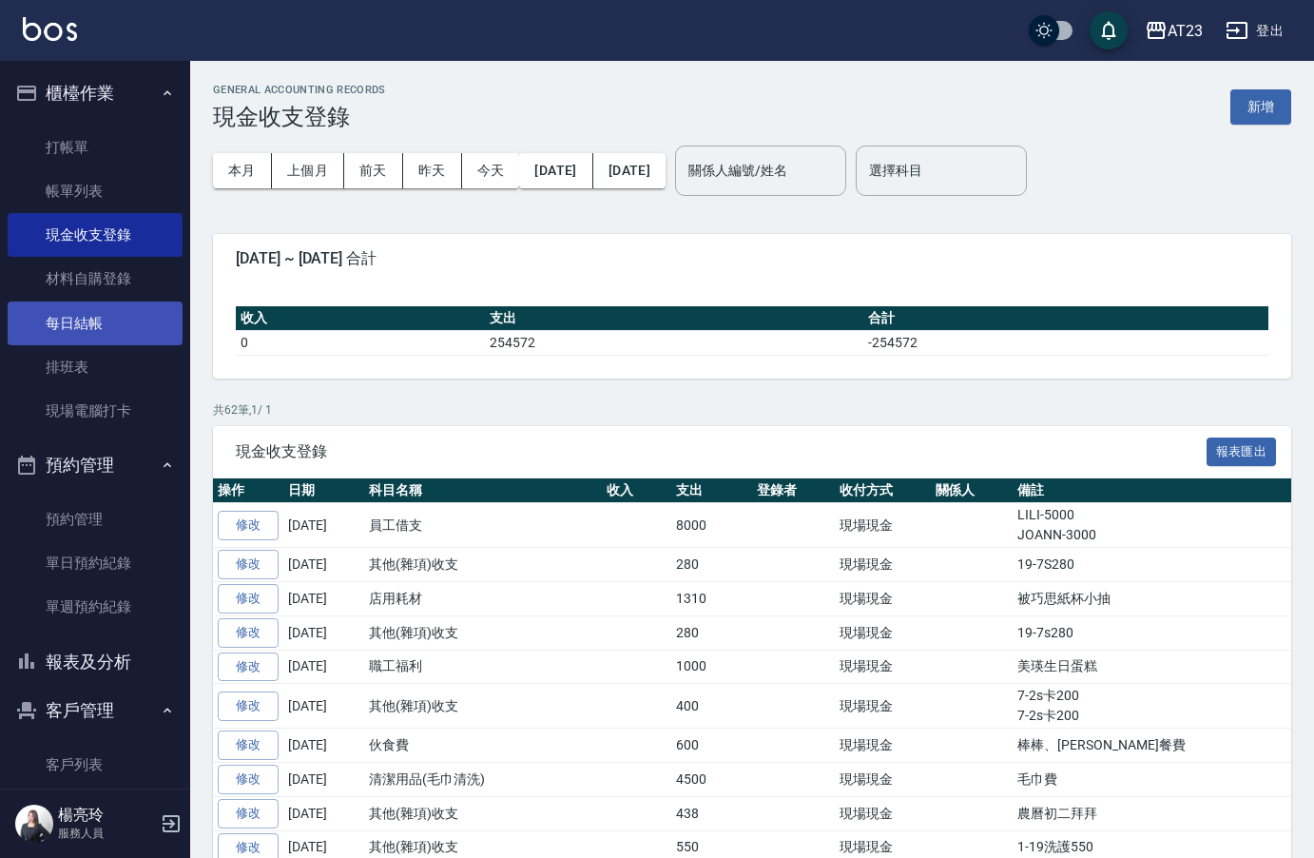
click at [69, 323] on link "每日結帳" at bounding box center [95, 324] width 175 height 44
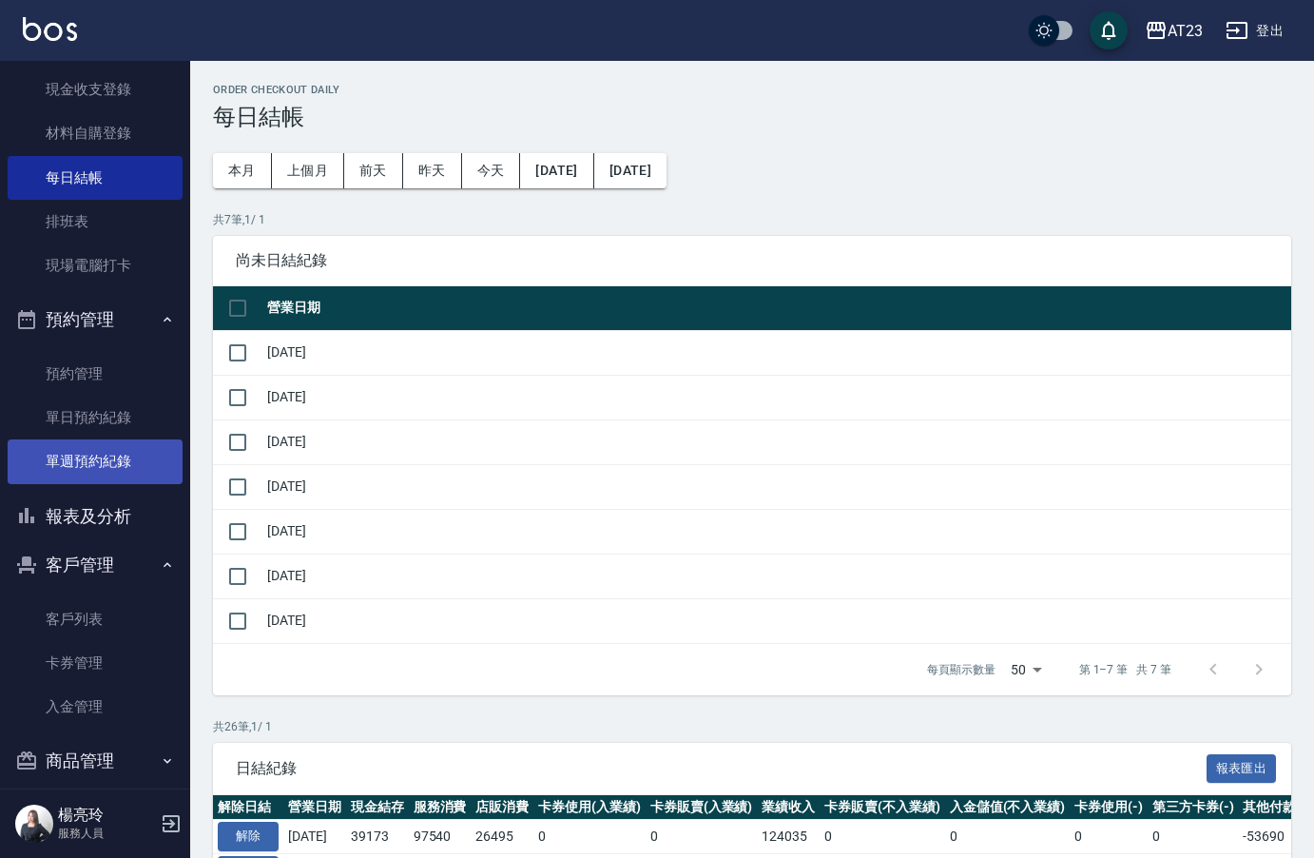
scroll to position [165, 0]
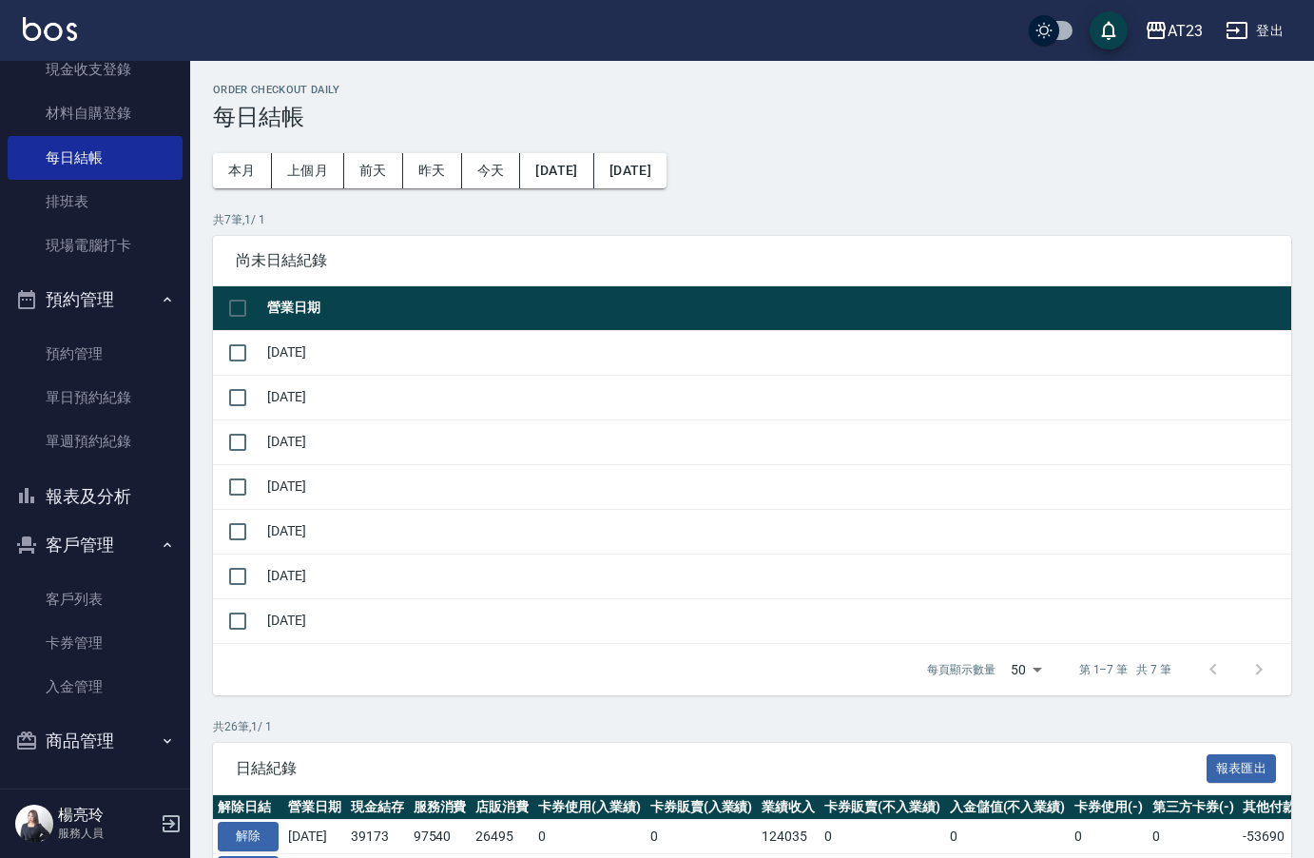
click at [164, 300] on icon "button" at bounding box center [168, 299] width 8 height 5
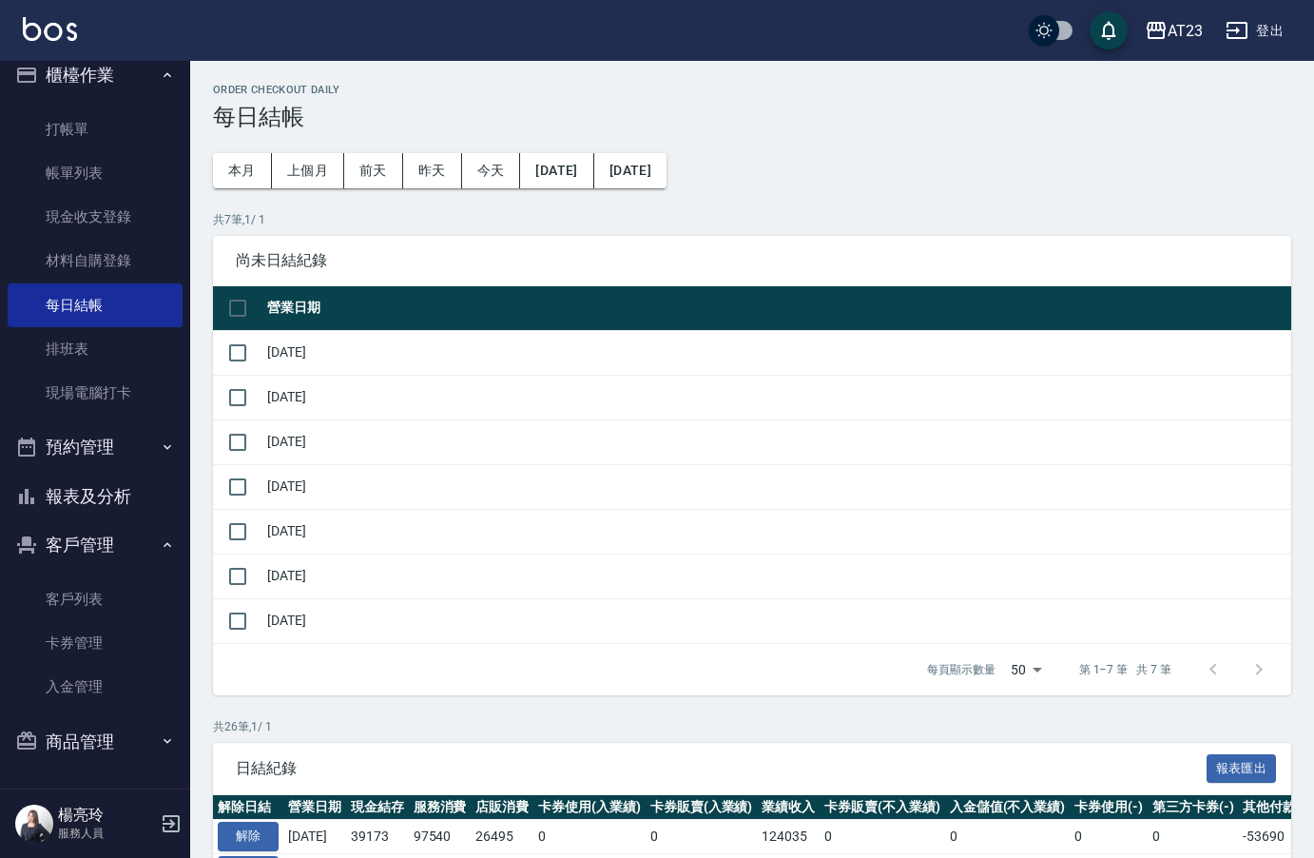
scroll to position [18, 0]
click at [102, 493] on button "報表及分析" at bounding box center [95, 496] width 175 height 49
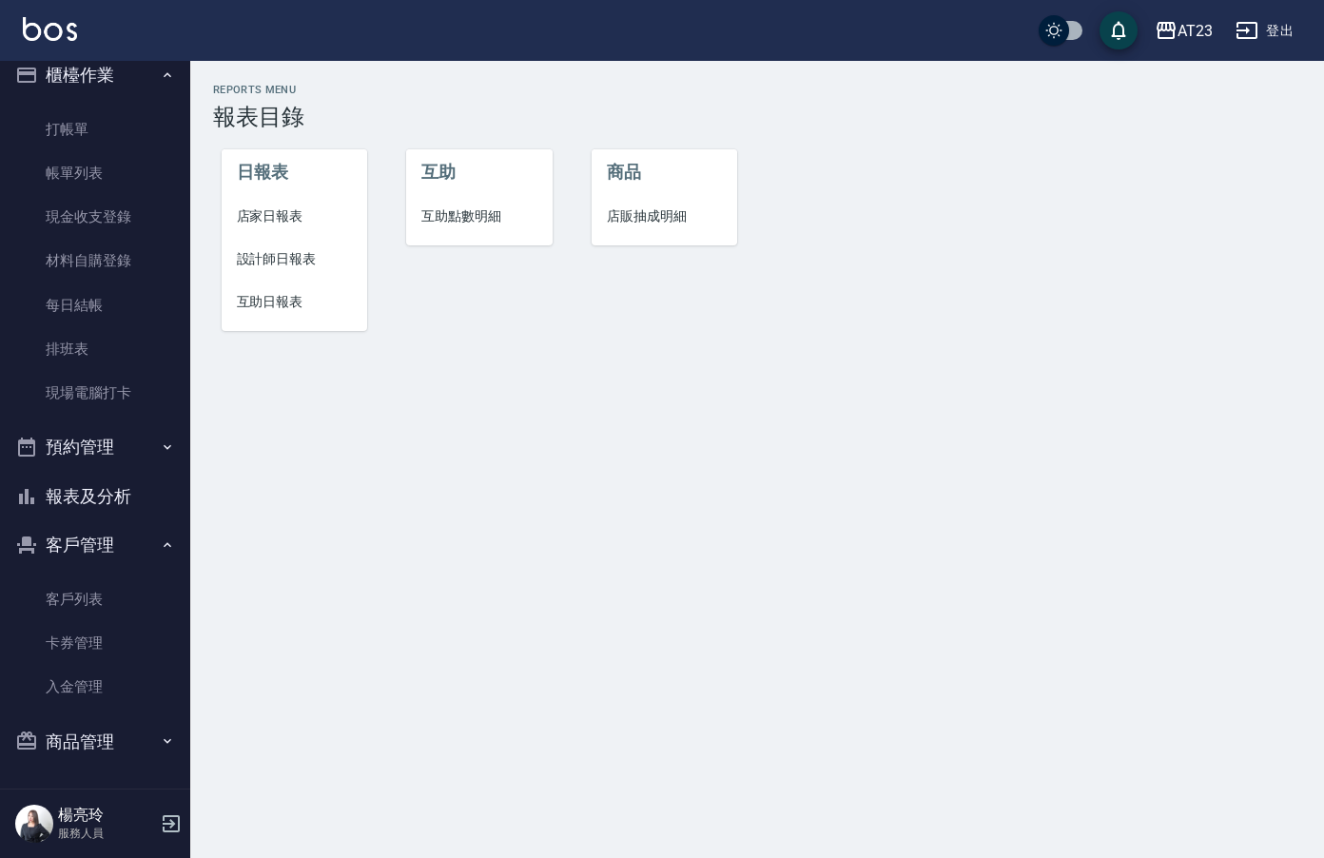
click at [269, 214] on span "店家日報表" at bounding box center [295, 216] width 116 height 20
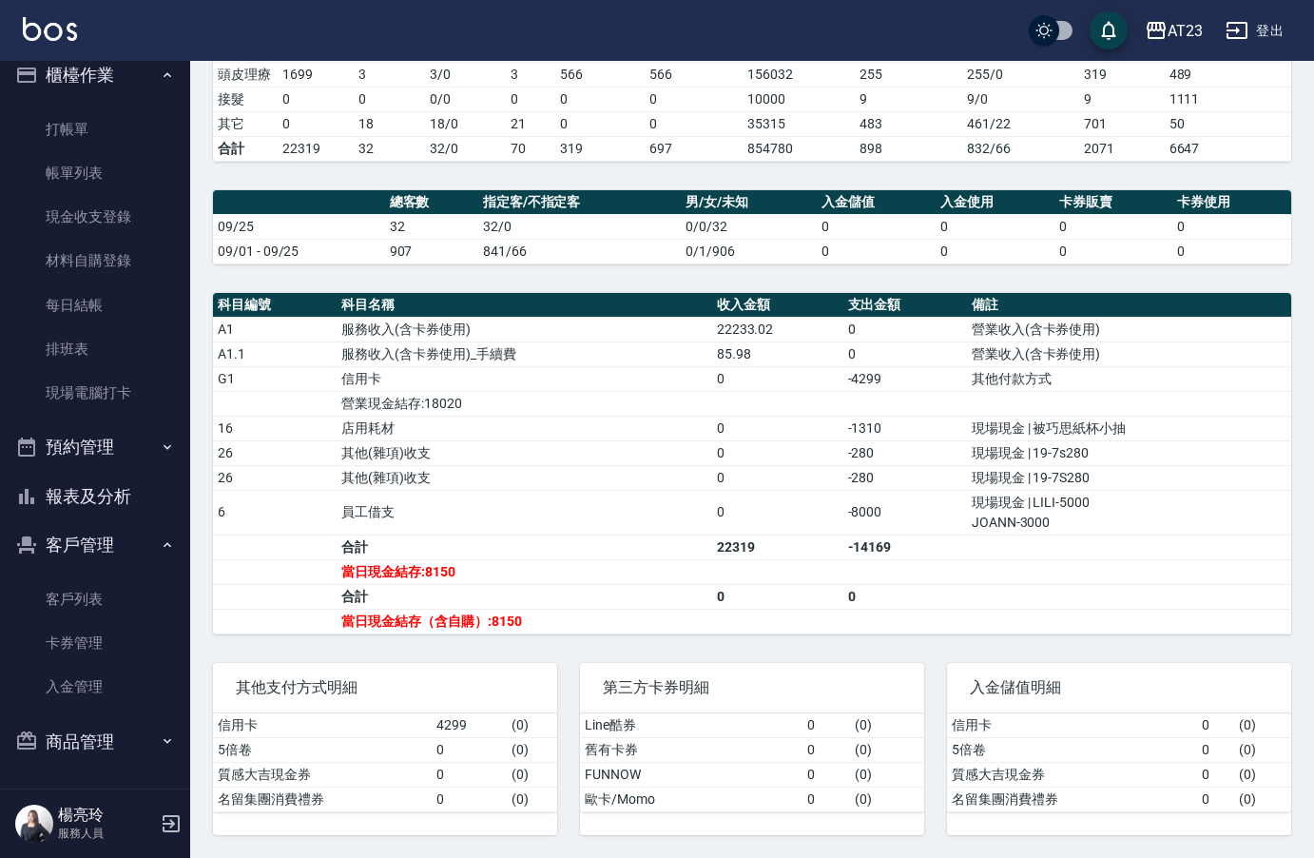
scroll to position [434, 0]
click at [112, 214] on link "現金收支登錄" at bounding box center [95, 217] width 175 height 44
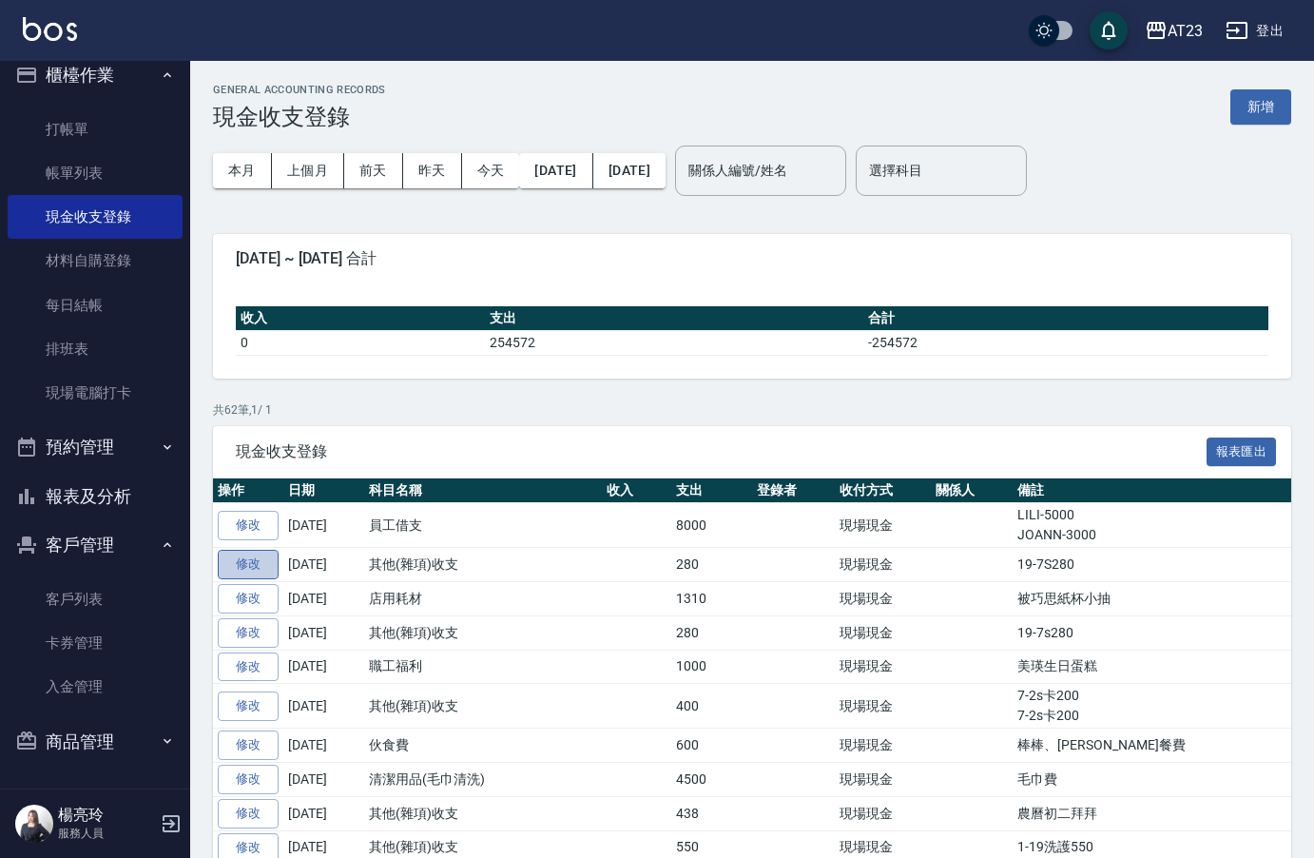
click at [260, 557] on link "修改" at bounding box center [248, 564] width 61 height 29
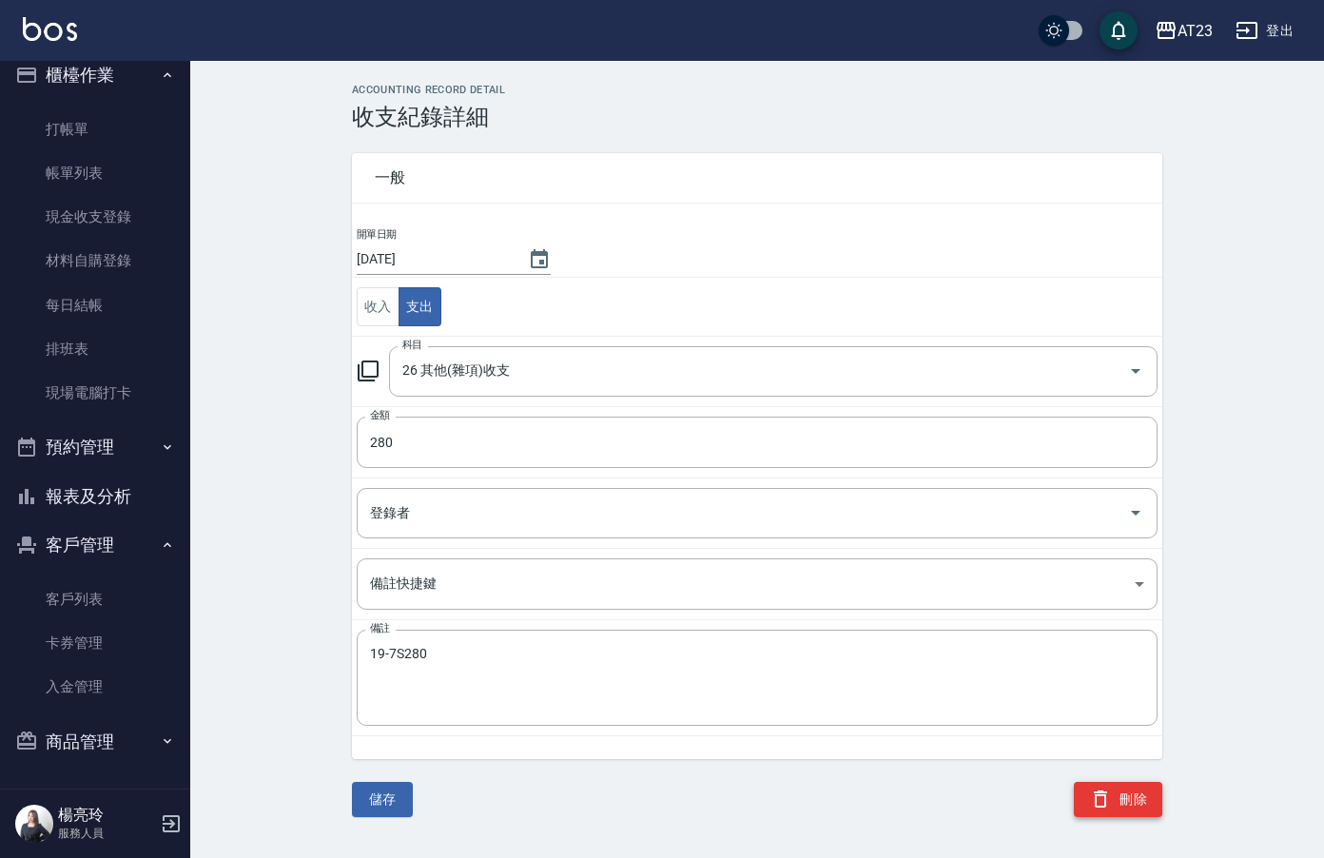
click at [1130, 805] on button "刪除" at bounding box center [1118, 799] width 88 height 35
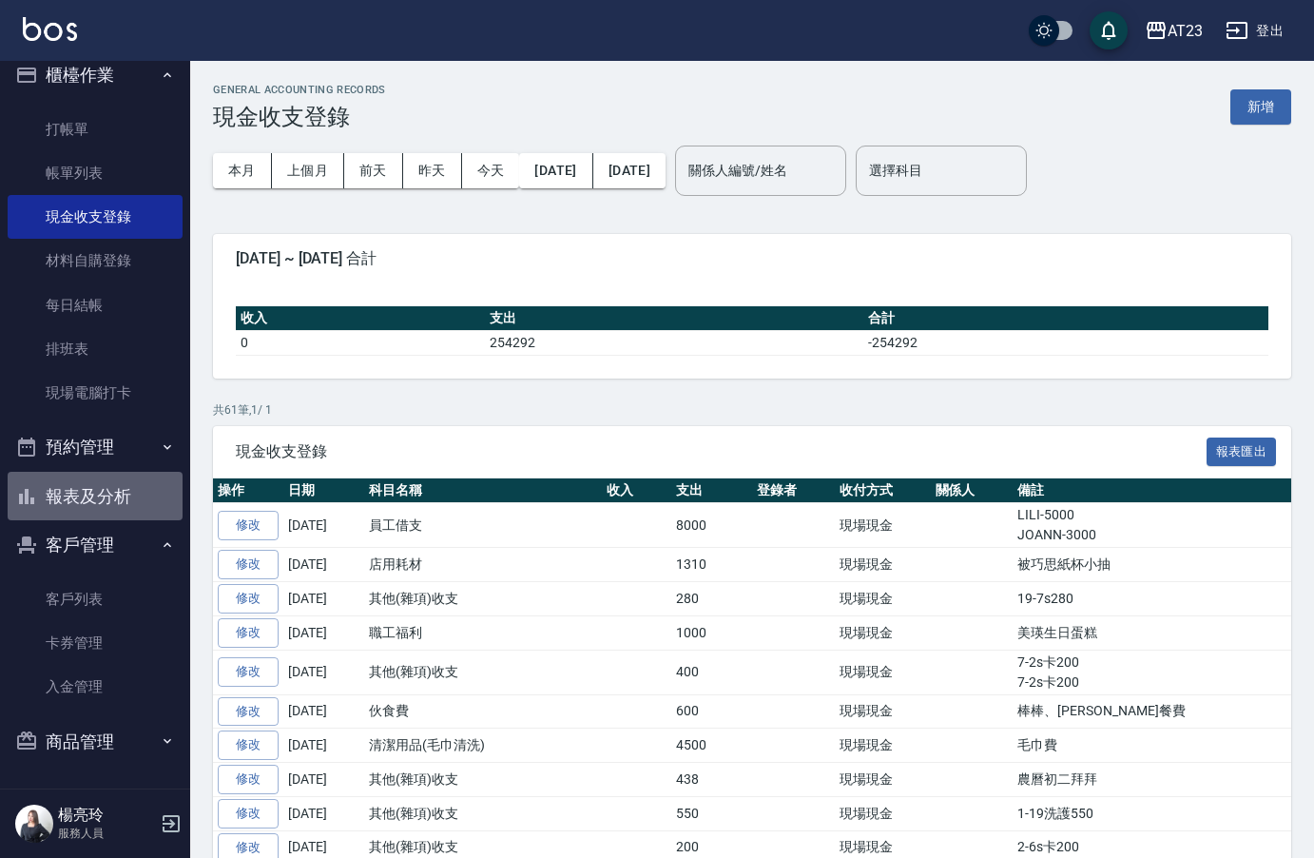
click at [101, 484] on button "報表及分析" at bounding box center [95, 496] width 175 height 49
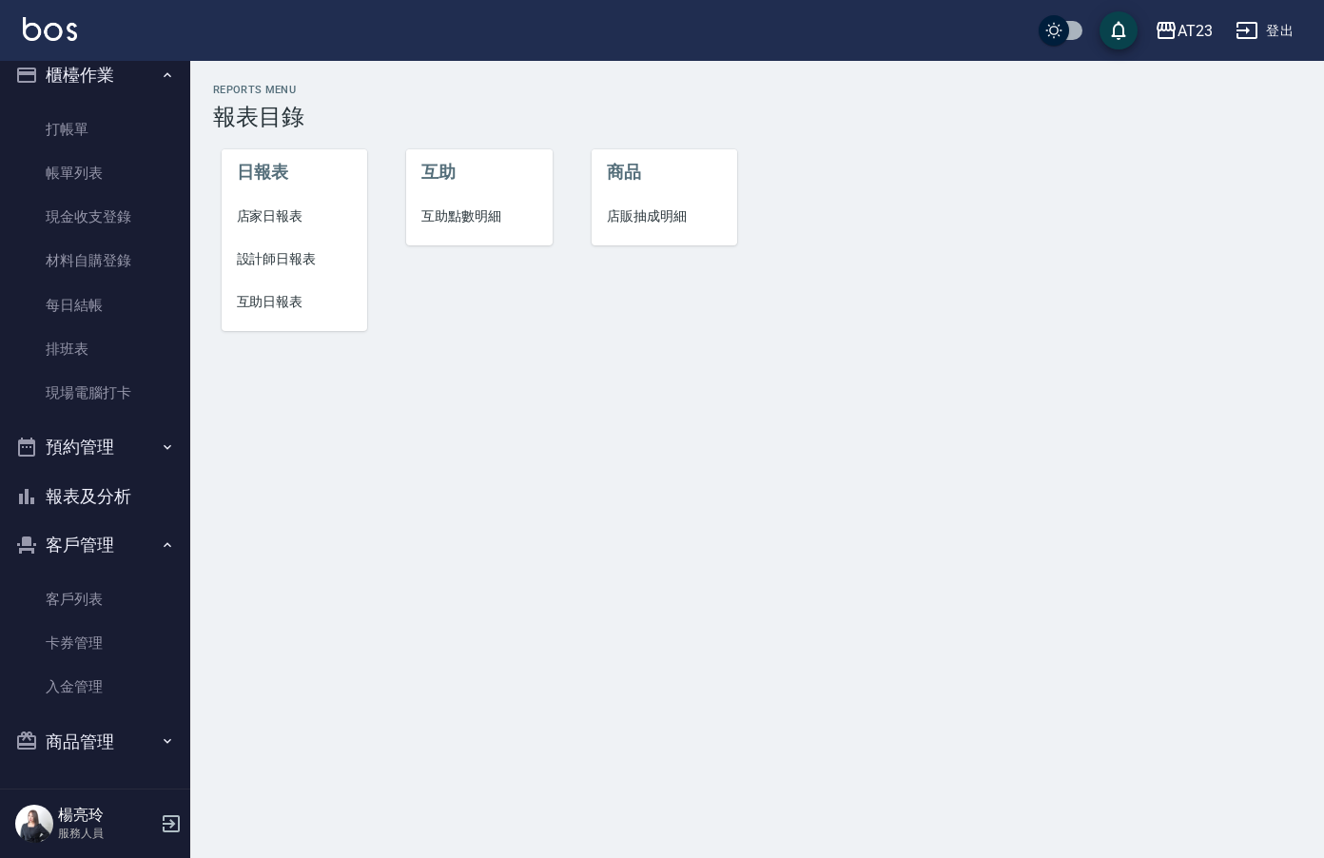
click at [286, 210] on span "店家日報表" at bounding box center [295, 216] width 116 height 20
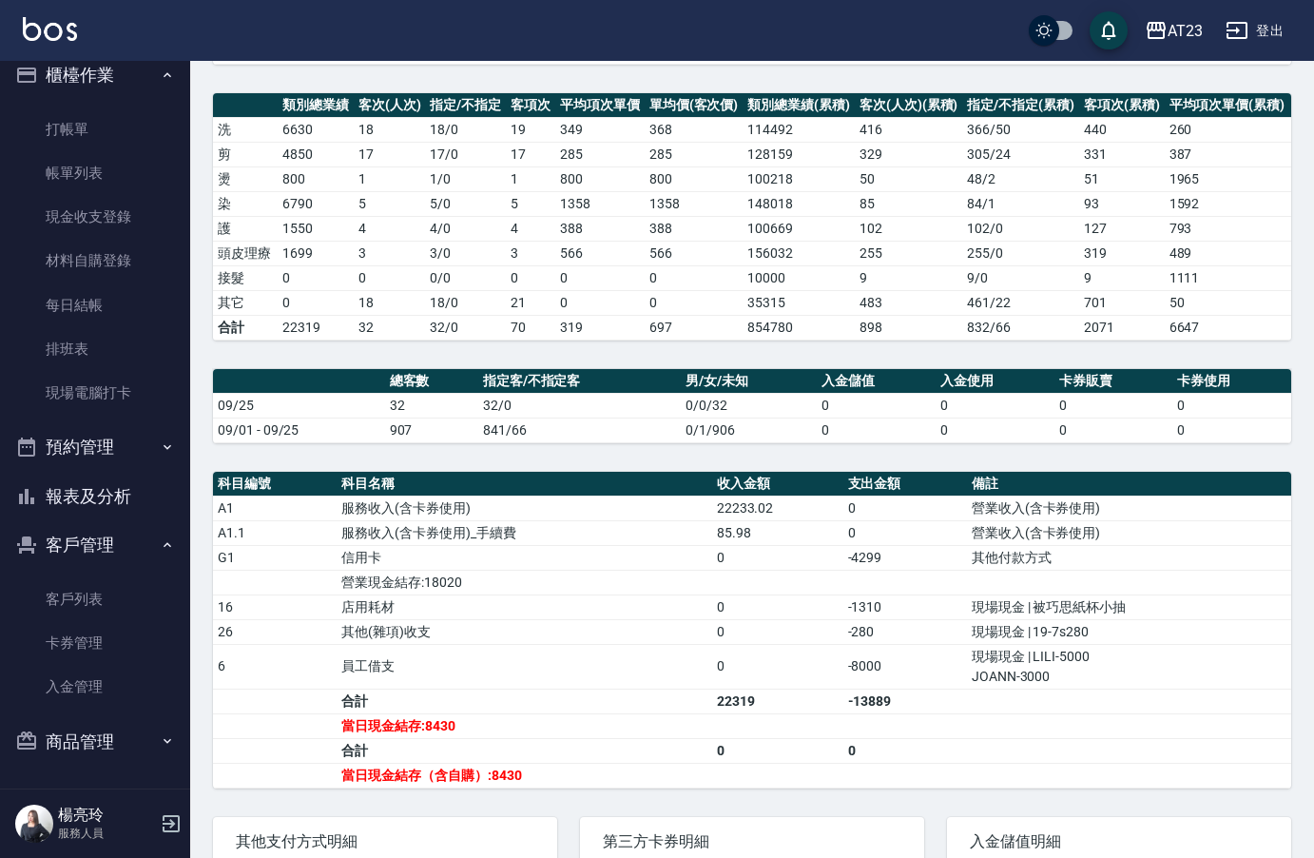
scroll to position [285, 0]
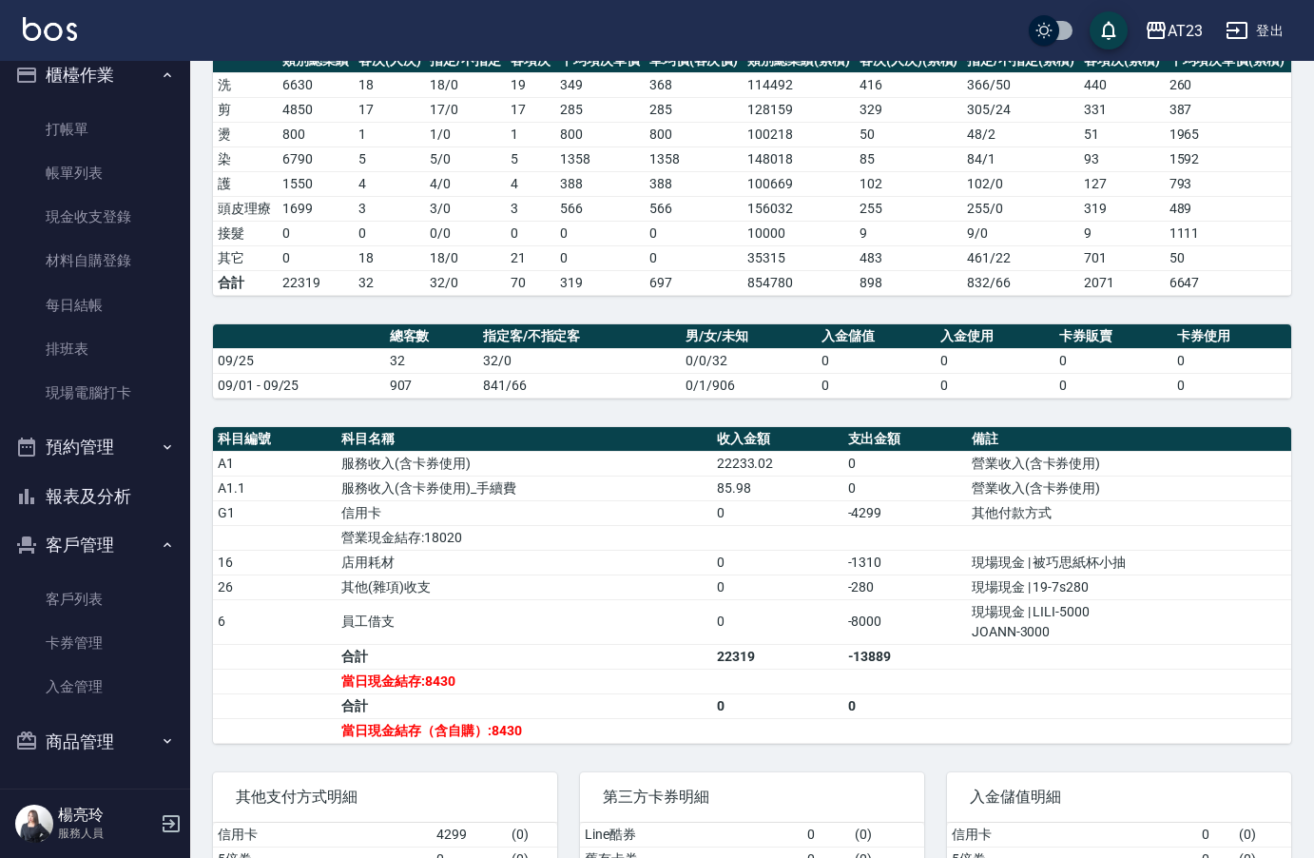
click at [0, 245] on html "AT23 登出 櫃檯作業 打帳單 帳單列表 現金收支登錄 材料自購登錄 每日結帳 排班表 現場電腦打卡 預約管理 預約管理 單日預約紀錄 單週預約紀錄 報表及…" at bounding box center [657, 341] width 1314 height 1253
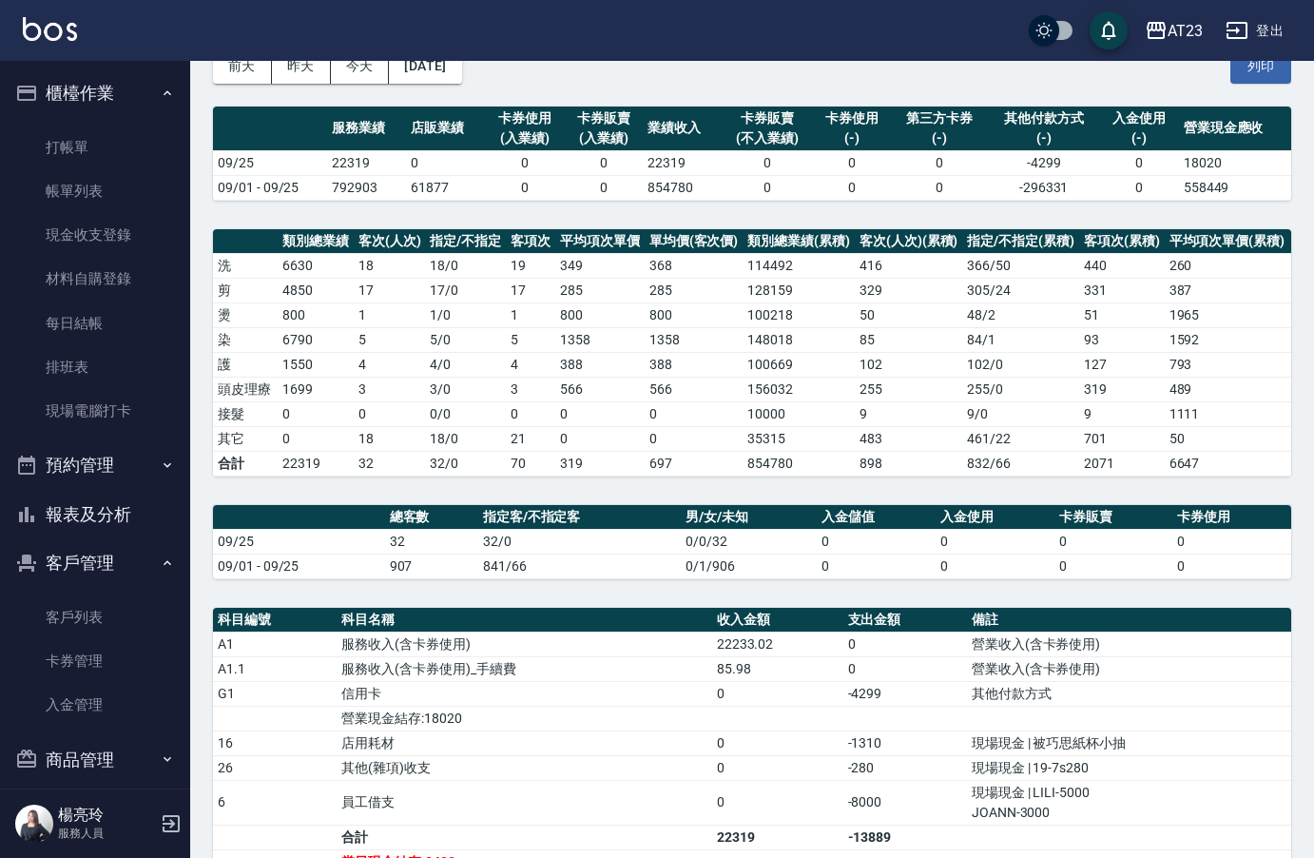
scroll to position [0, 0]
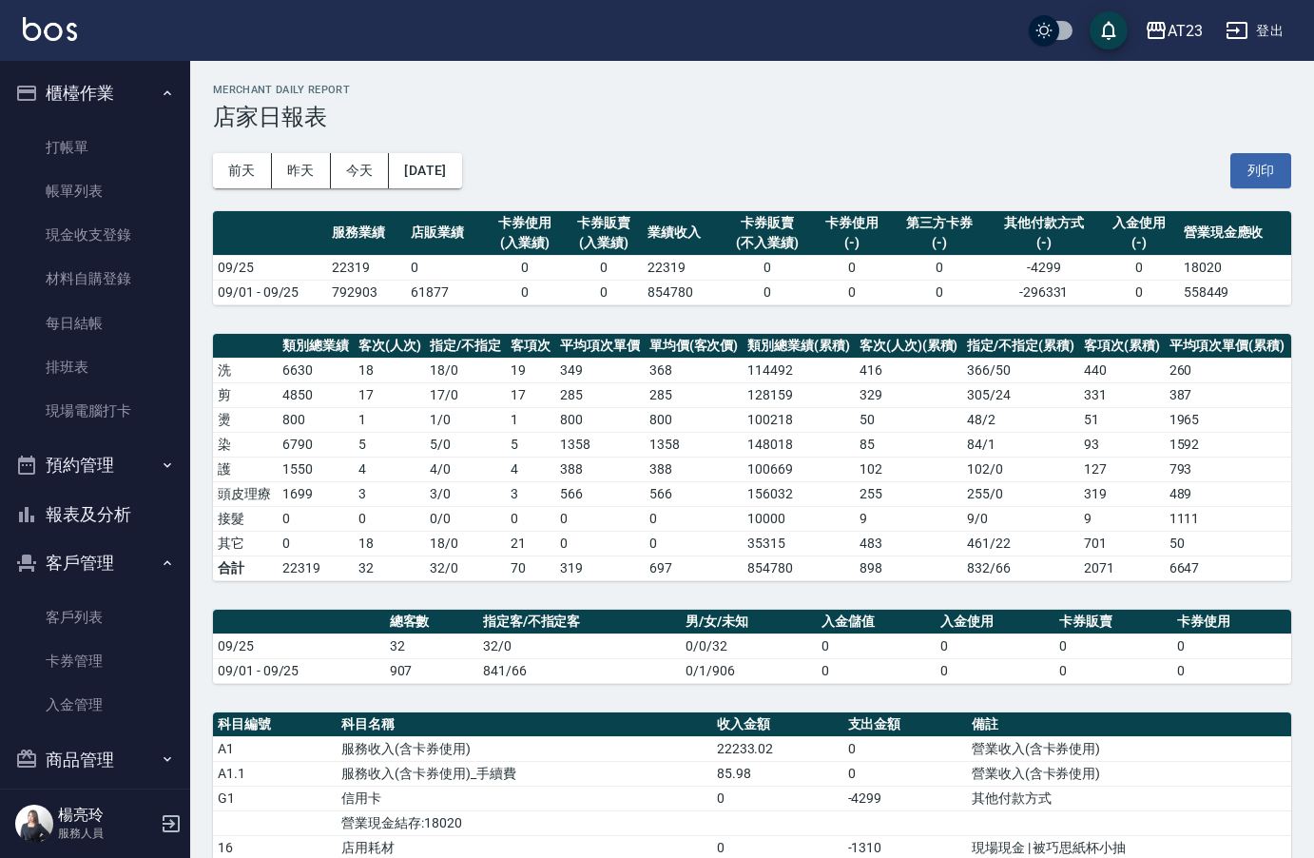
drag, startPoint x: 1280, startPoint y: 176, endPoint x: 129, endPoint y: 732, distance: 1278.3
click at [1280, 176] on button "列印" at bounding box center [1261, 170] width 61 height 35
click at [1248, 174] on button "列印" at bounding box center [1261, 170] width 61 height 35
click at [104, 516] on button "報表及分析" at bounding box center [95, 514] width 175 height 49
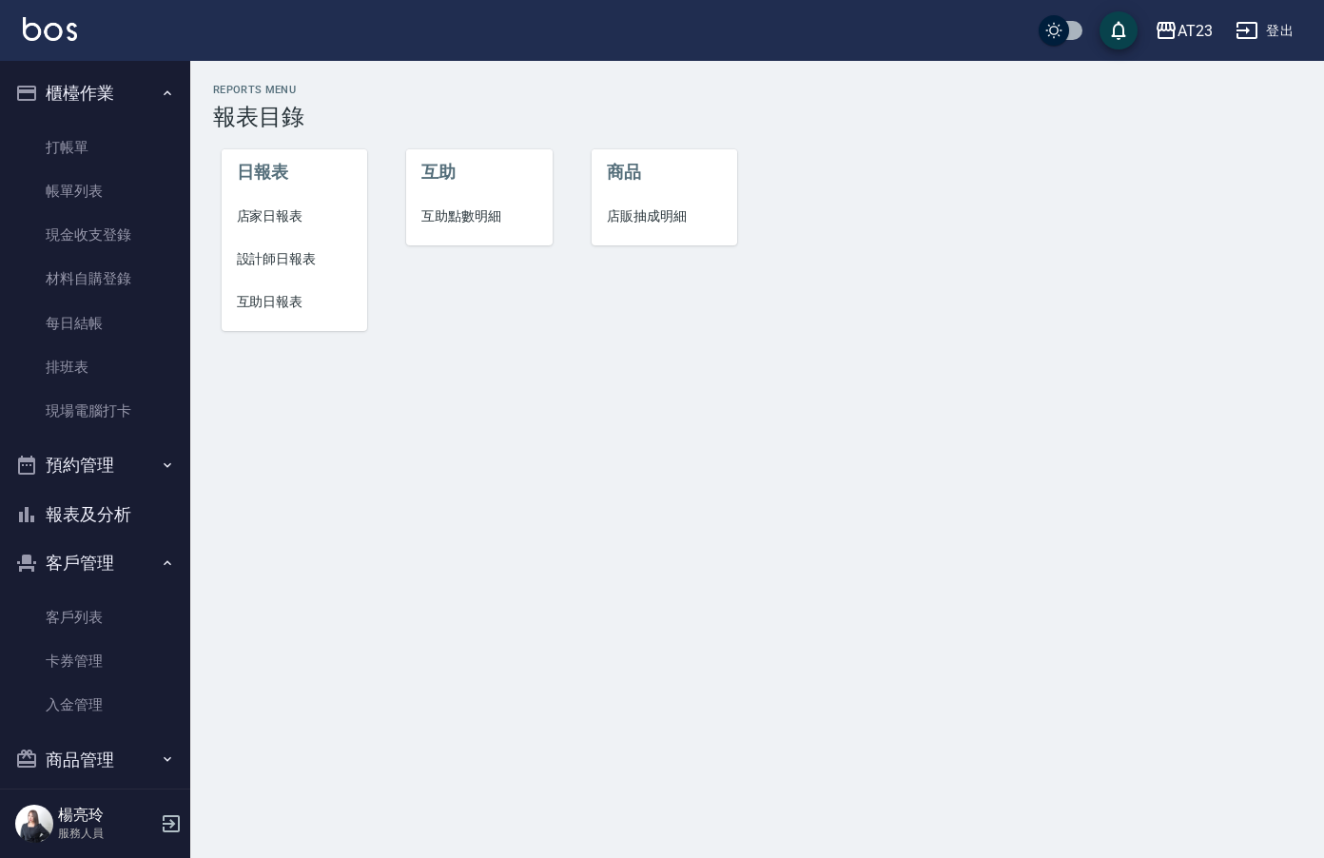
click at [286, 263] on span "設計師日報表" at bounding box center [295, 259] width 116 height 20
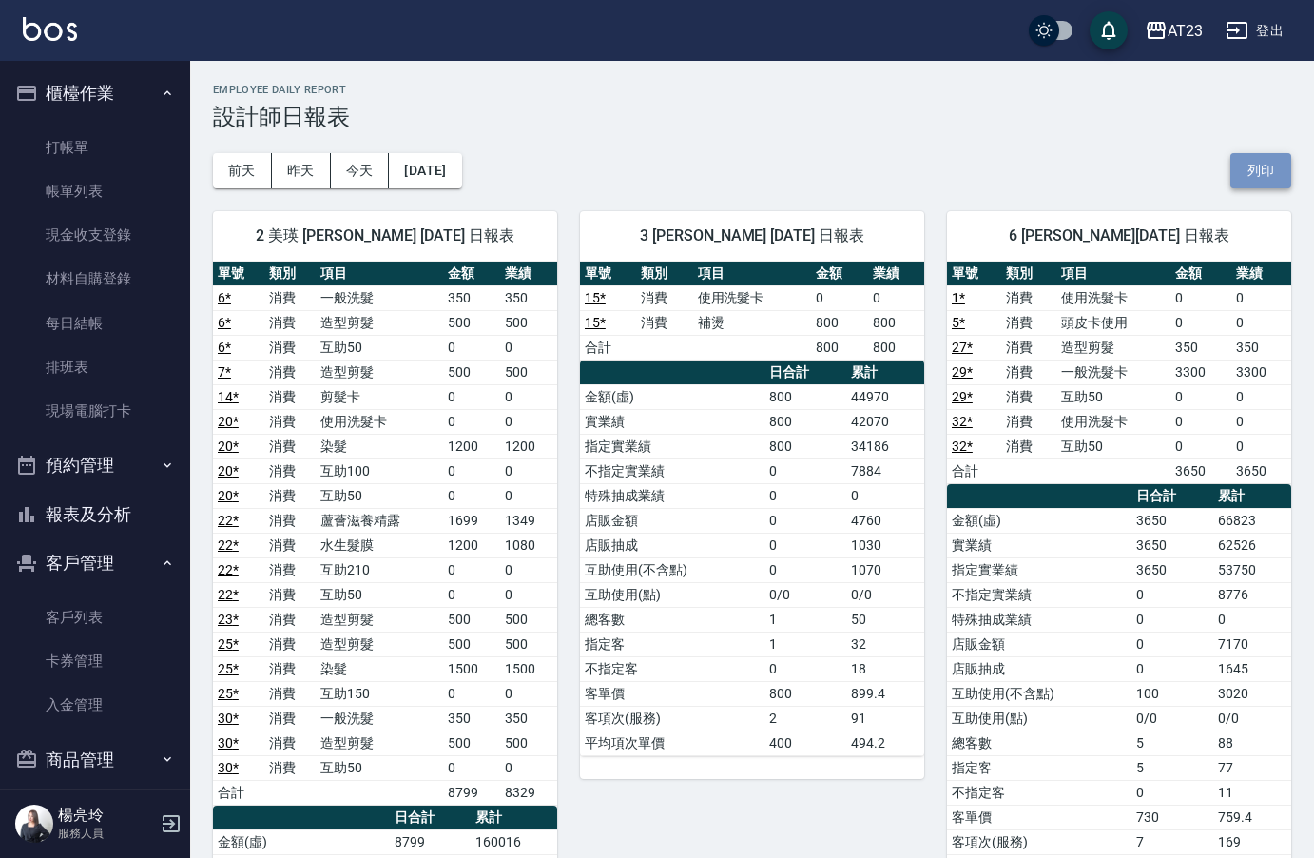
click at [1257, 170] on button "列印" at bounding box center [1261, 170] width 61 height 35
click at [117, 518] on button "報表及分析" at bounding box center [95, 514] width 175 height 49
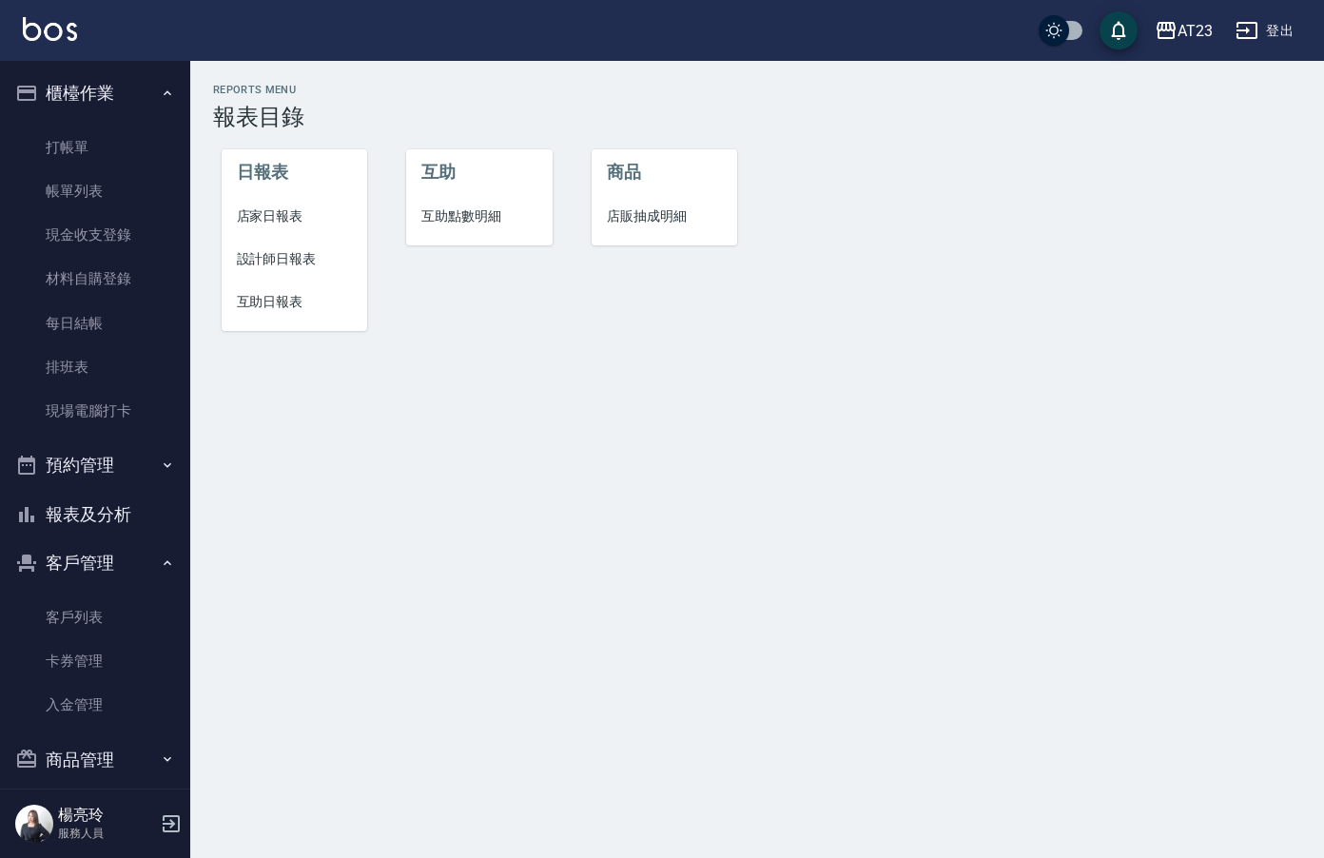
click at [282, 296] on span "互助日報表" at bounding box center [295, 302] width 116 height 20
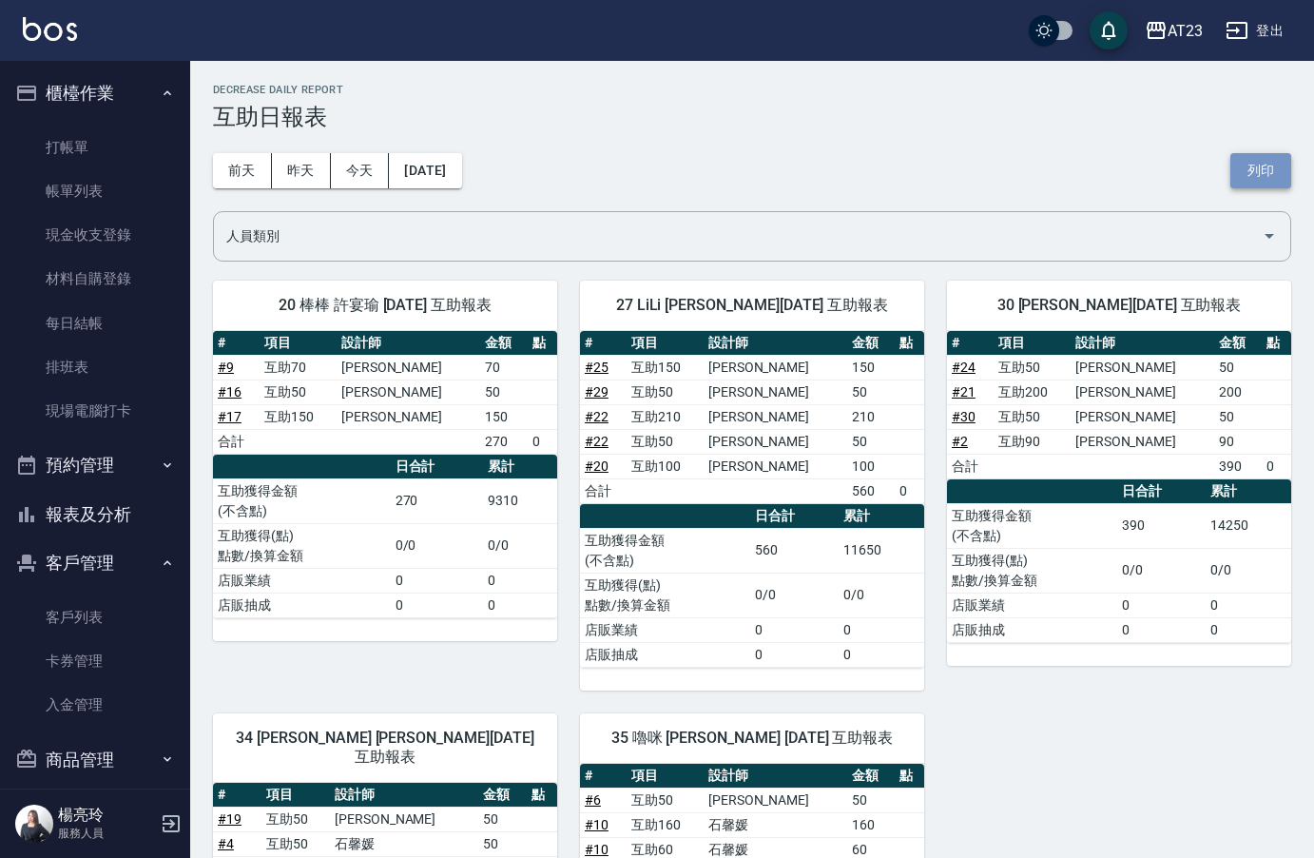
click at [1275, 176] on button "列印" at bounding box center [1261, 170] width 61 height 35
click at [109, 360] on link "排班表" at bounding box center [95, 367] width 175 height 44
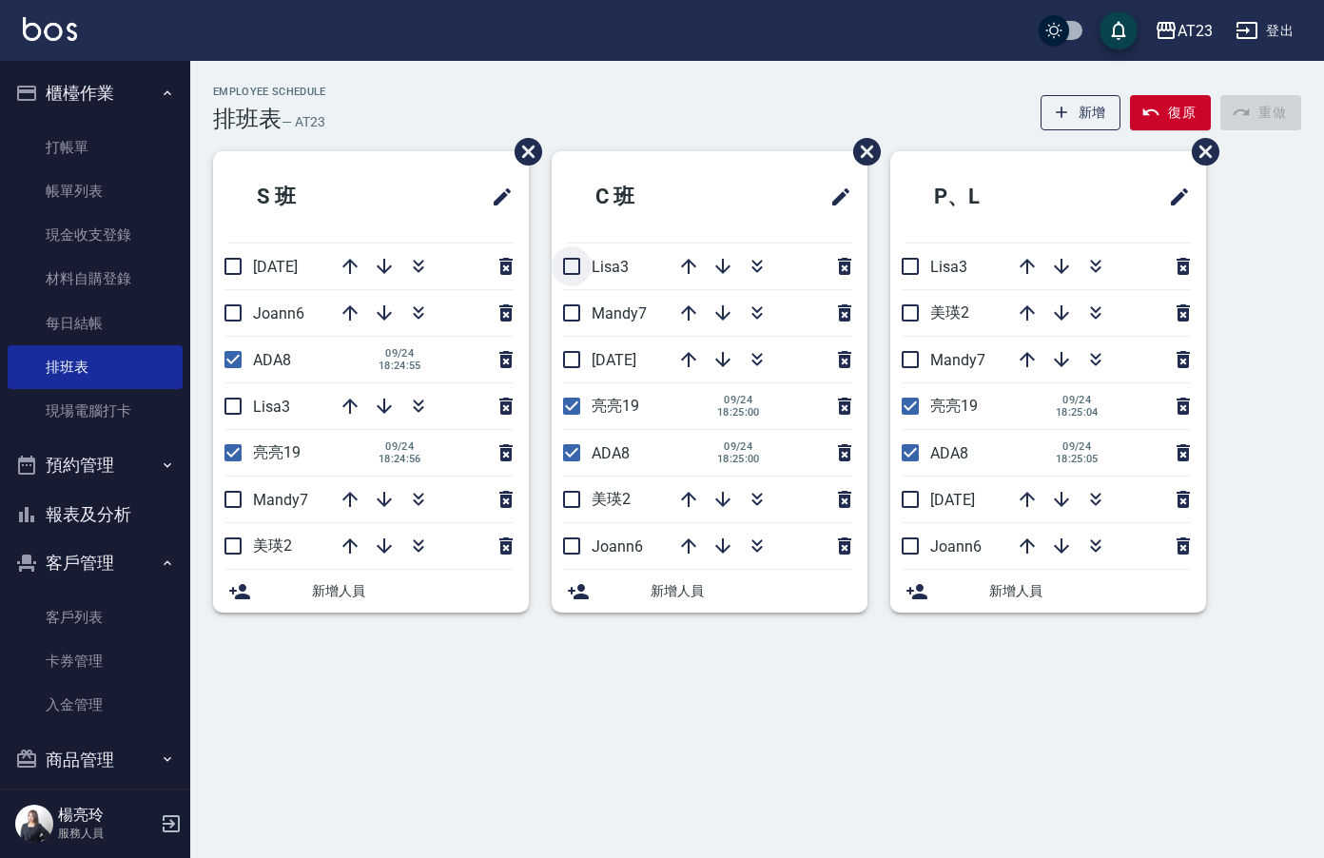
drag, startPoint x: 568, startPoint y: 263, endPoint x: 584, endPoint y: 355, distance: 92.7
click at [568, 266] on input "checkbox" at bounding box center [572, 266] width 40 height 40
checkbox input "true"
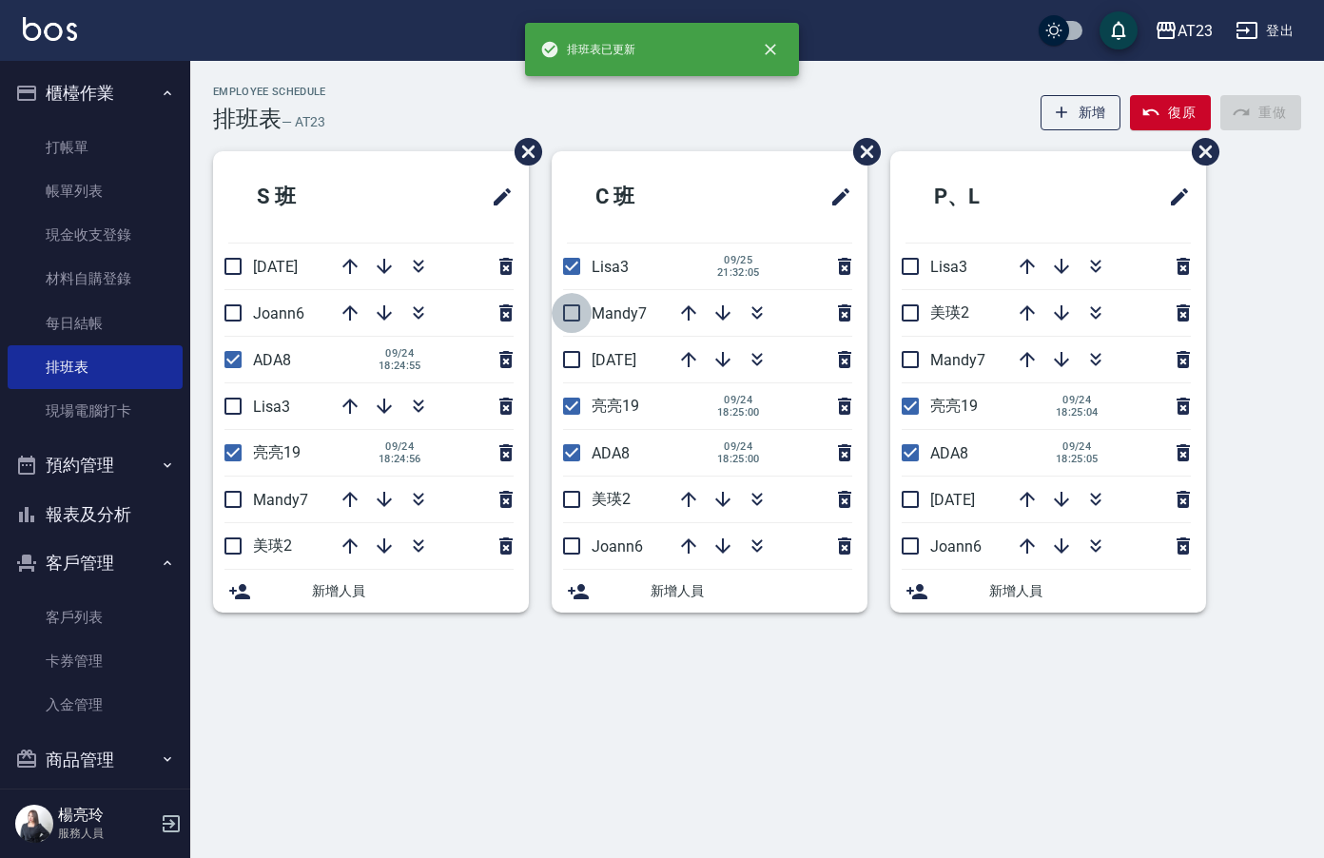
click at [573, 310] on input "checkbox" at bounding box center [572, 313] width 40 height 40
checkbox input "true"
click at [568, 356] on input "checkbox" at bounding box center [572, 360] width 40 height 40
checkbox input "true"
click at [568, 501] on input "checkbox" at bounding box center [572, 499] width 40 height 40
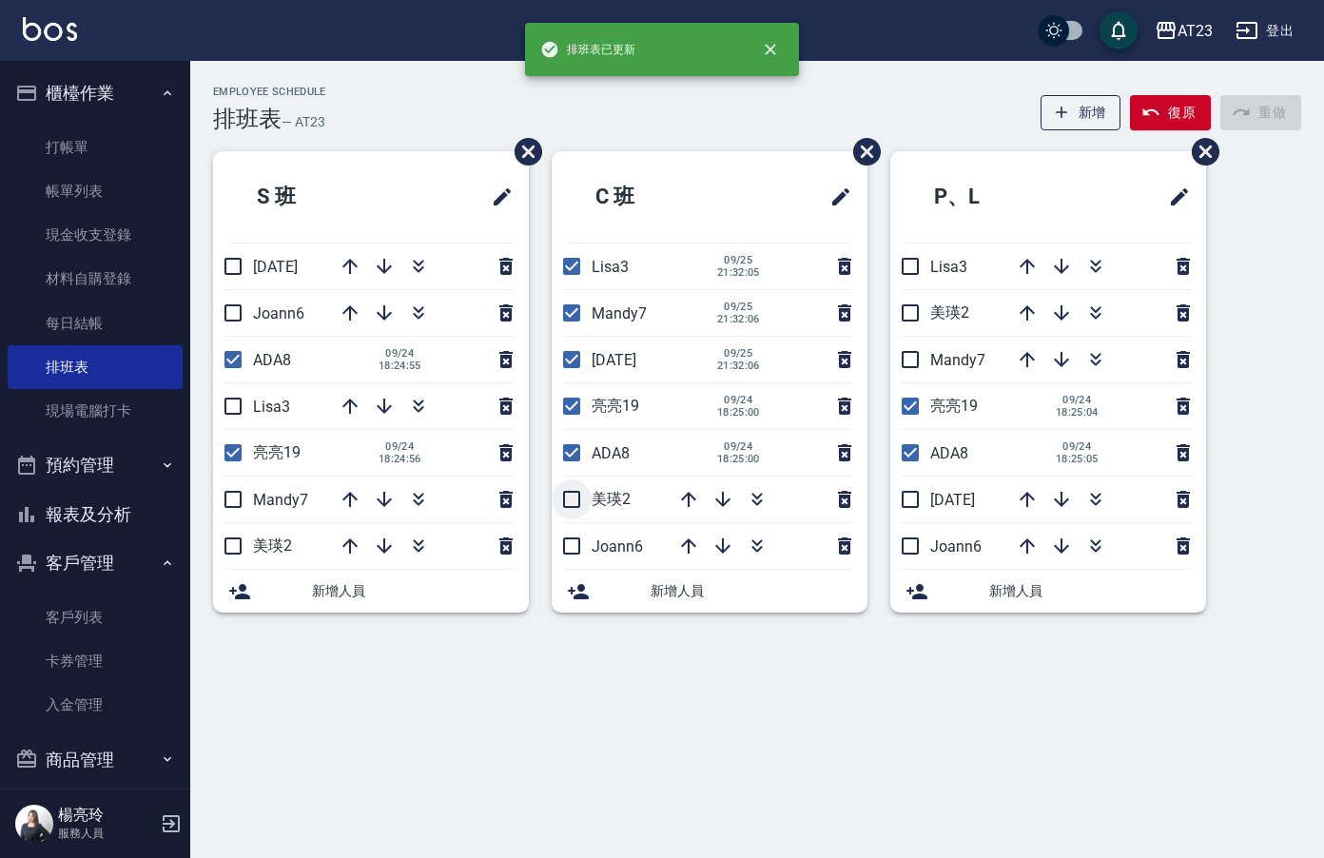
checkbox input "true"
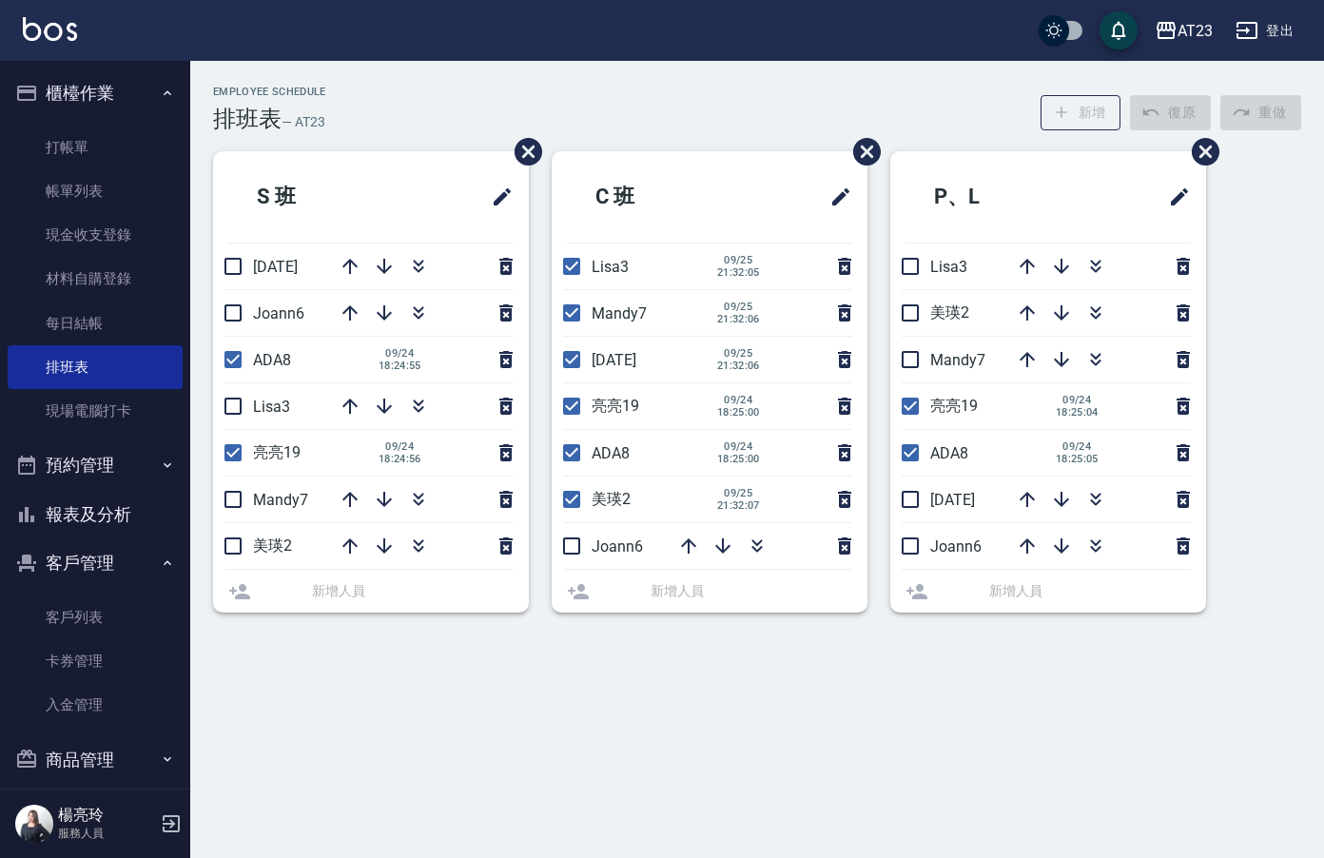
click at [572, 536] on input "checkbox" at bounding box center [572, 546] width 40 height 40
checkbox input "true"
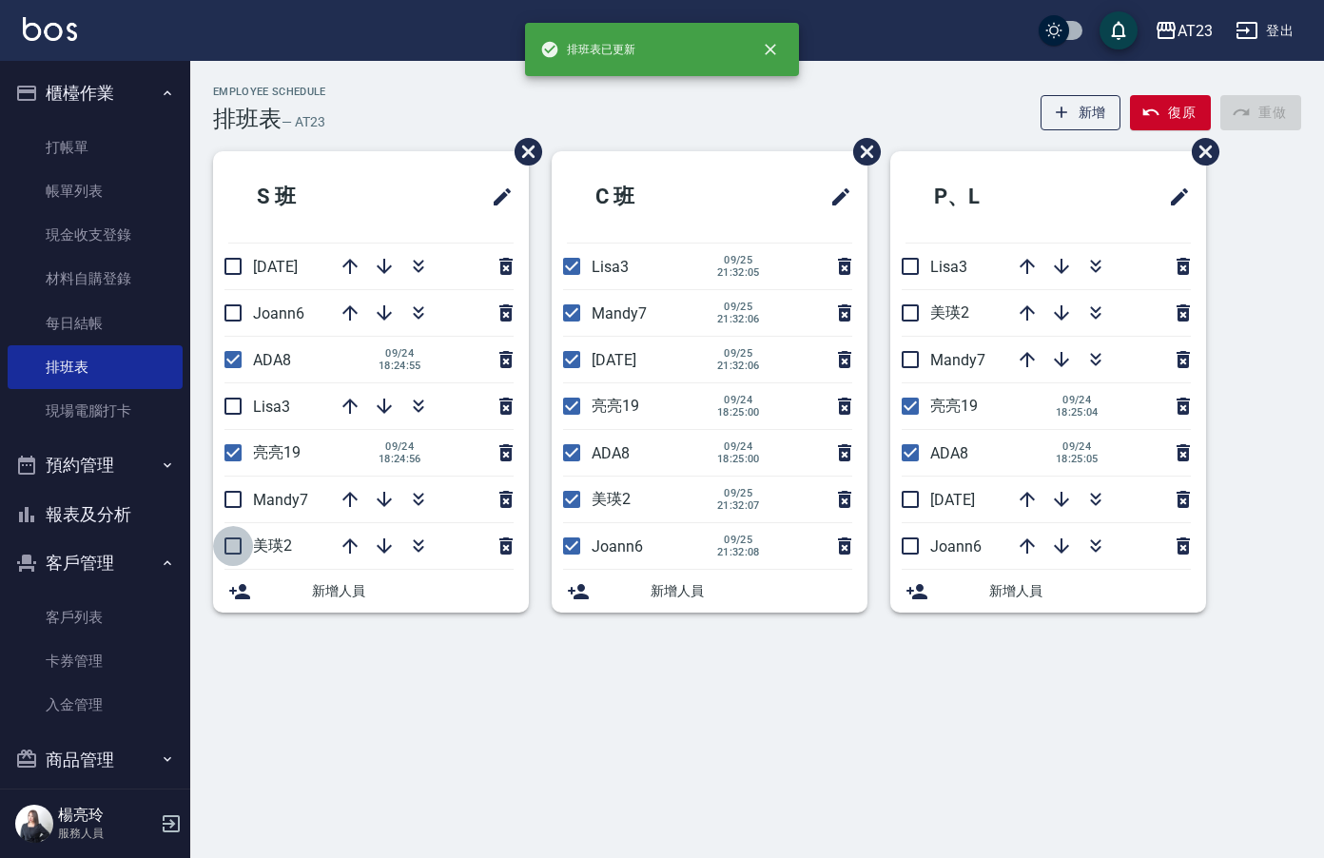
click at [233, 547] on input "checkbox" at bounding box center [233, 546] width 40 height 40
checkbox input "true"
click at [241, 501] on input "checkbox" at bounding box center [233, 499] width 40 height 40
checkbox input "true"
click at [233, 413] on input "checkbox" at bounding box center [233, 406] width 40 height 40
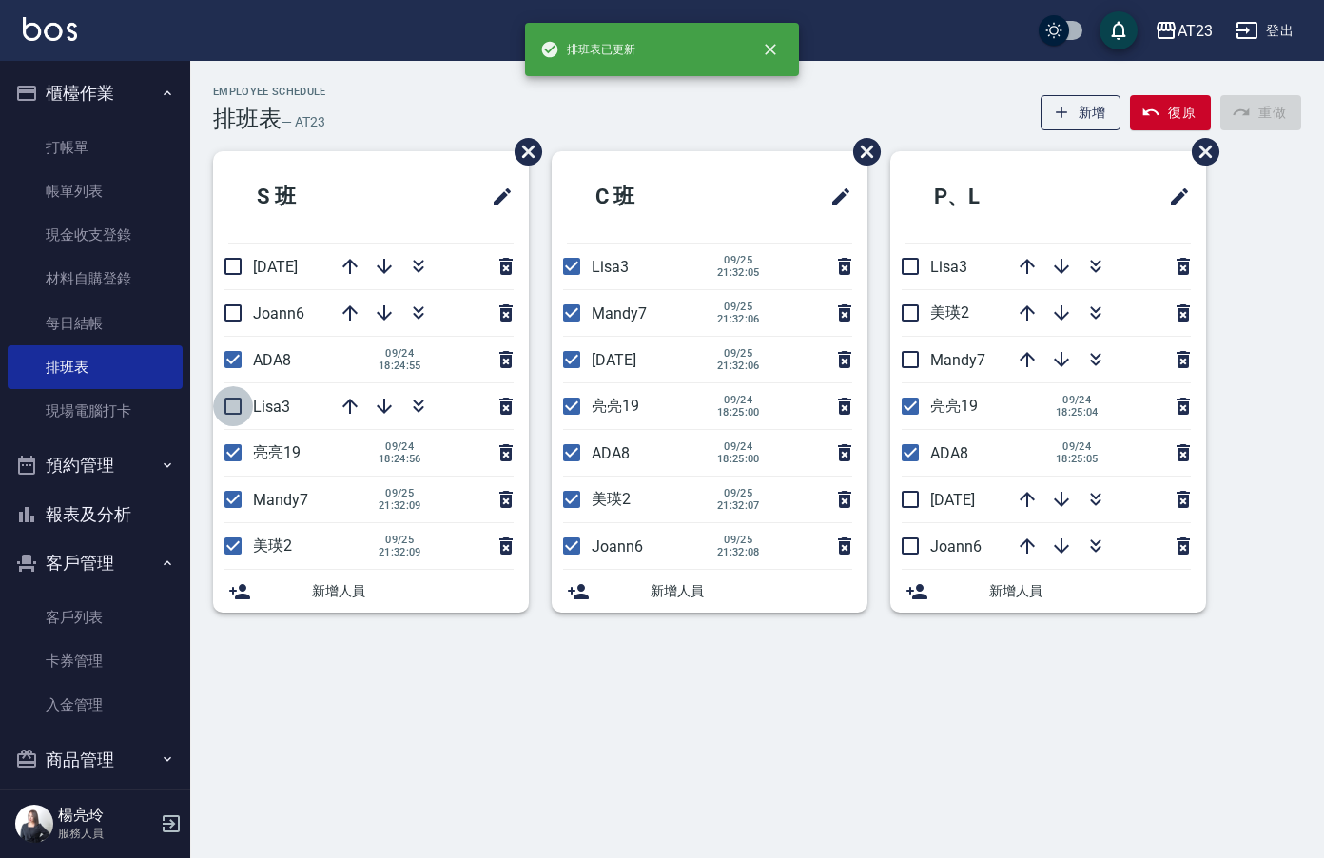
checkbox input "true"
click at [228, 308] on input "checkbox" at bounding box center [233, 313] width 40 height 40
checkbox input "true"
click at [224, 259] on input "checkbox" at bounding box center [233, 266] width 40 height 40
checkbox input "true"
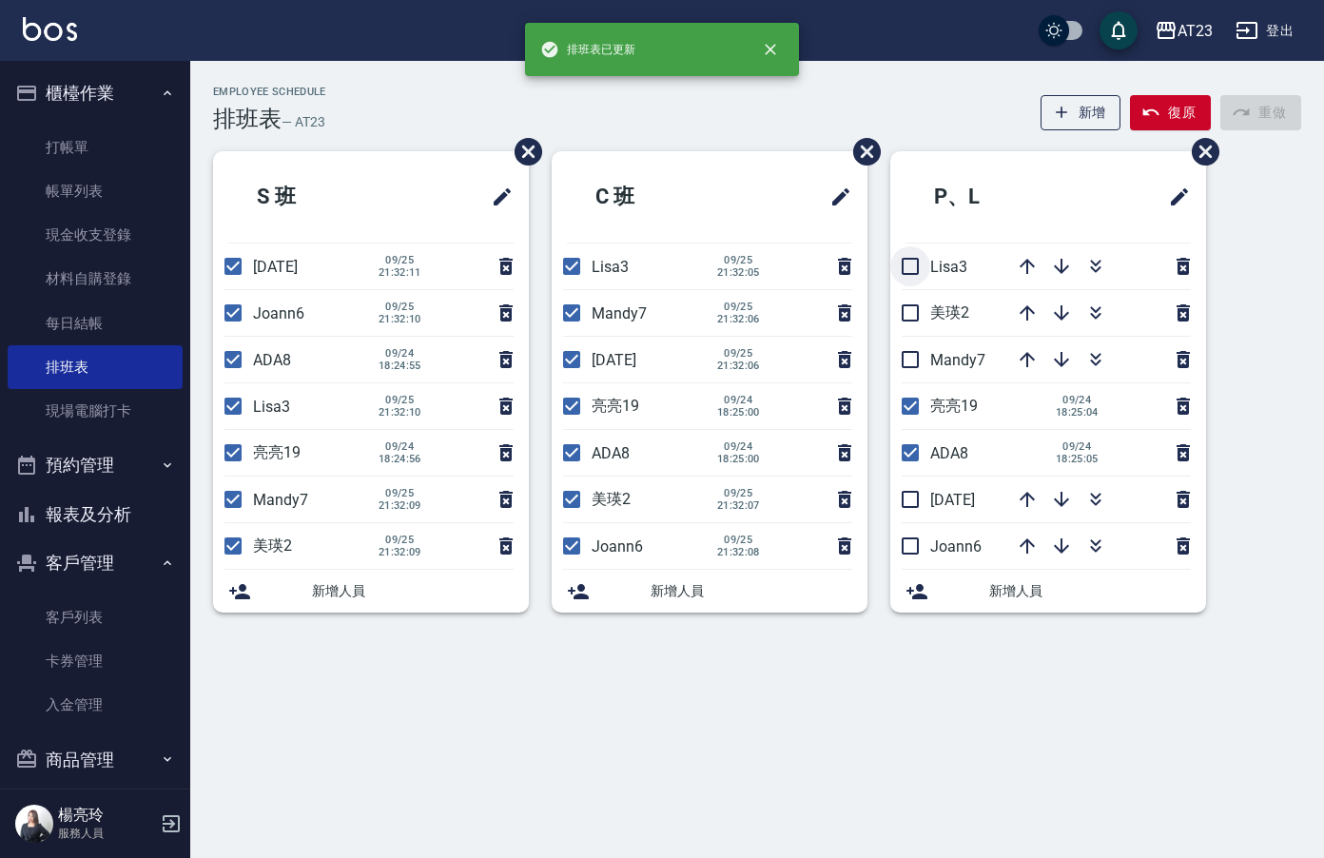
click at [916, 262] on input "checkbox" at bounding box center [910, 266] width 40 height 40
checkbox input "true"
click at [908, 321] on input "checkbox" at bounding box center [910, 313] width 40 height 40
checkbox input "true"
click at [912, 360] on input "checkbox" at bounding box center [910, 360] width 40 height 40
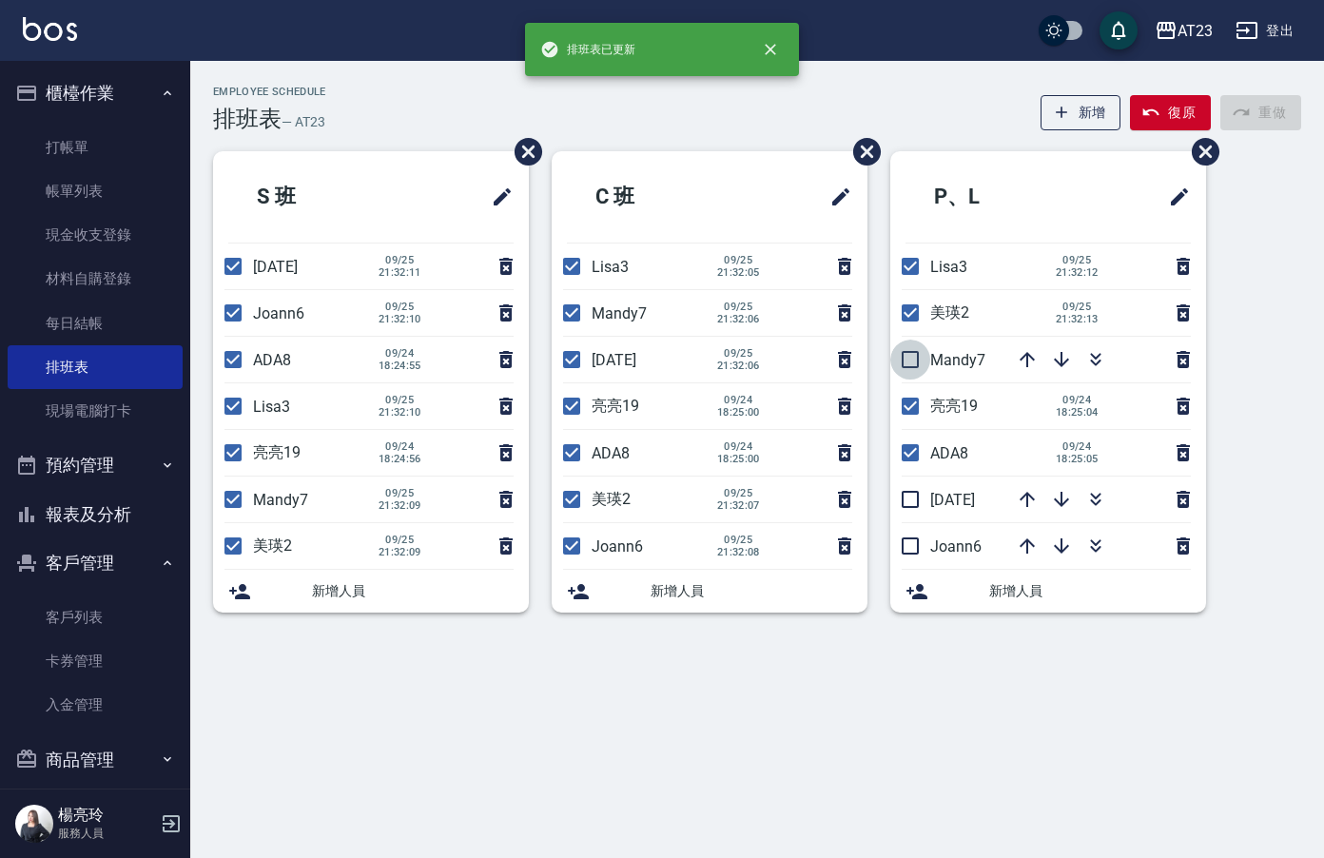
checkbox input "true"
click at [912, 498] on input "checkbox" at bounding box center [910, 499] width 40 height 40
checkbox input "true"
click at [905, 534] on input "checkbox" at bounding box center [910, 546] width 40 height 40
checkbox input "true"
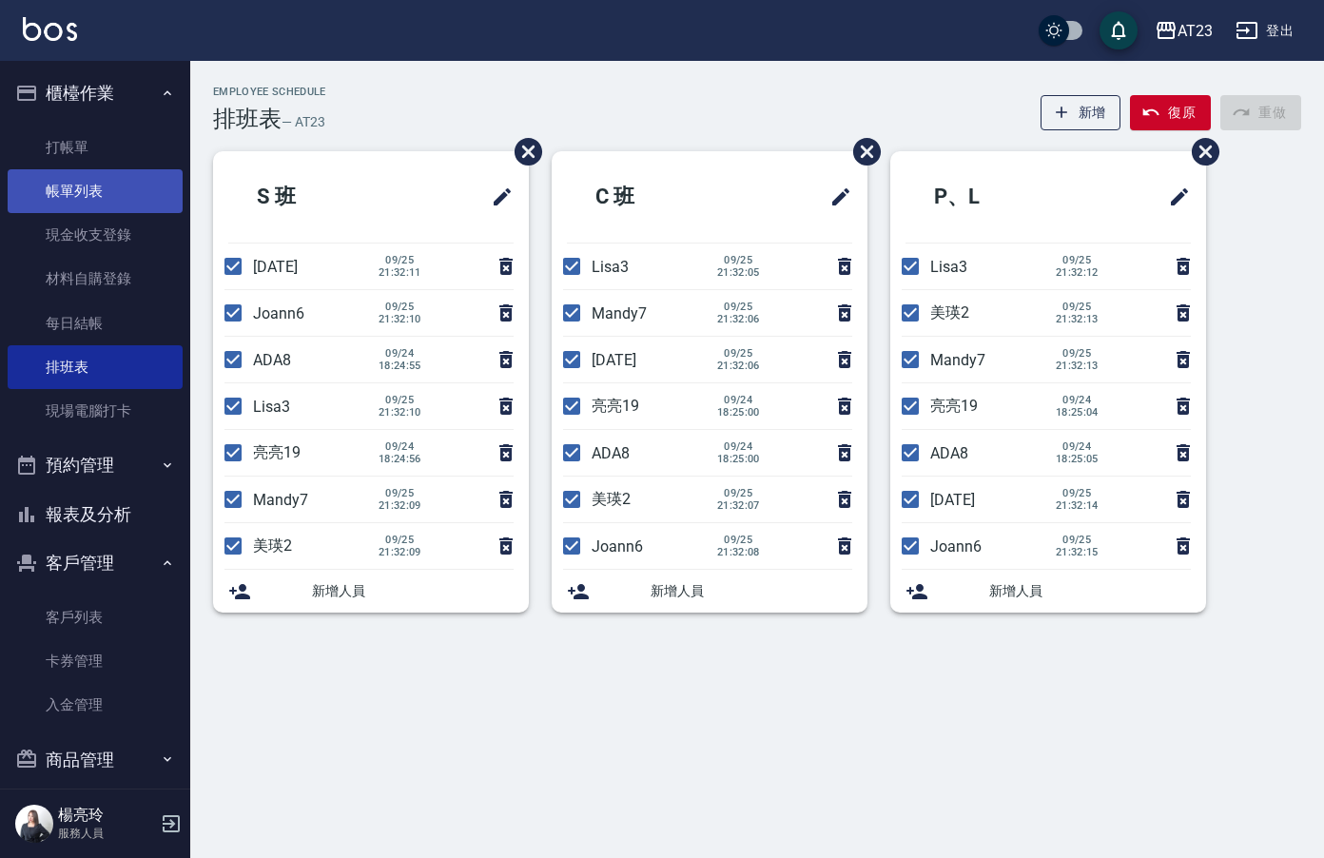
click at [94, 196] on link "帳單列表" at bounding box center [95, 191] width 175 height 44
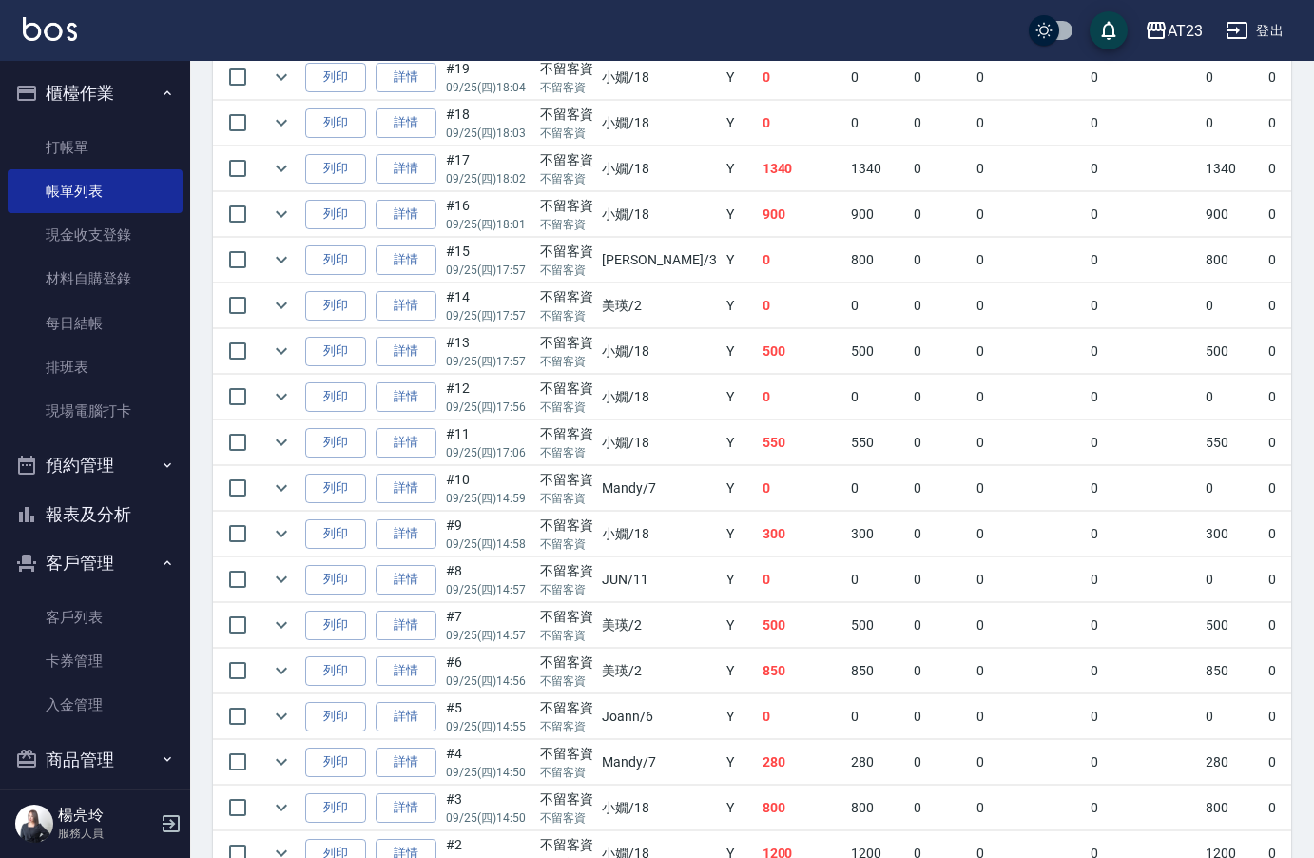
scroll to position [1134, 0]
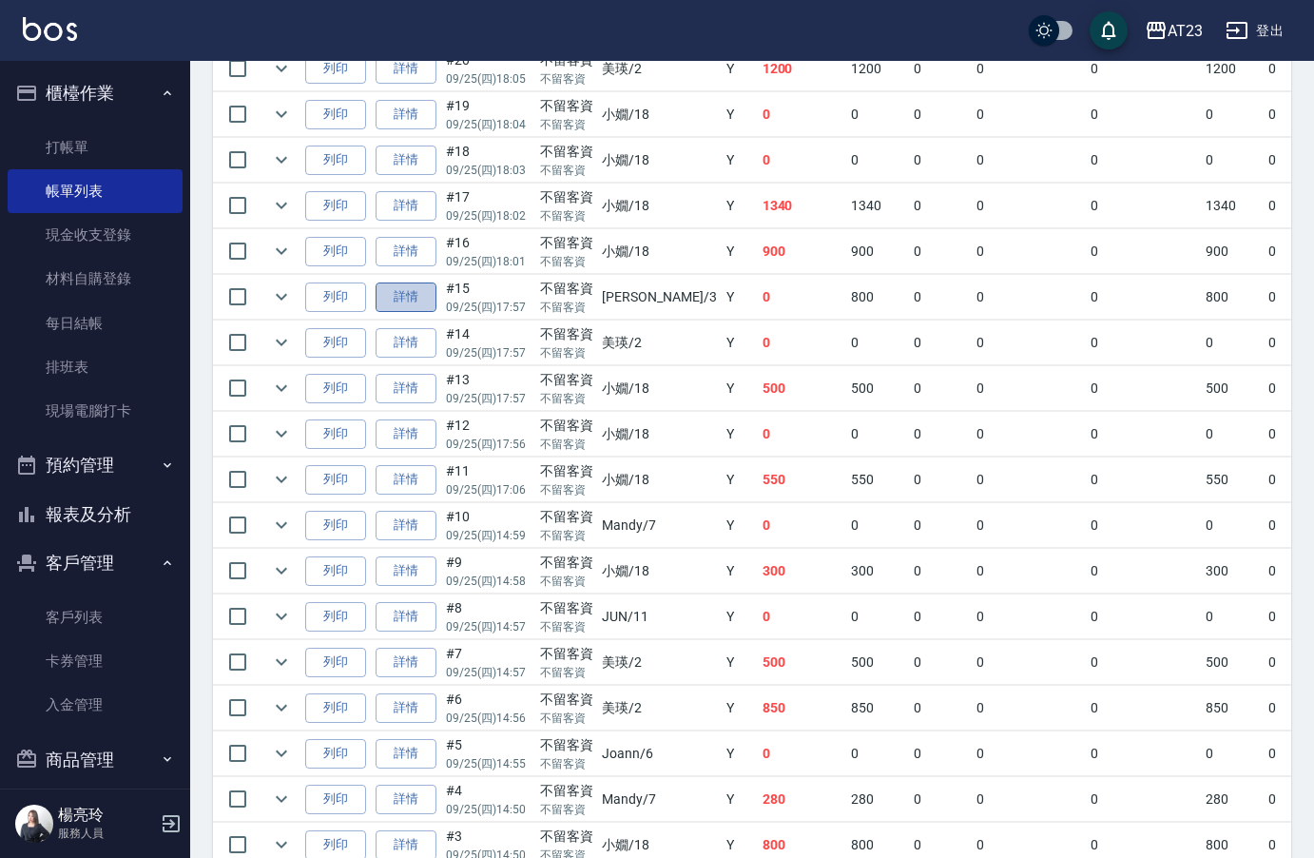
click at [421, 307] on link "詳情" at bounding box center [406, 296] width 61 height 29
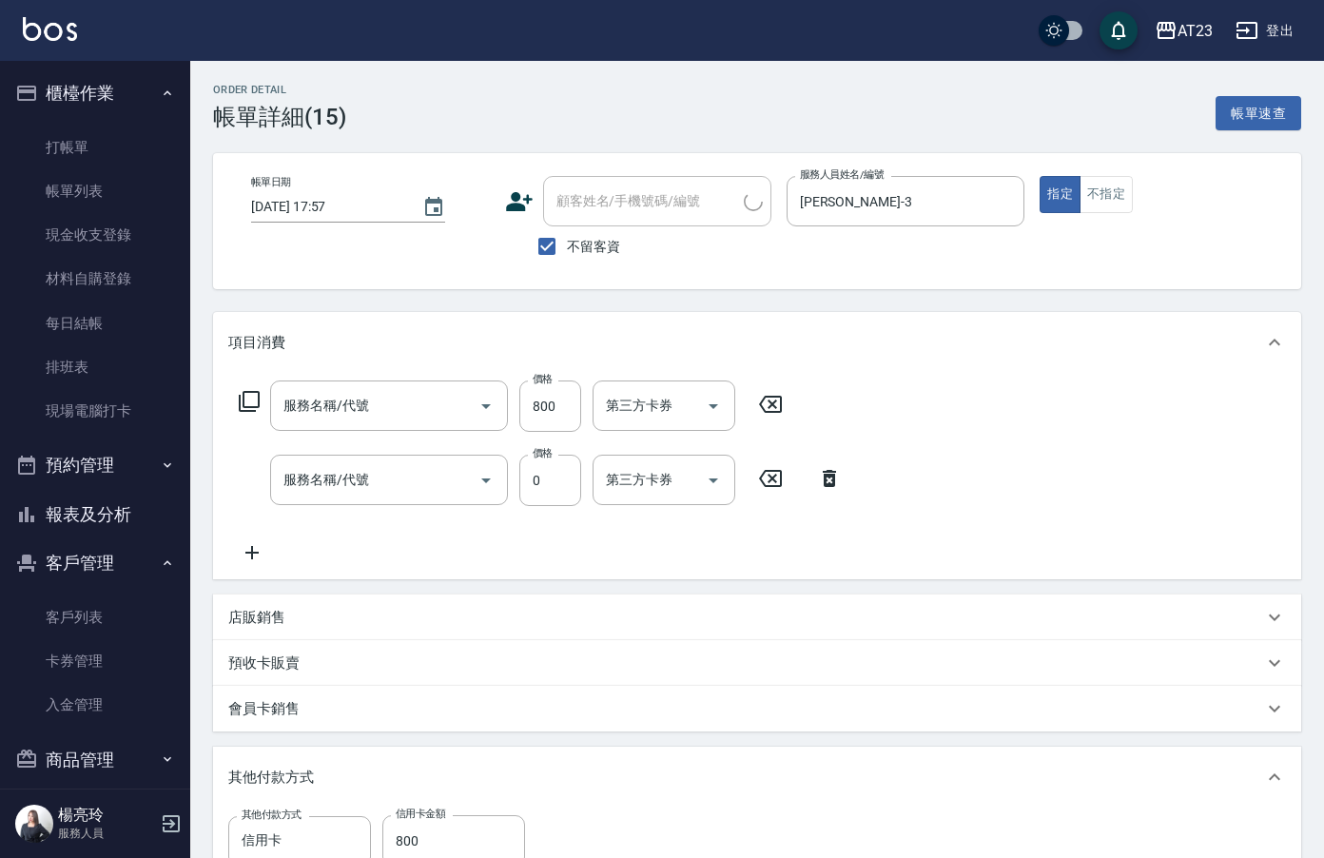
type input "[DATE] 17:57"
checkbox input "true"
type input "[PERSON_NAME]-3"
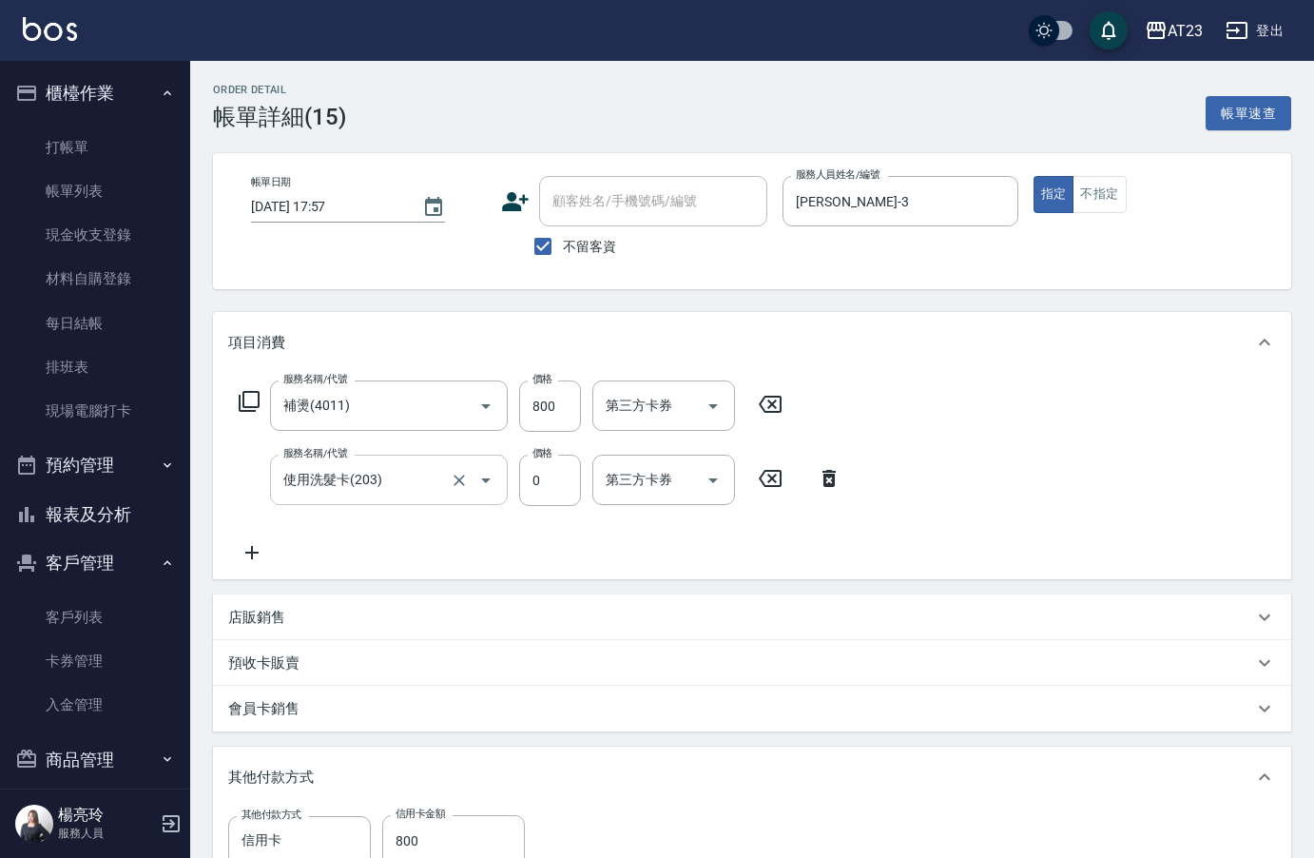
type input "補燙(4011)"
type input "使用洗髮卡(203)"
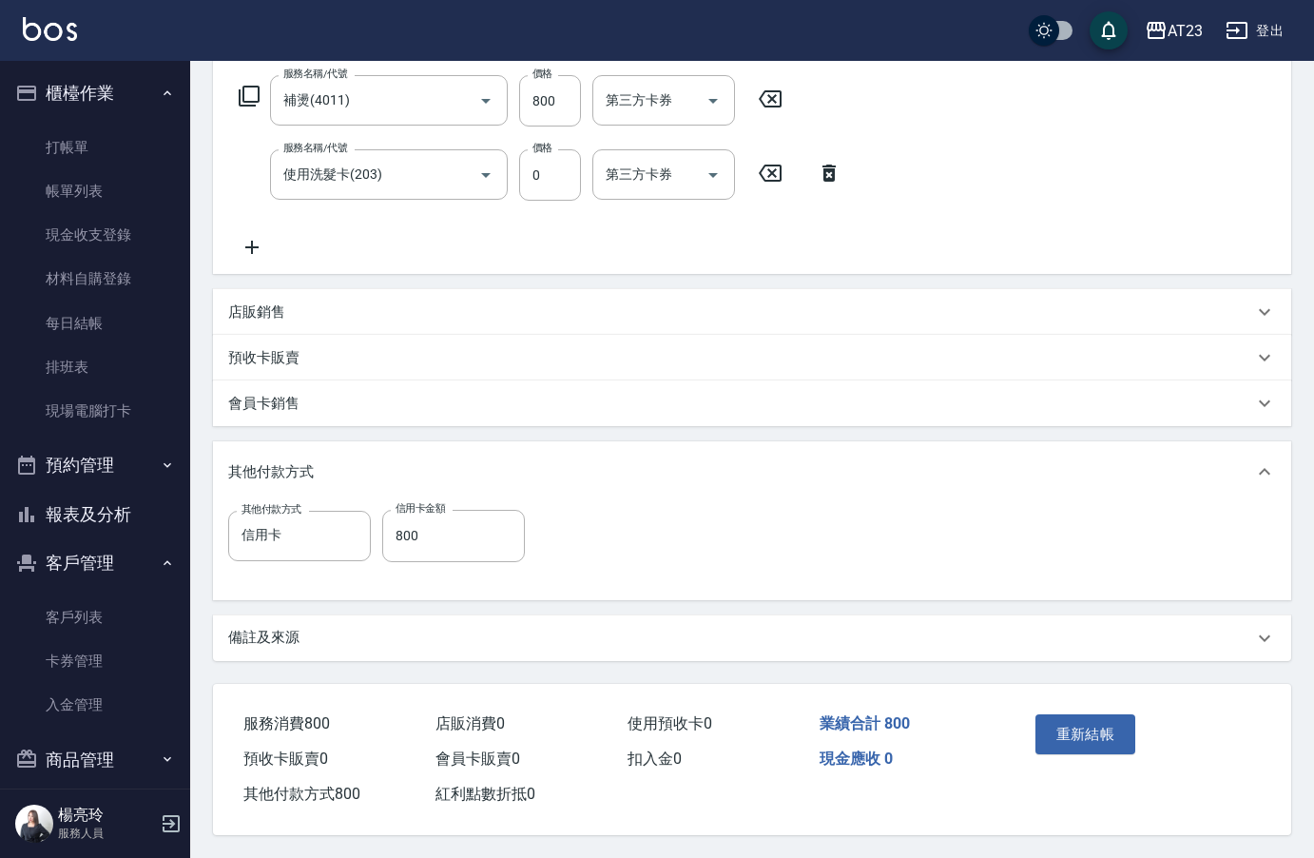
scroll to position [314, 0]
click at [1083, 732] on button "重新結帳" at bounding box center [1086, 734] width 101 height 40
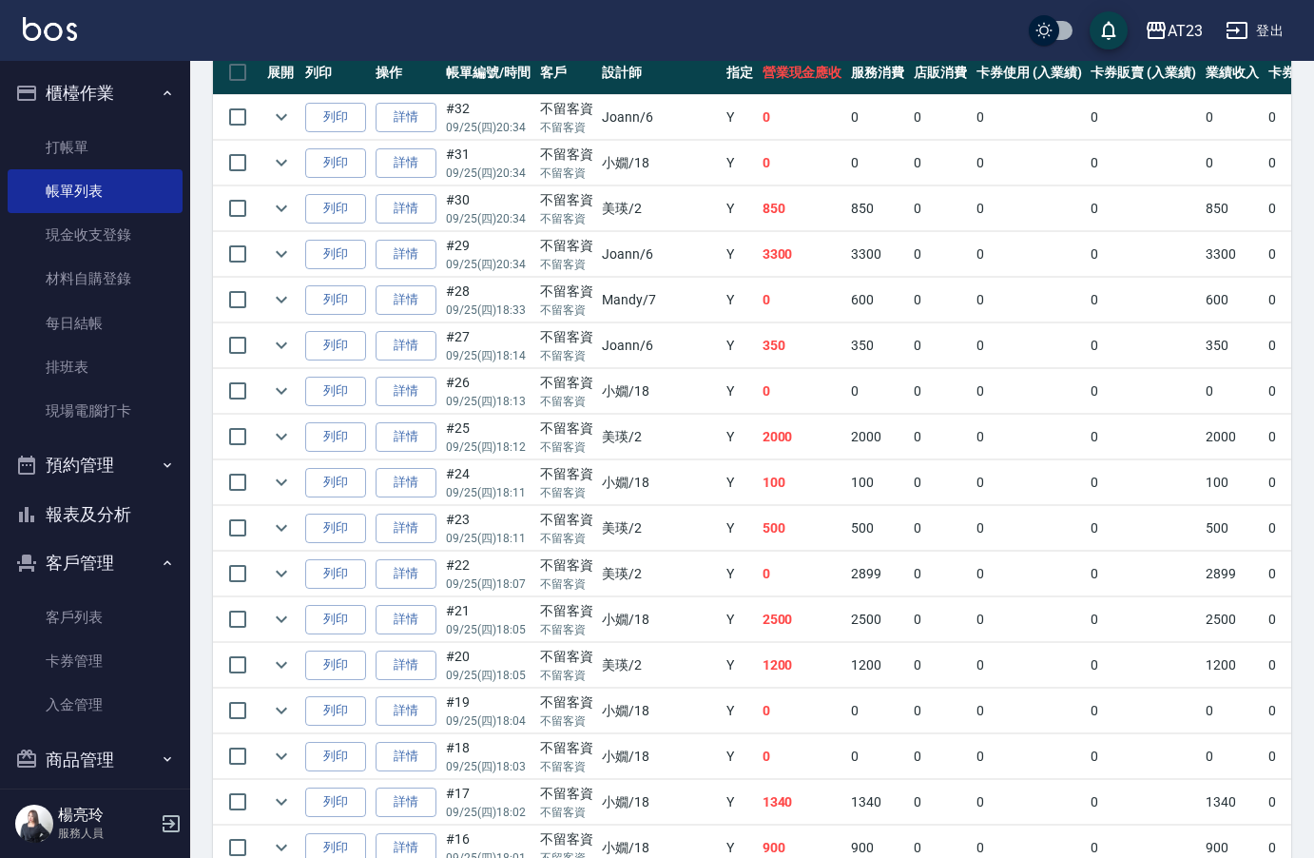
scroll to position [380, 0]
